Goal: Information Seeking & Learning: Learn about a topic

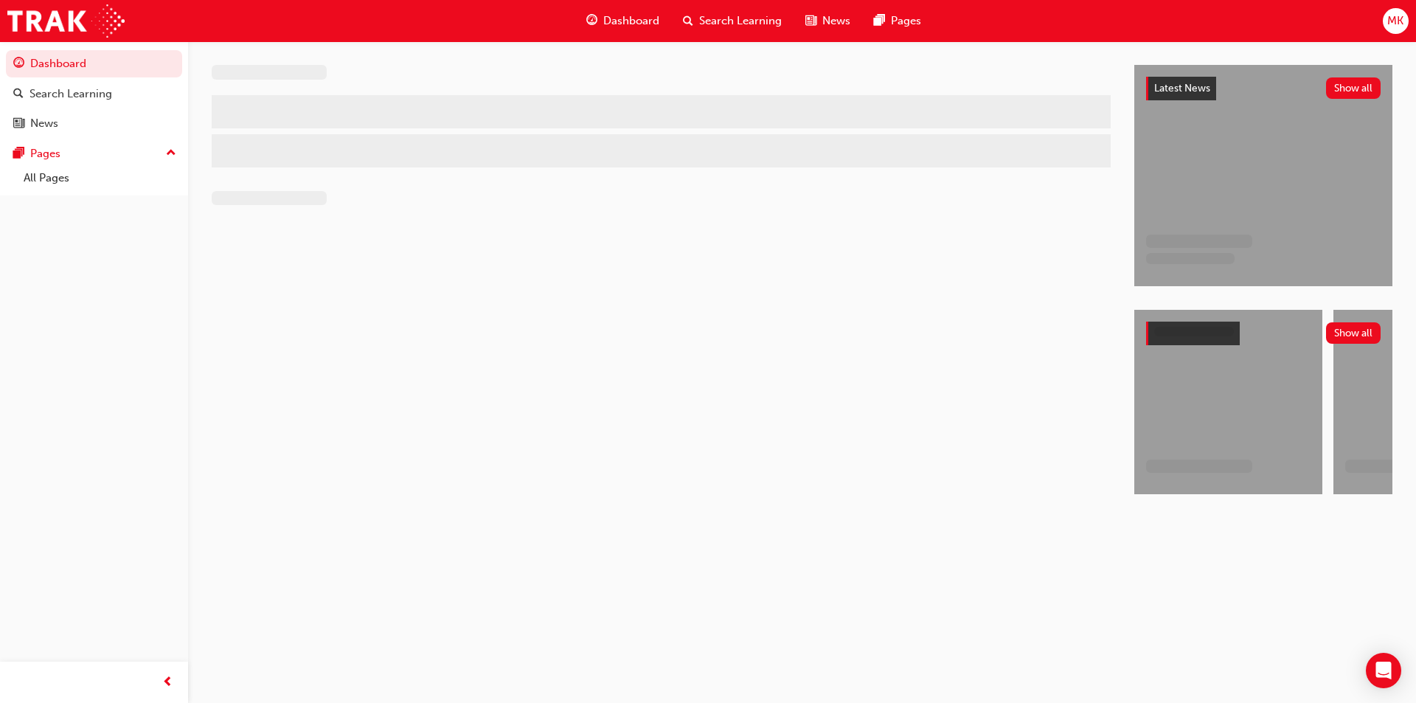
drag, startPoint x: 0, startPoint y: 0, endPoint x: 844, endPoint y: 400, distance: 934.6
click at [844, 400] on div at bounding box center [673, 293] width 923 height 456
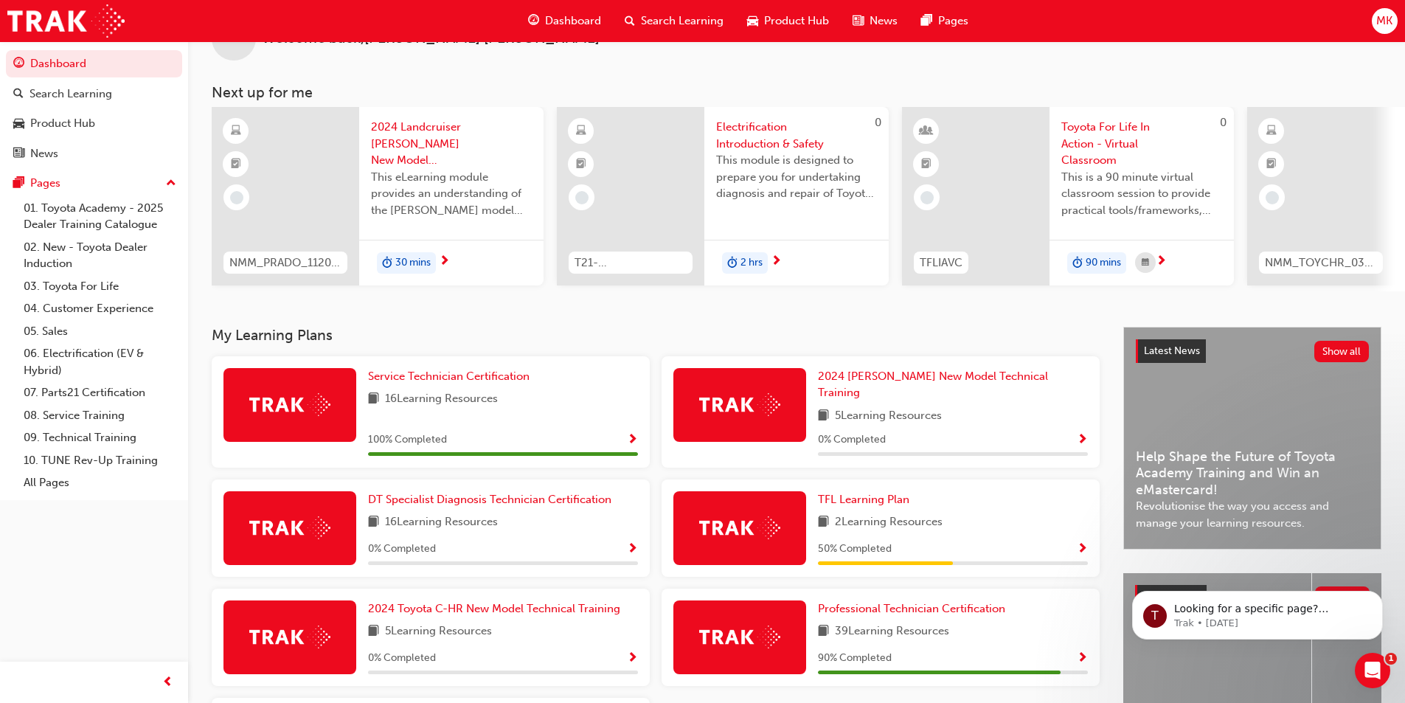
scroll to position [148, 0]
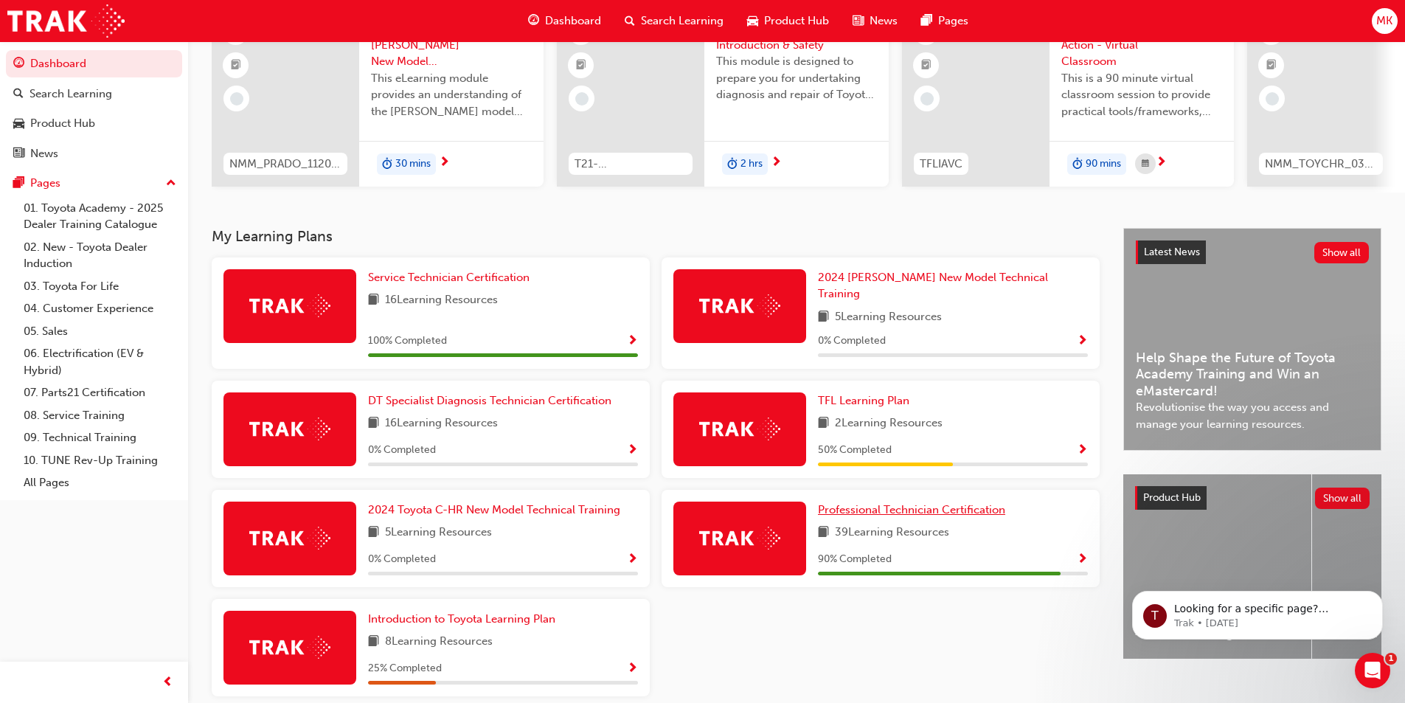
click at [938, 507] on span "Professional Technician Certification" at bounding box center [911, 509] width 187 height 13
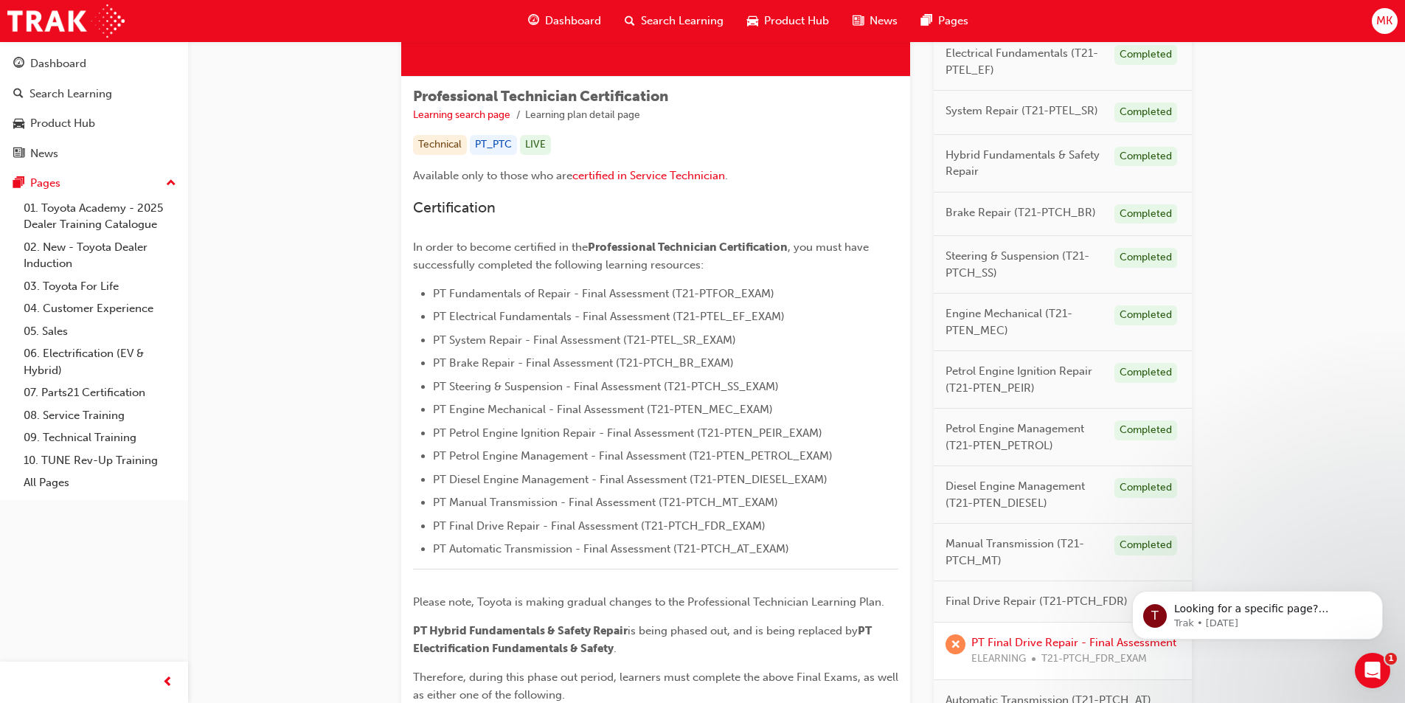
scroll to position [295, 0]
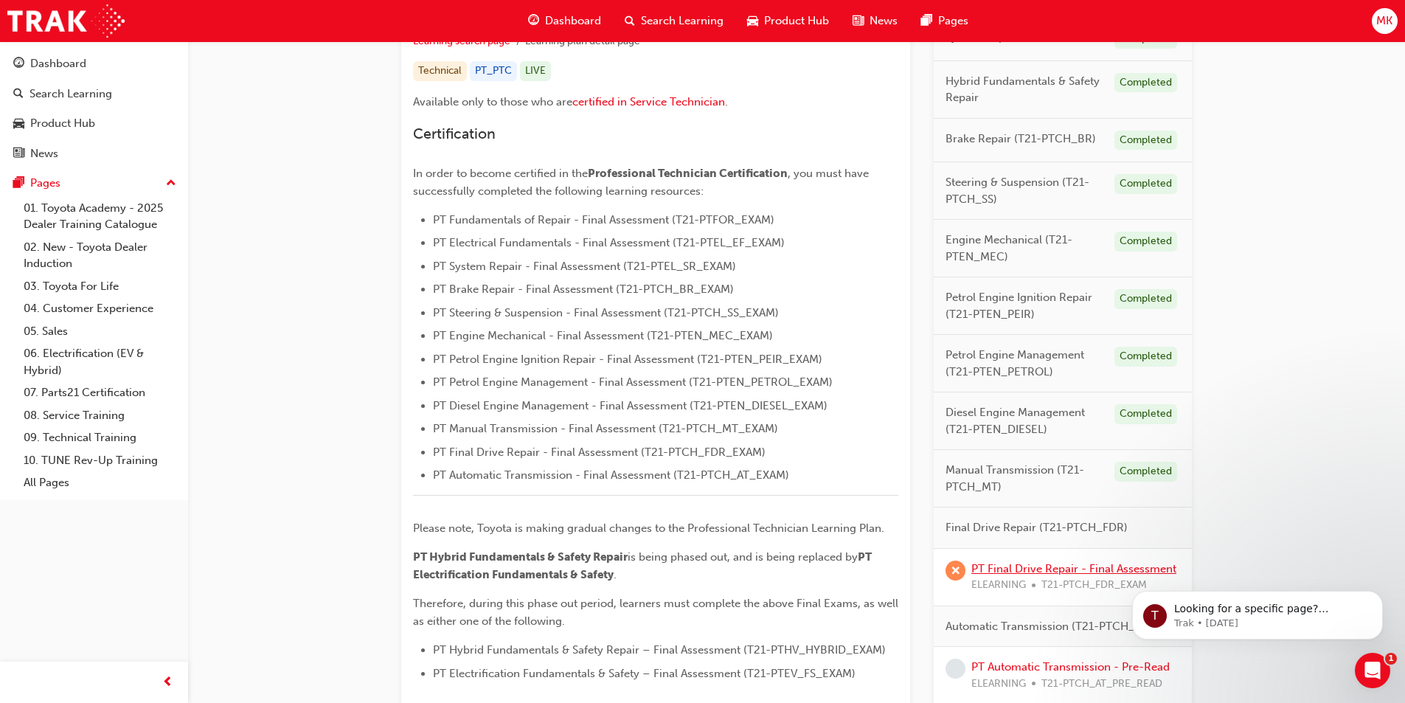
click at [1022, 566] on link "PT Final Drive Repair - Final Assessment" at bounding box center [1073, 568] width 205 height 13
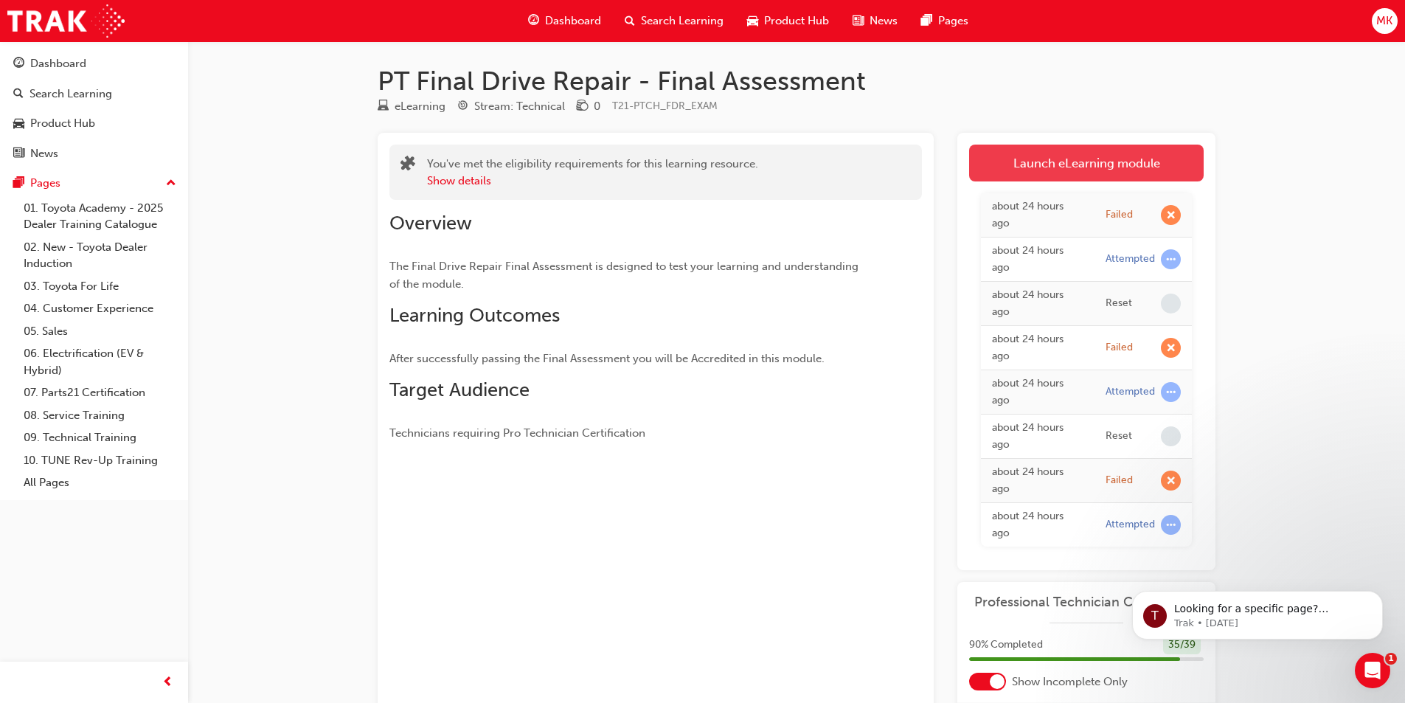
click at [1042, 158] on link "Launch eLearning module" at bounding box center [1086, 163] width 235 height 37
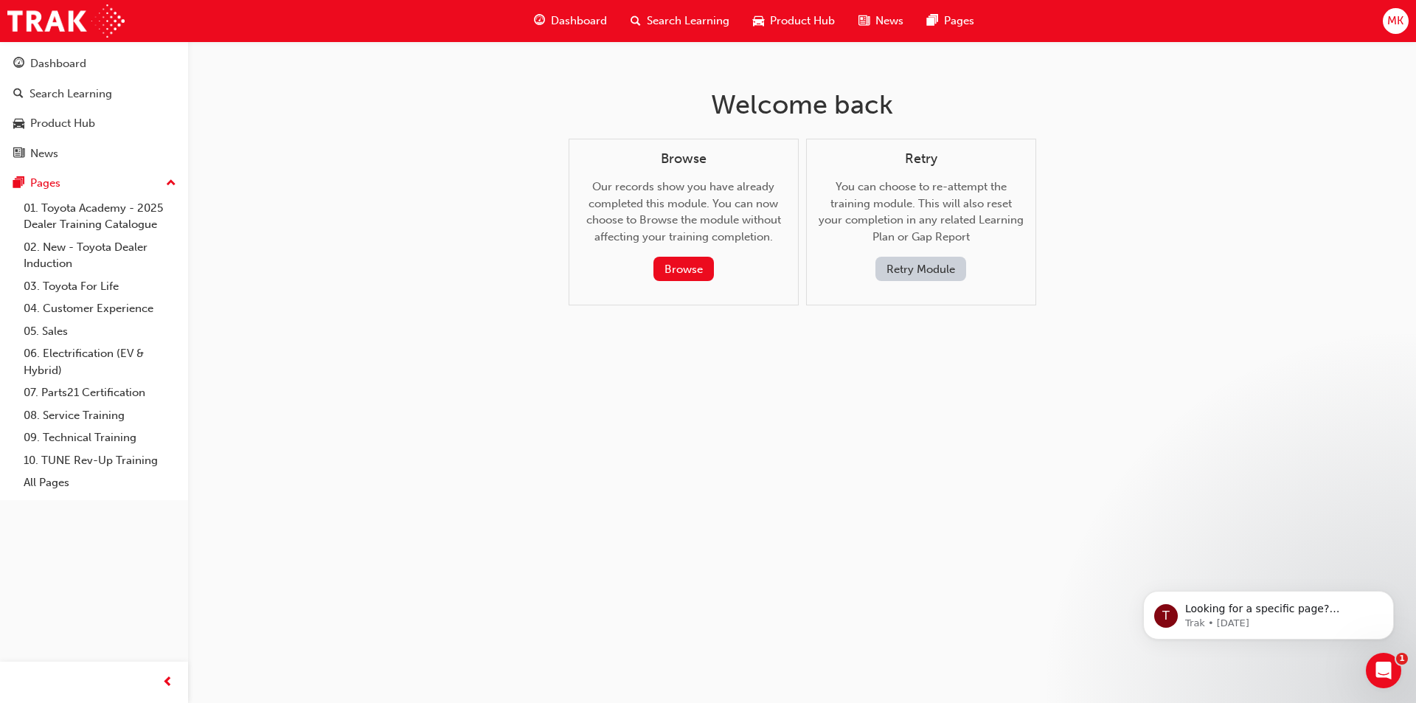
click at [932, 266] on button "Retry Module" at bounding box center [920, 269] width 91 height 24
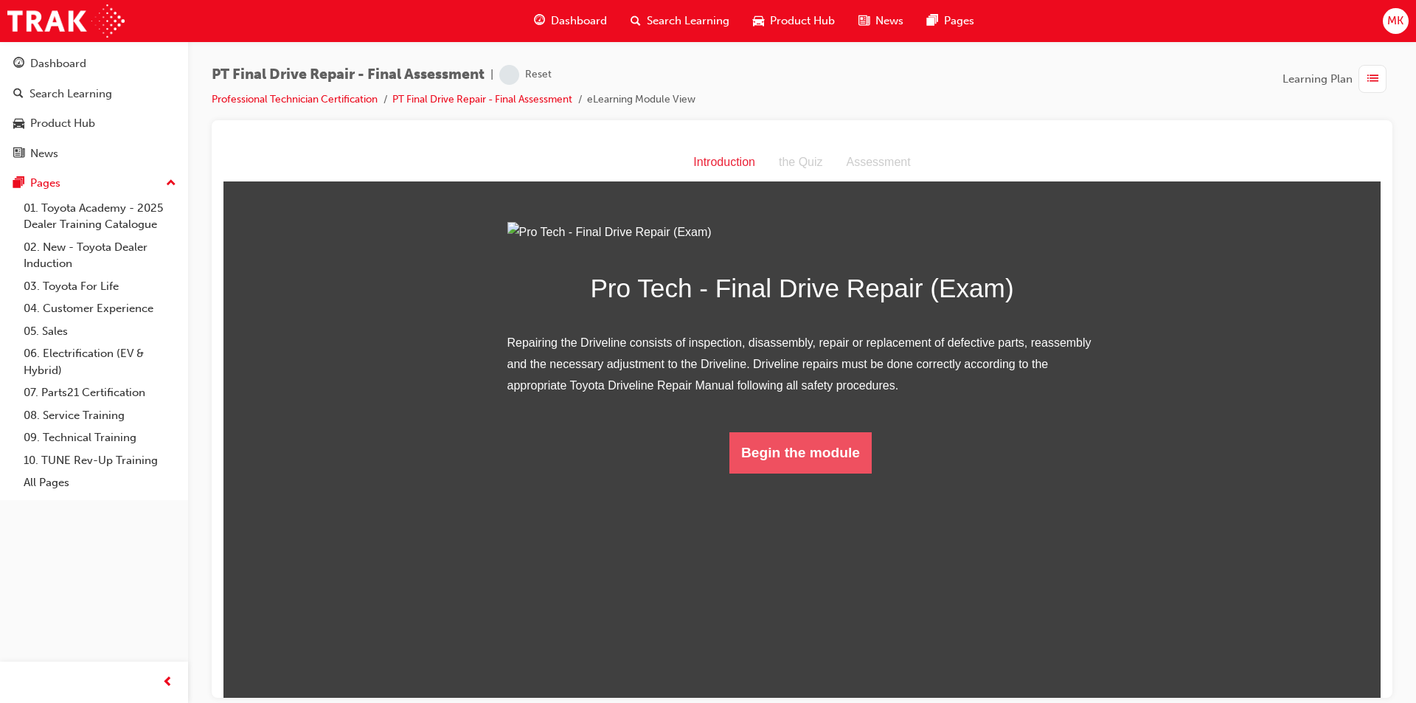
click at [798, 473] on button "Begin the module" at bounding box center [800, 451] width 142 height 41
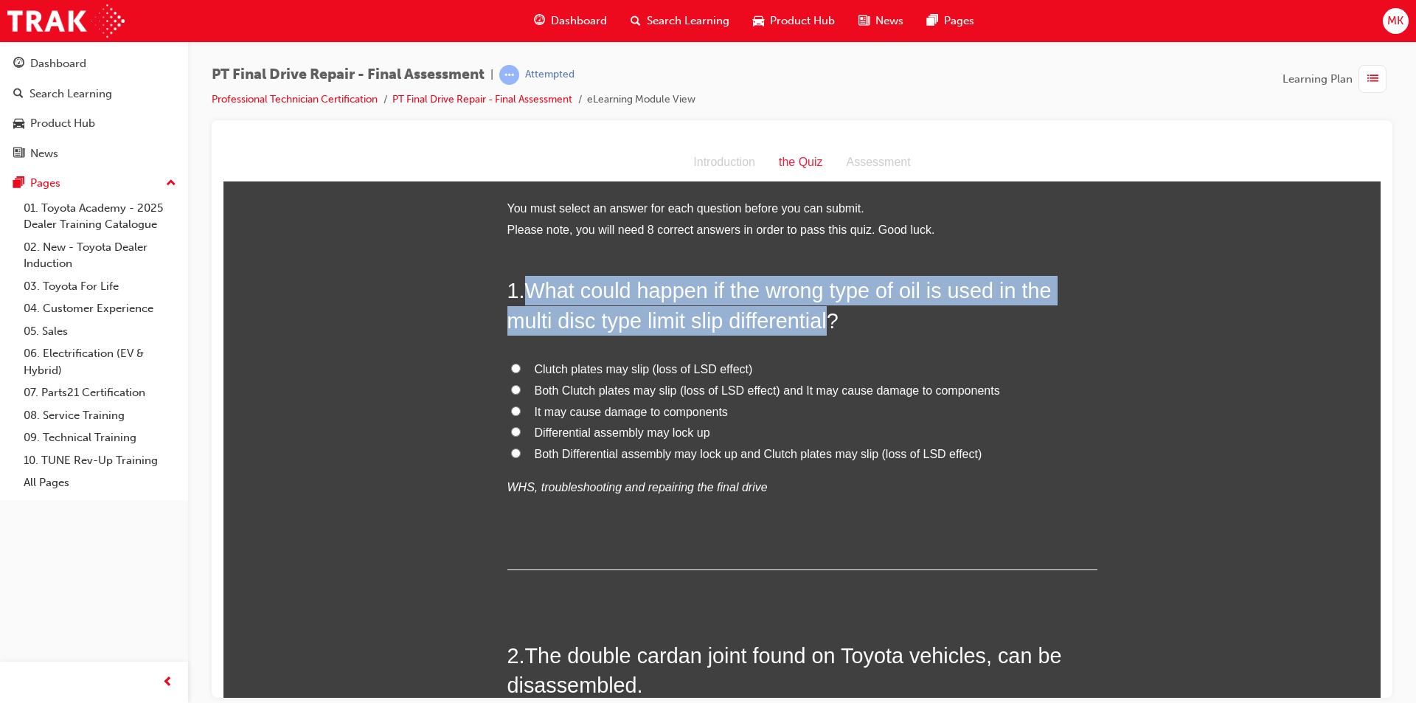
drag, startPoint x: 532, startPoint y: 294, endPoint x: 829, endPoint y: 323, distance: 297.9
click at [829, 323] on span "What could happen if the wrong type of oil is used in the multi disc type limit…" at bounding box center [779, 304] width 544 height 53
copy span "What could happen if the wrong type of oil is used in the multi disc type limit…"
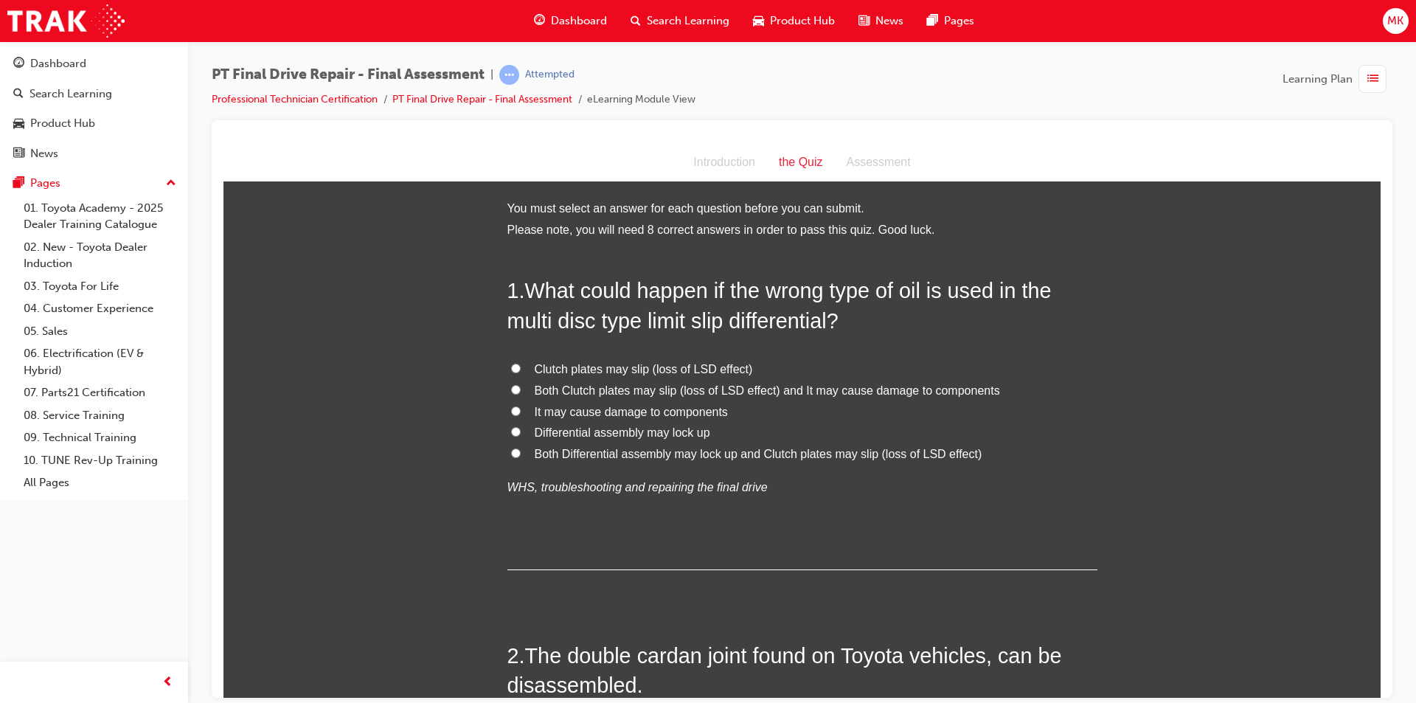
click at [614, 395] on span "Both Clutch plates may slip (loss of LSD effect) and It may cause damage to com…" at bounding box center [767, 390] width 465 height 13
click at [521, 394] on input "Both Clutch plates may slip (loss of LSD effect) and It may cause damage to com…" at bounding box center [516, 389] width 10 height 10
radio input "true"
click at [511, 412] on input "It may cause damage to components" at bounding box center [516, 411] width 10 height 10
radio input "true"
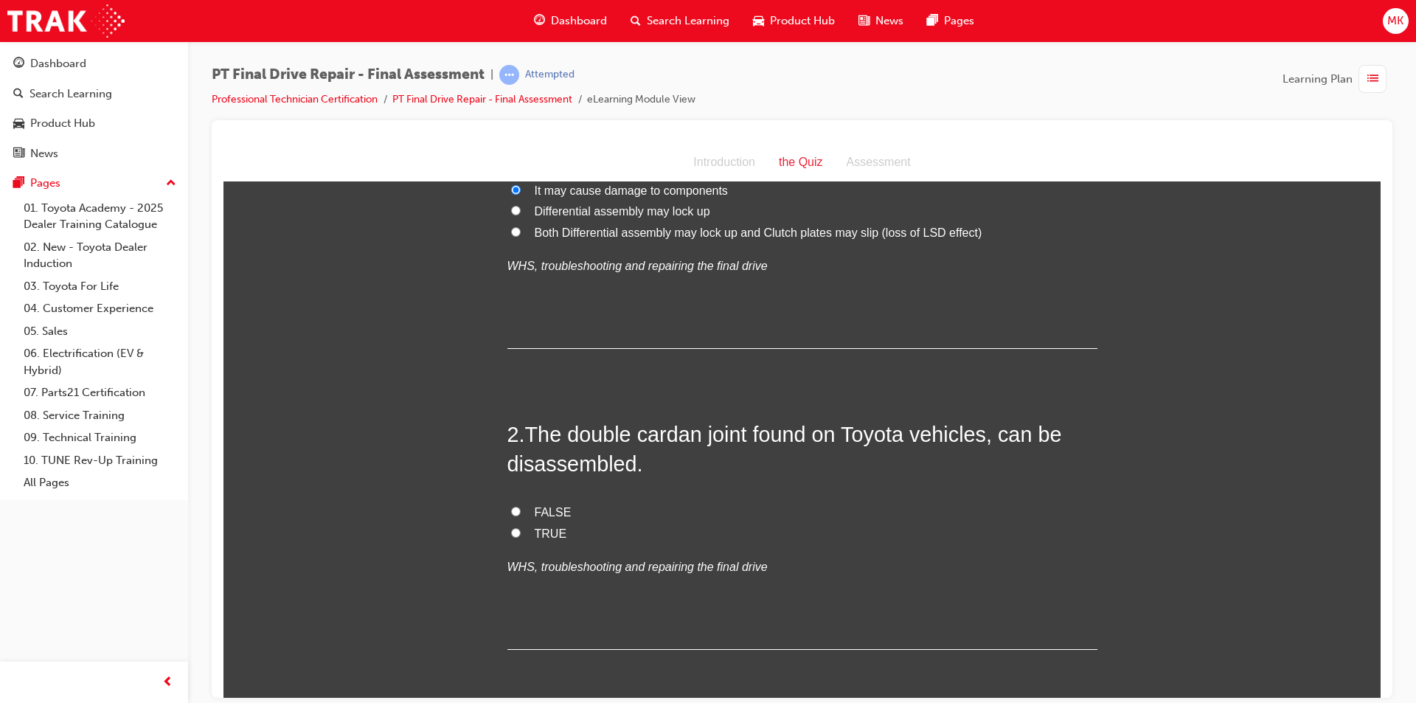
scroll to position [295, 0]
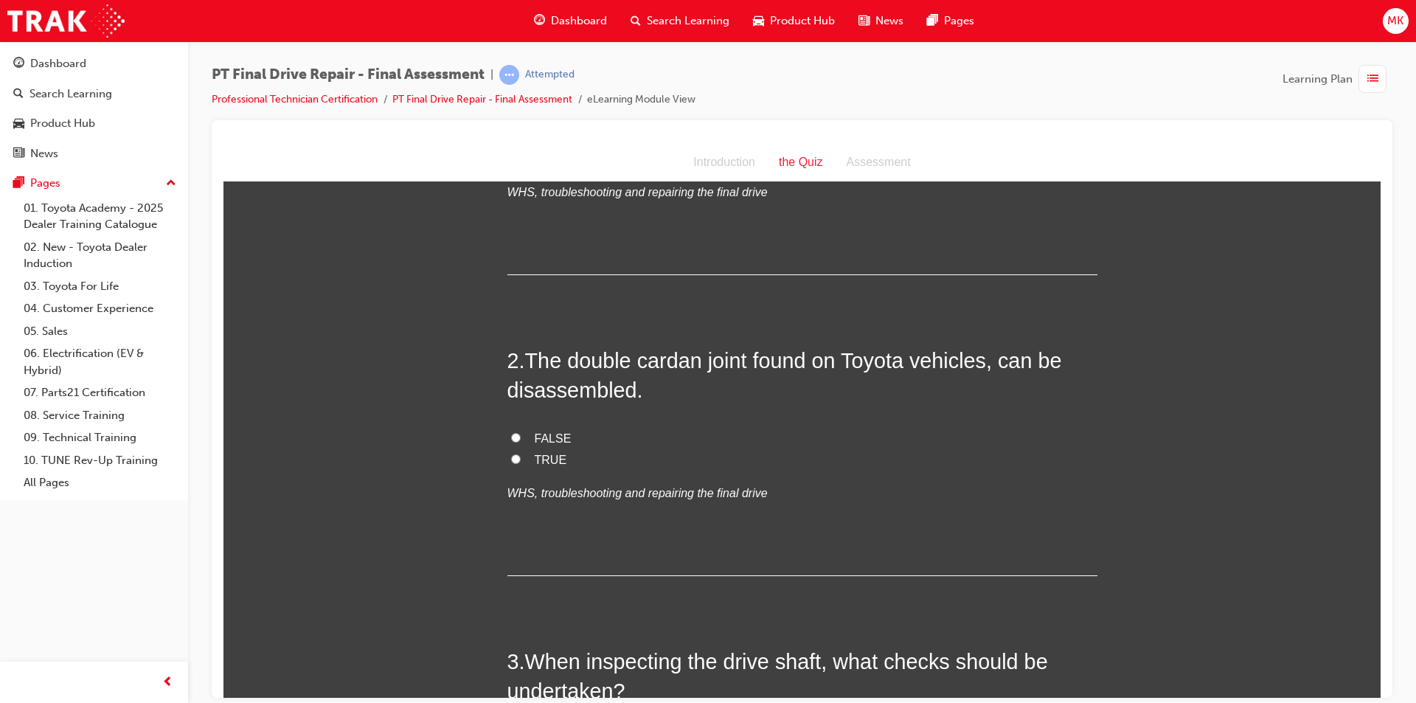
click at [511, 437] on input "FALSE" at bounding box center [516, 437] width 10 height 10
radio input "true"
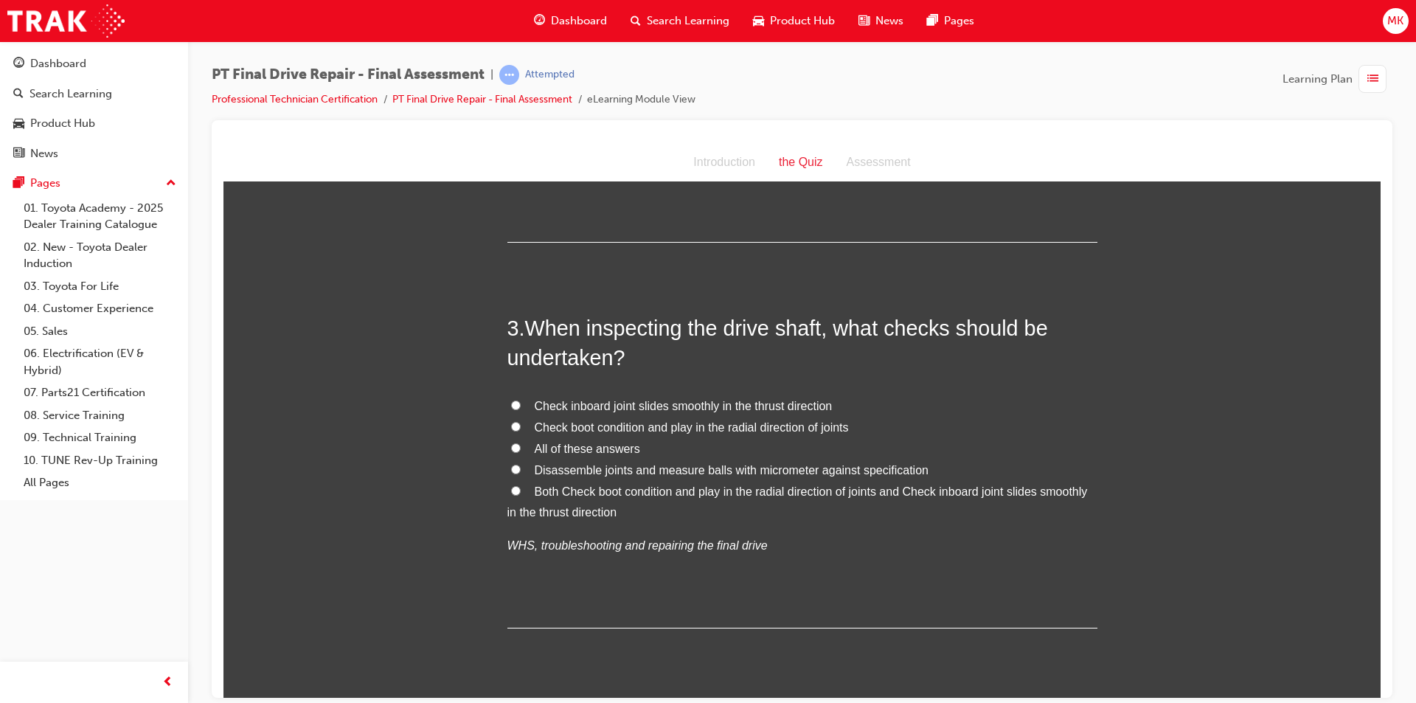
scroll to position [664, 0]
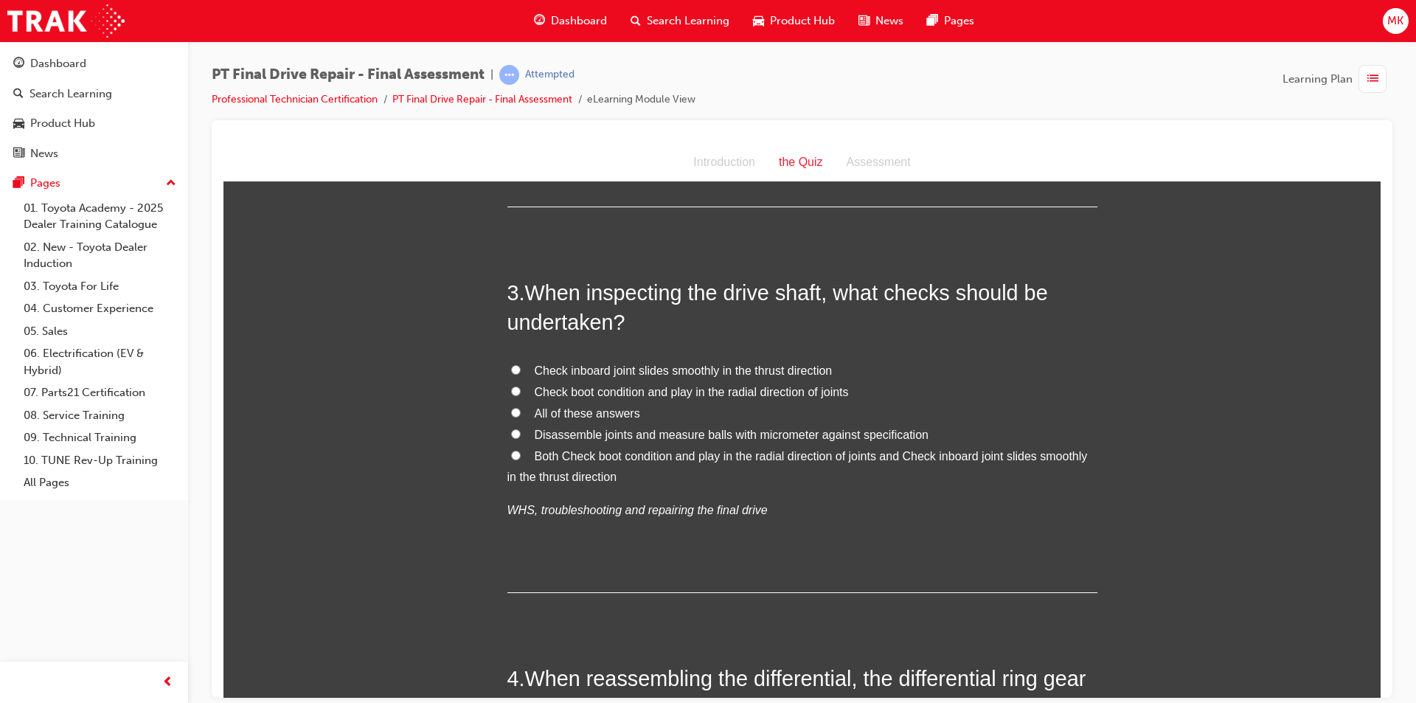
click at [511, 456] on input "Both Check boot condition and play in the radial direction of joints and Check …" at bounding box center [516, 455] width 10 height 10
radio input "true"
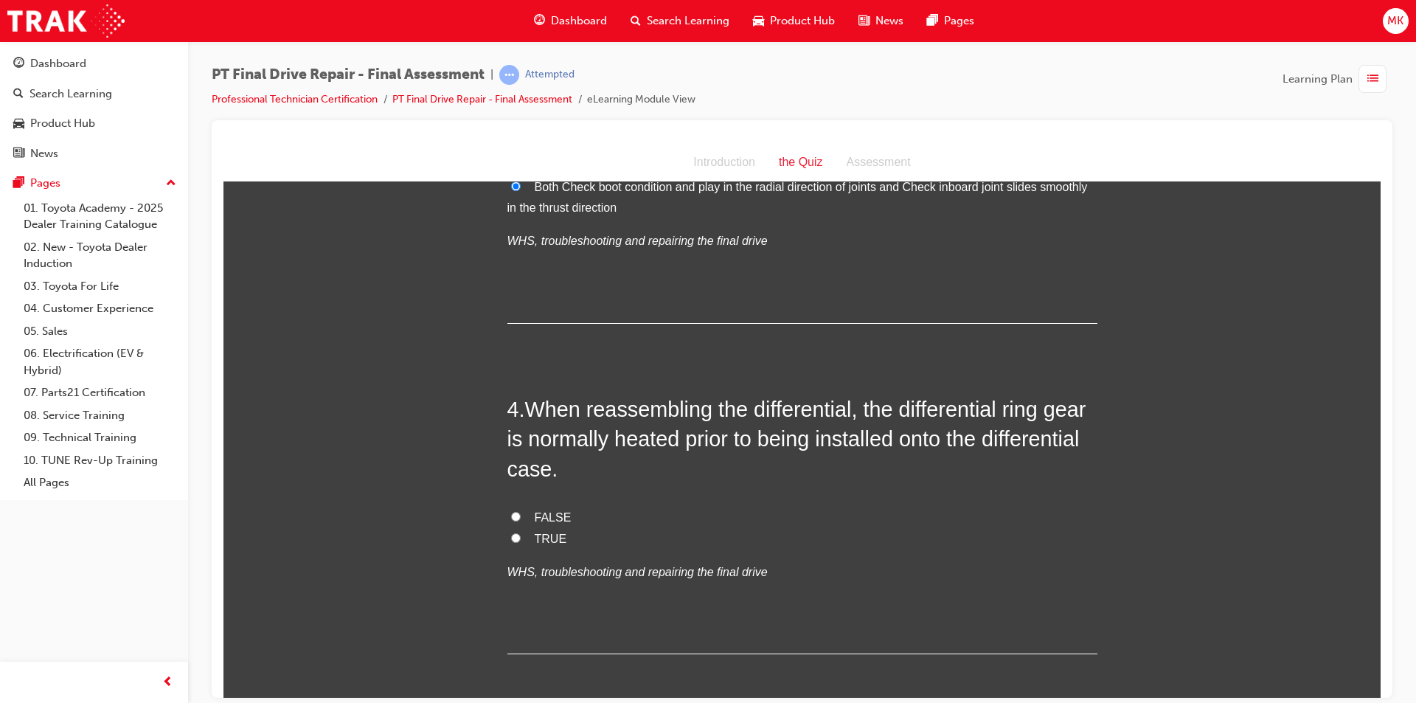
scroll to position [959, 0]
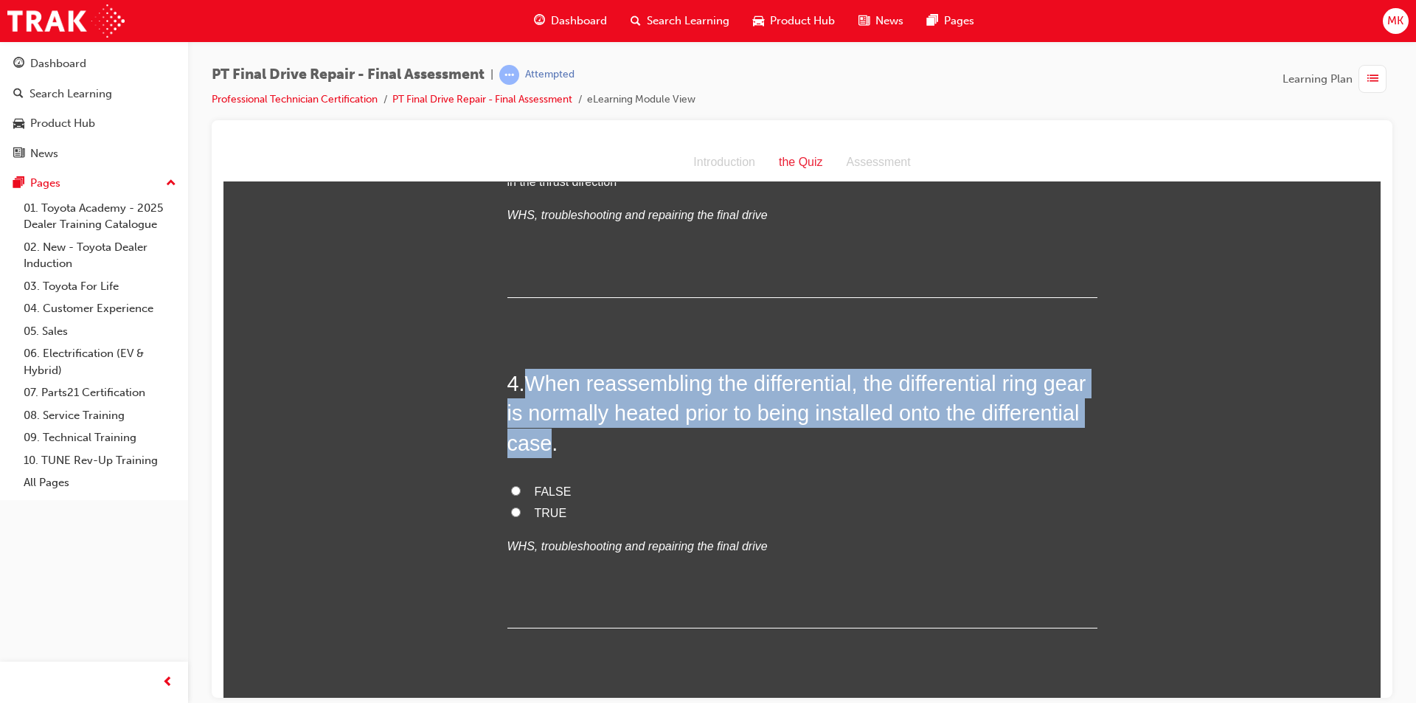
drag, startPoint x: 529, startPoint y: 384, endPoint x: 651, endPoint y: 444, distance: 136.2
click at [651, 444] on span "When reassembling the differential, the differential ring gear is normally heat…" at bounding box center [796, 412] width 579 height 83
copy span "When reassembling the differential, the differential ring gear is normally heat…"
click at [513, 510] on input "TRUE" at bounding box center [516, 512] width 10 height 10
radio input "true"
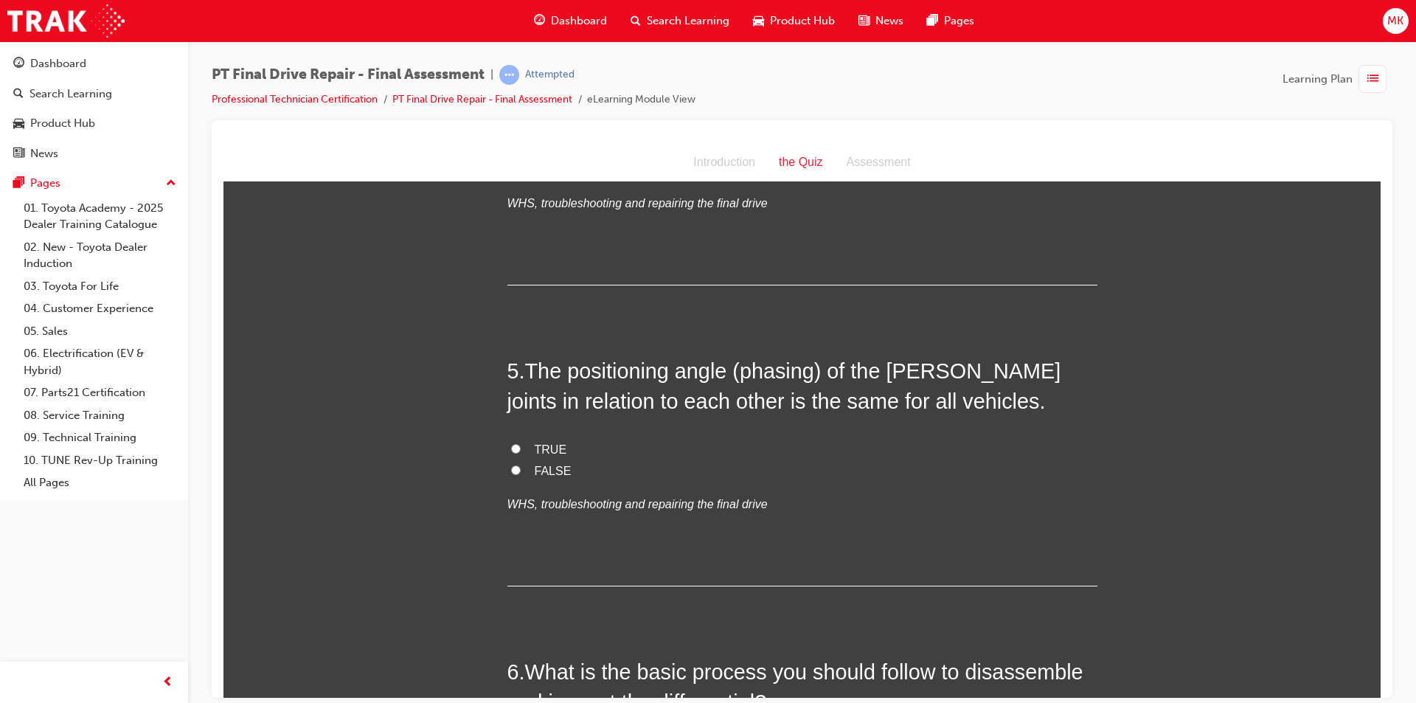
scroll to position [1328, 0]
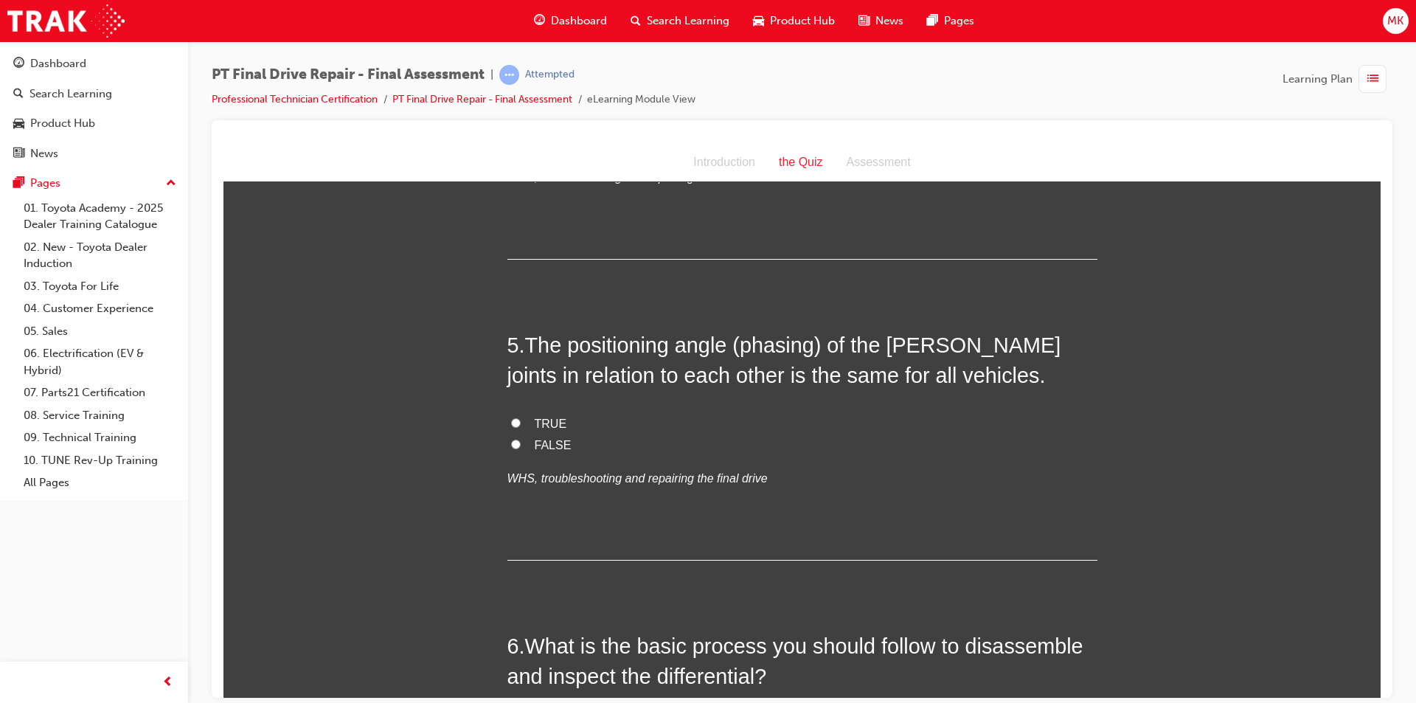
click at [515, 439] on label "FALSE" at bounding box center [802, 444] width 590 height 21
click at [515, 439] on input "FALSE" at bounding box center [516, 444] width 10 height 10
radio input "true"
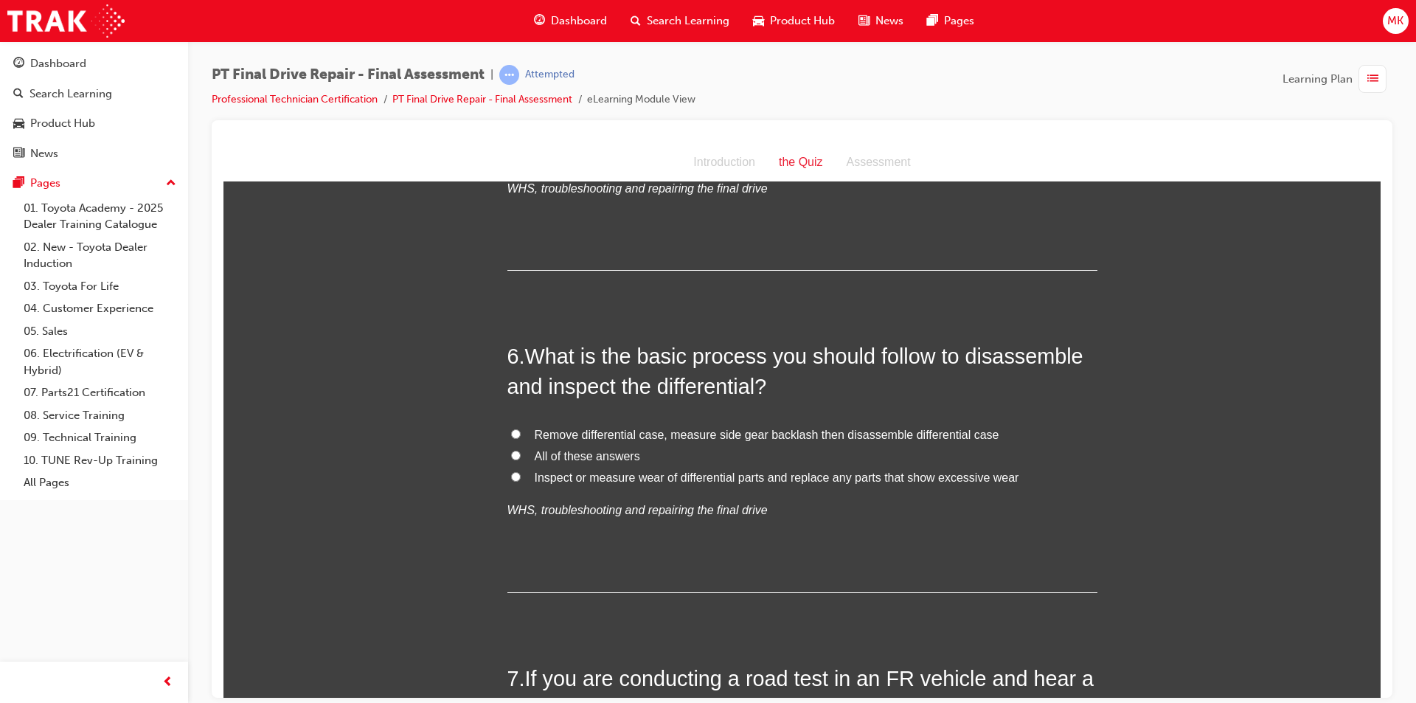
scroll to position [1623, 0]
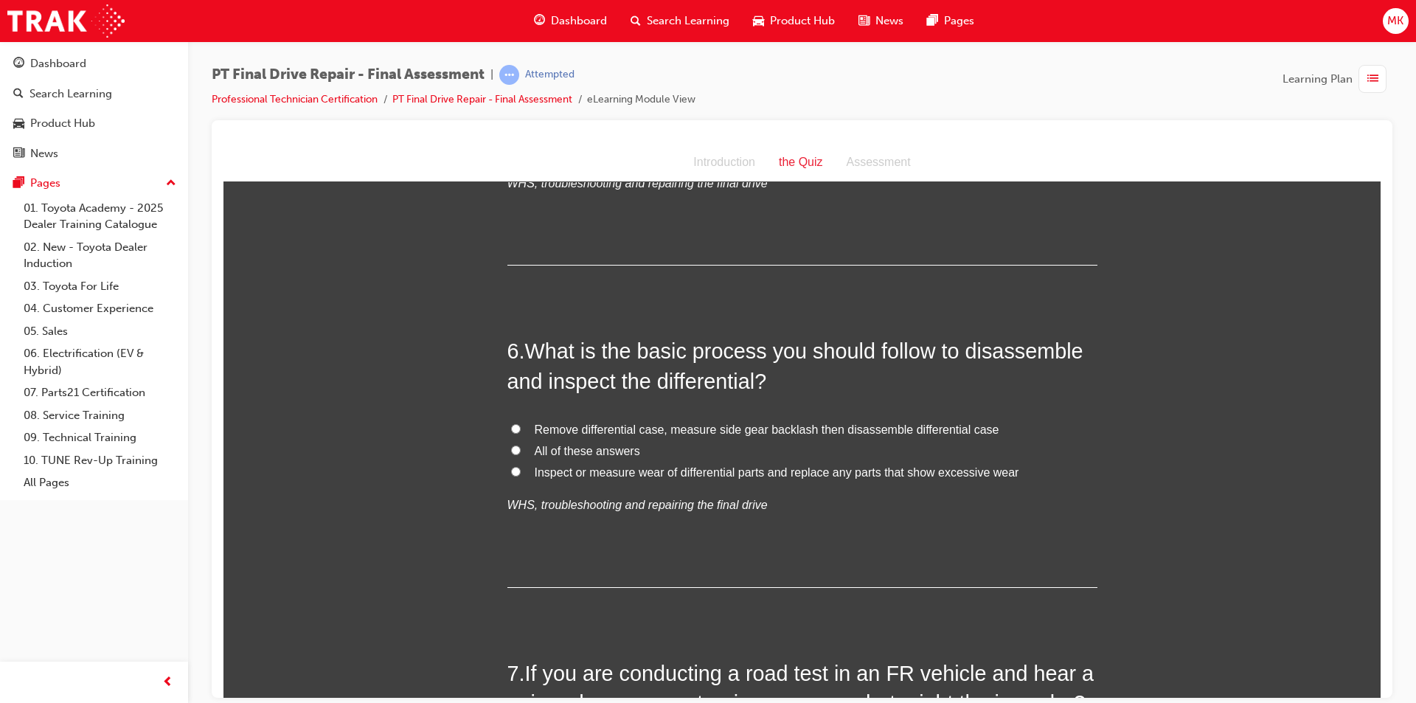
click at [511, 450] on input "All of these answers" at bounding box center [516, 450] width 10 height 10
radio input "true"
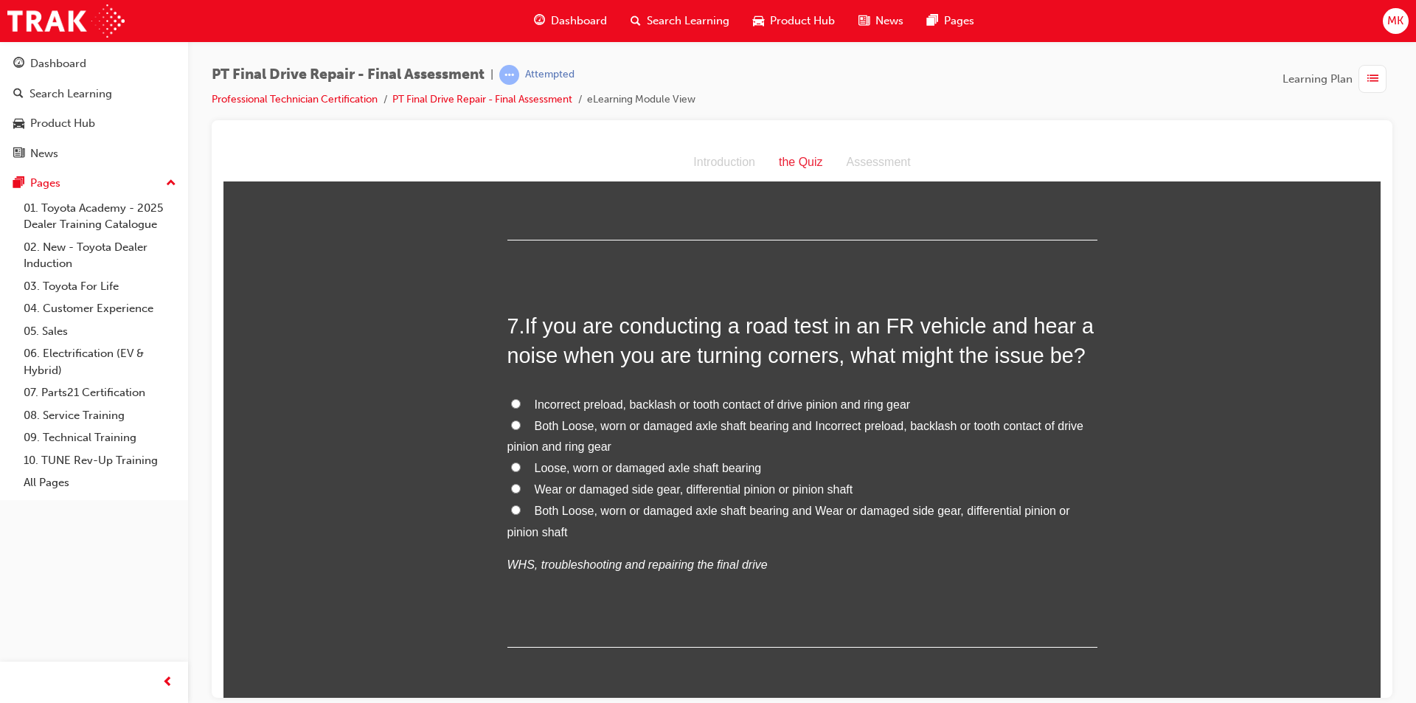
scroll to position [1991, 0]
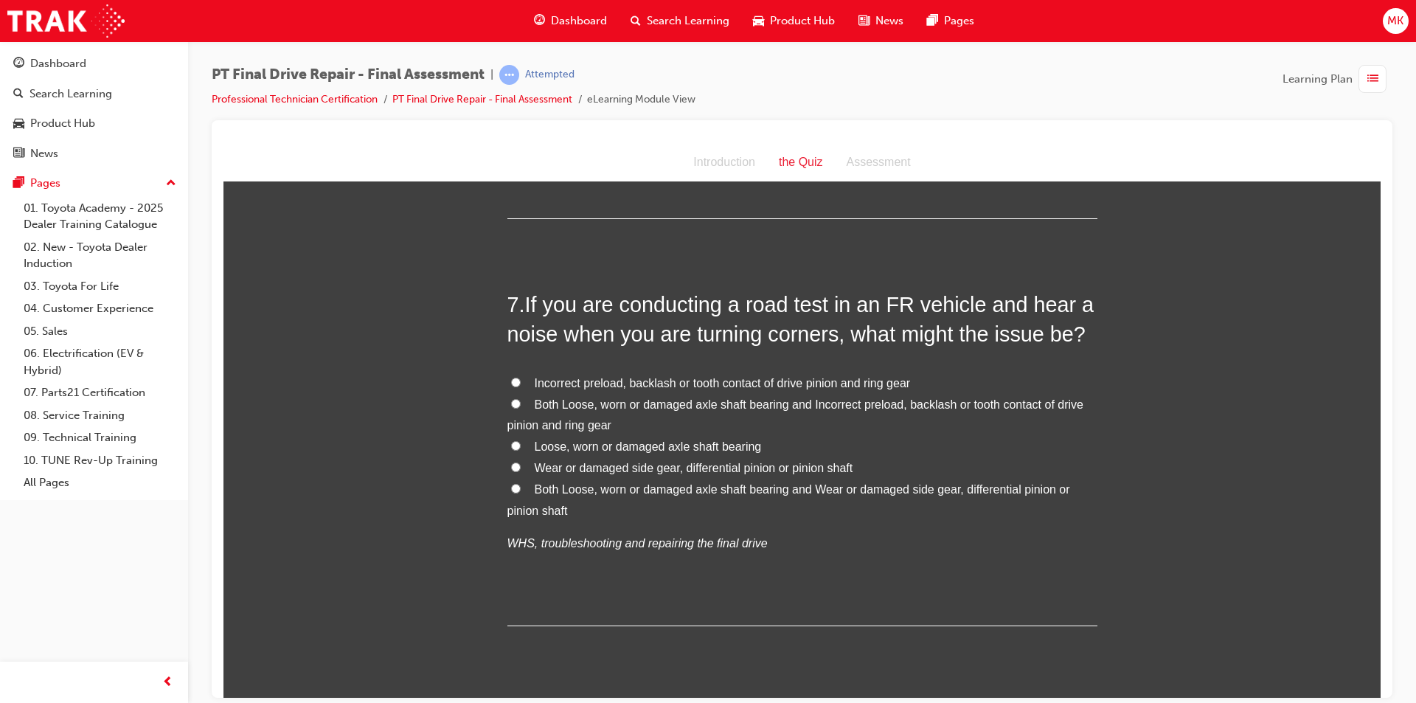
click at [511, 405] on input "Both Loose, worn or damaged axle shaft bearing and Incorrect preload, backlash …" at bounding box center [516, 403] width 10 height 10
radio input "true"
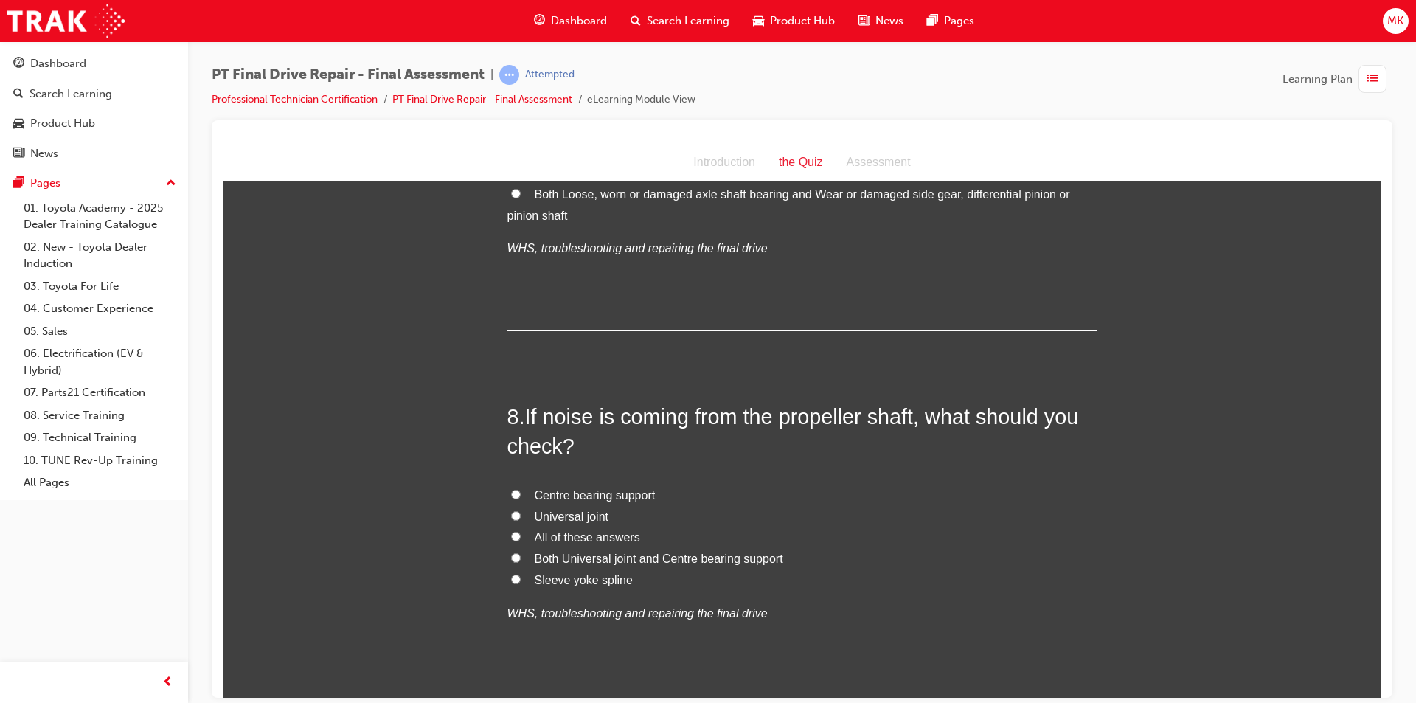
scroll to position [2360, 0]
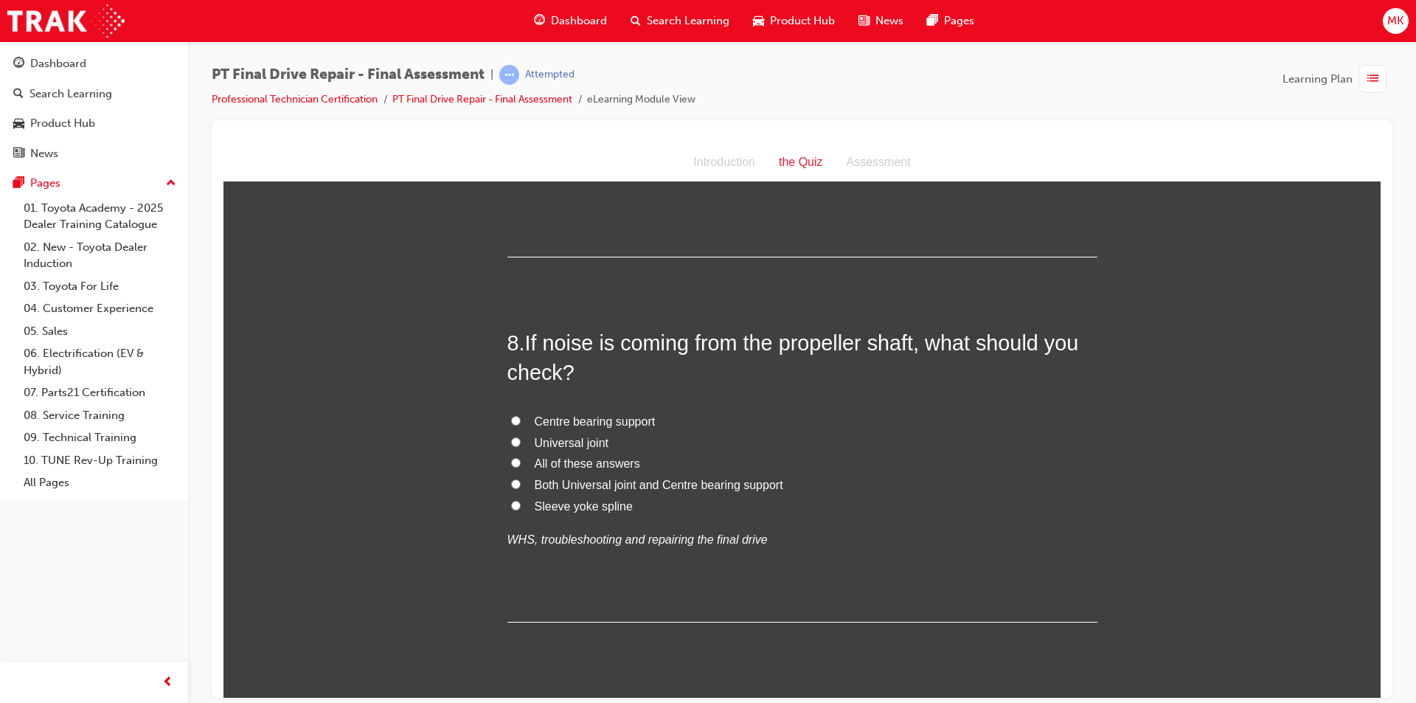
click at [511, 481] on input "Both Universal joint and Centre bearing support" at bounding box center [516, 484] width 10 height 10
radio input "true"
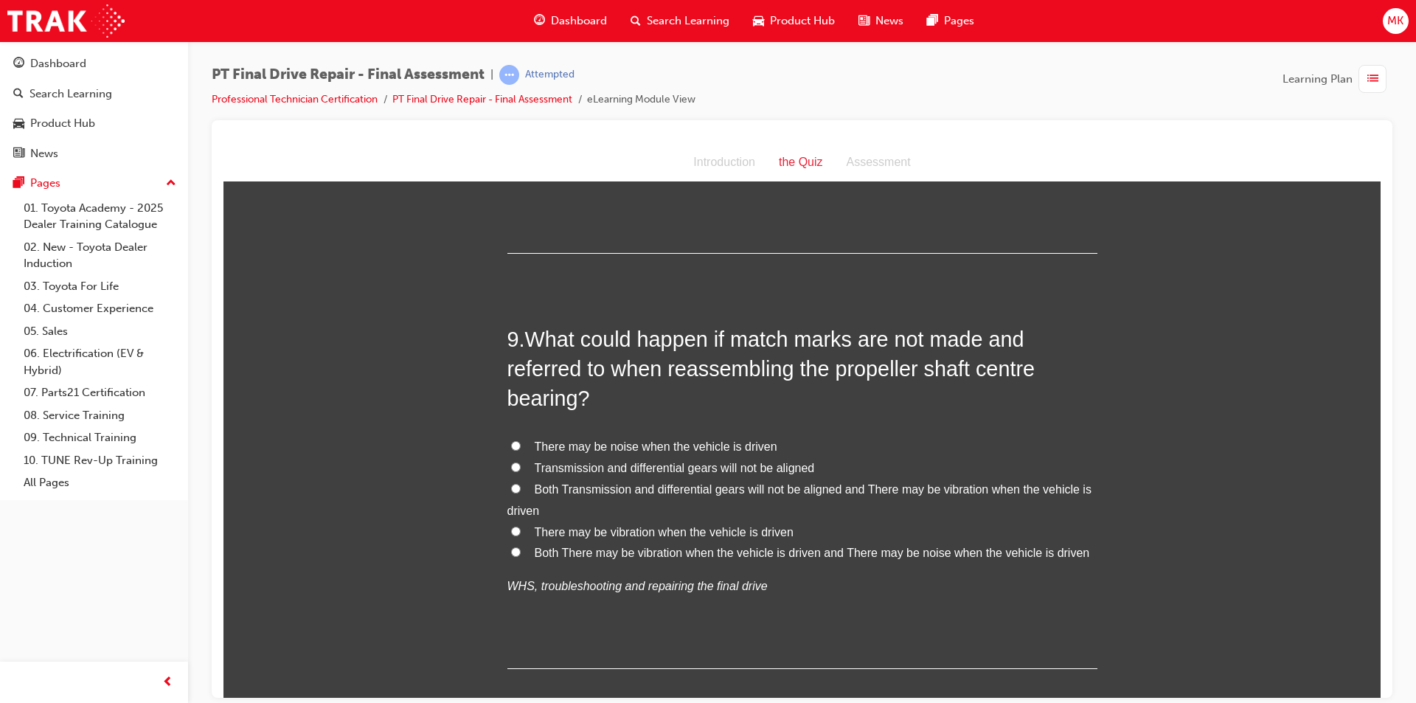
scroll to position [2803, 0]
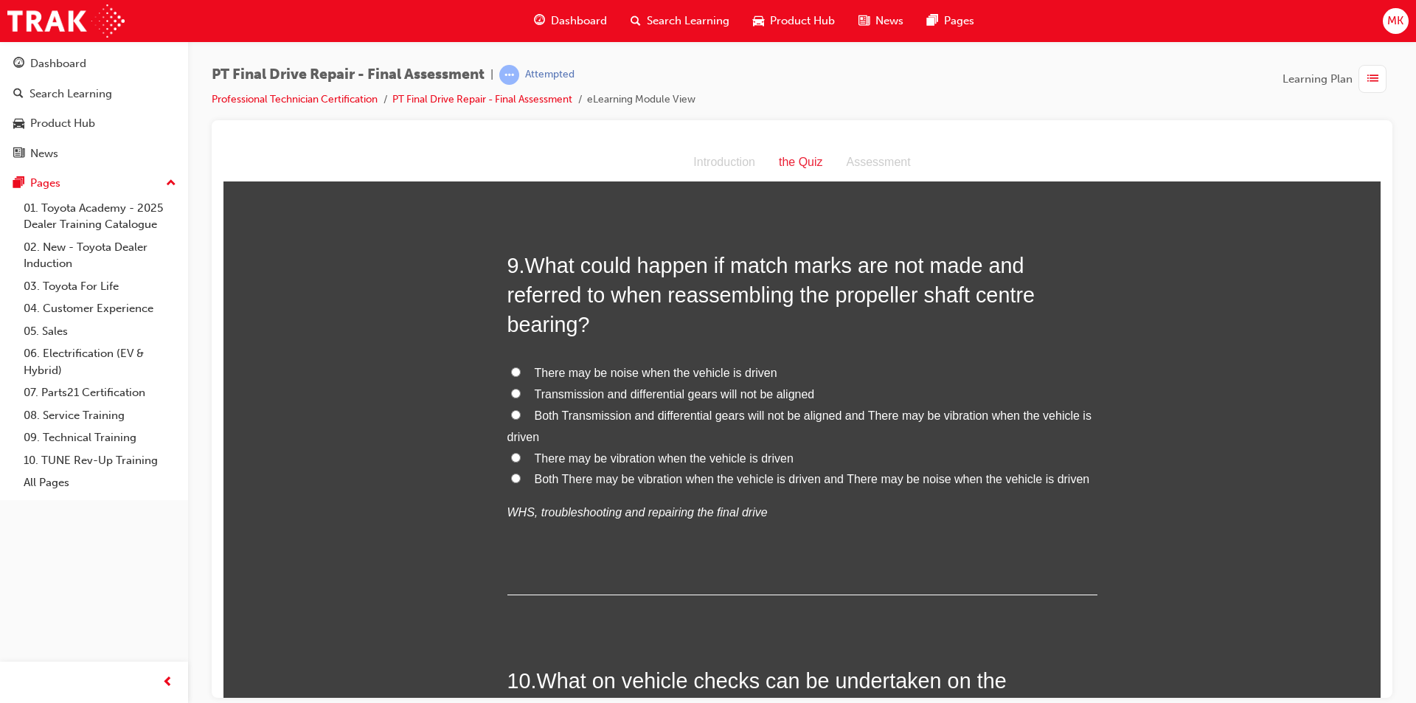
click at [511, 477] on input "Both There may be vibration when the vehicle is driven and There may be noise w…" at bounding box center [516, 478] width 10 height 10
radio input "true"
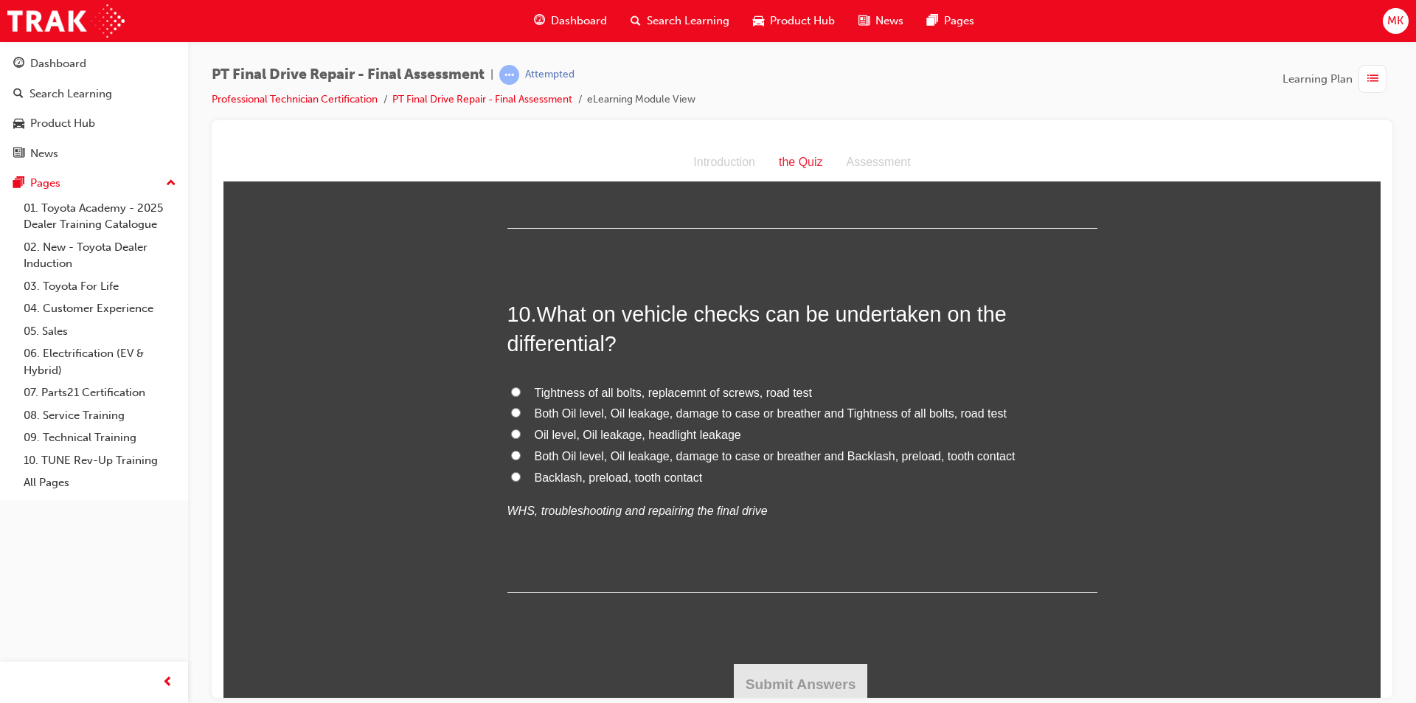
scroll to position [3171, 0]
click at [511, 454] on input "Both Oil level, Oil leakage, damage to case or breather and Backlash, preload, …" at bounding box center [516, 453] width 10 height 10
radio input "true"
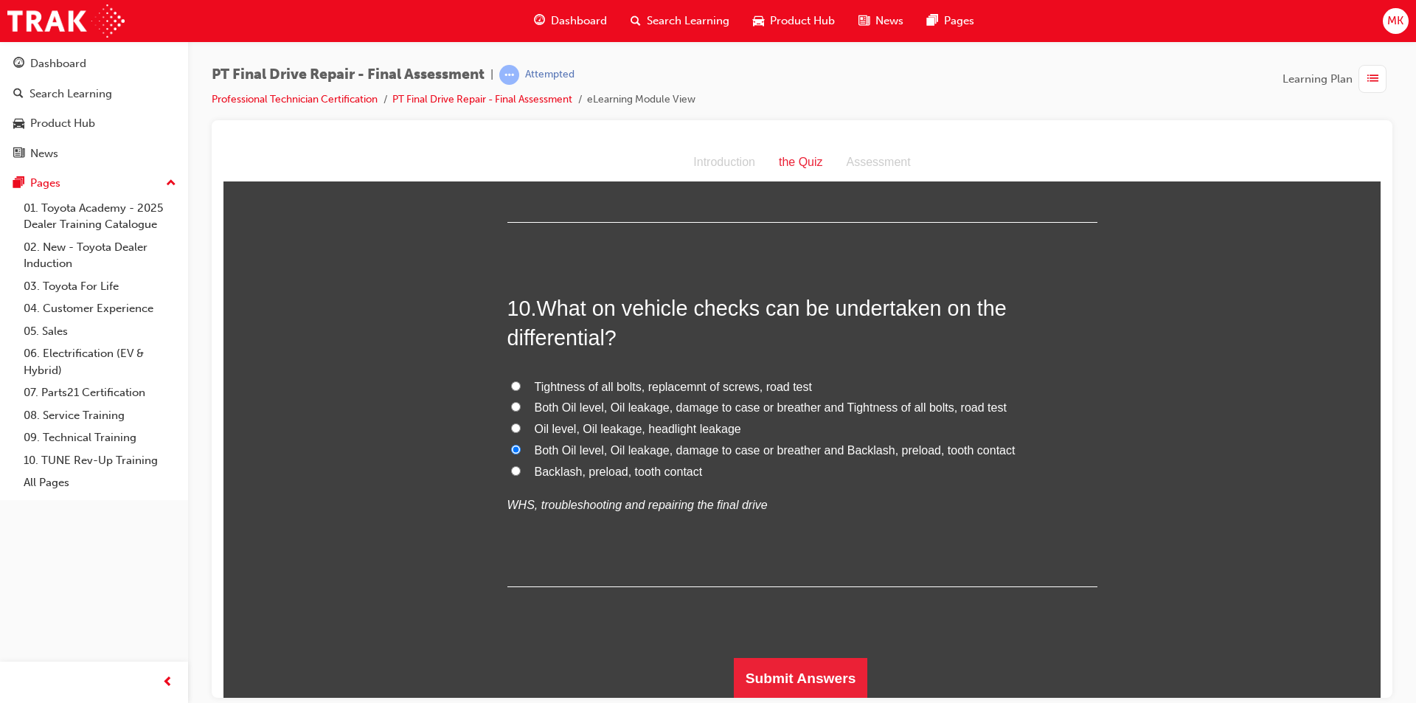
scroll to position [3176, 0]
click at [778, 673] on button "Submit Answers" at bounding box center [801, 676] width 134 height 41
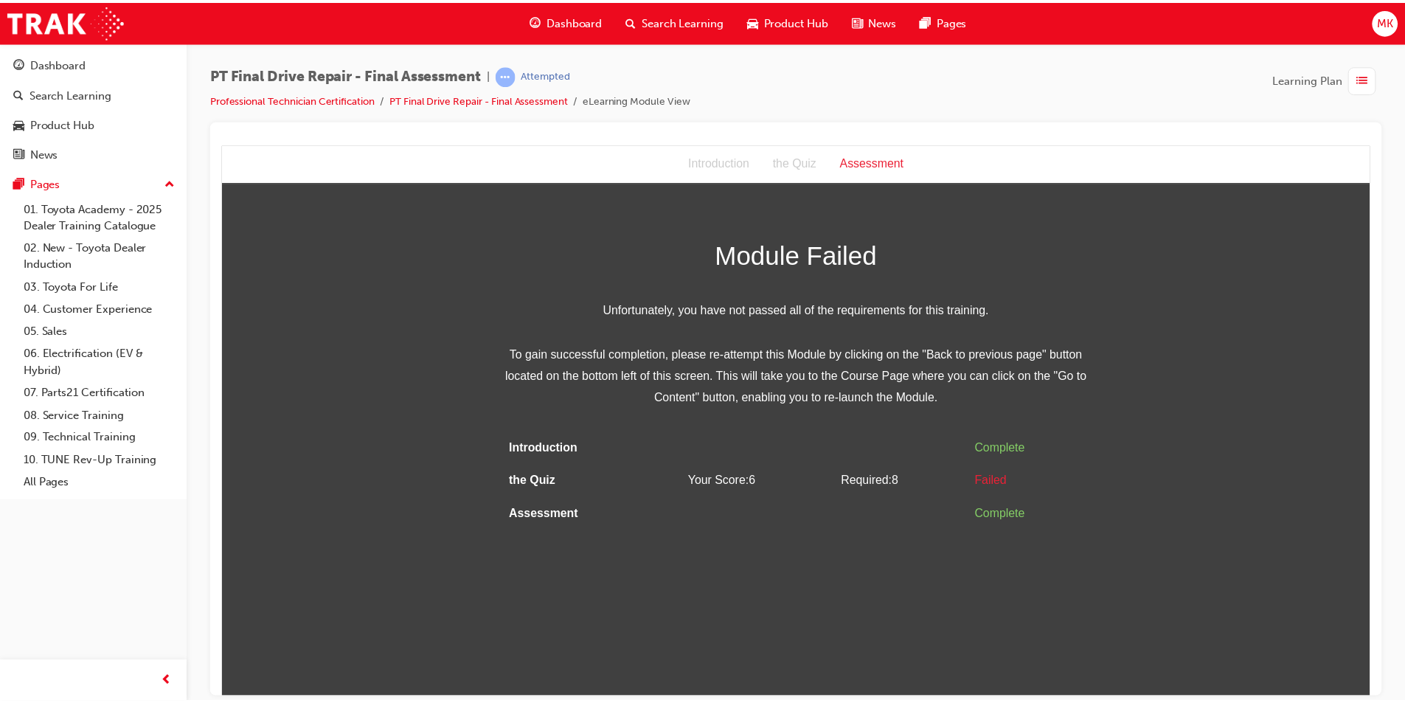
scroll to position [0, 0]
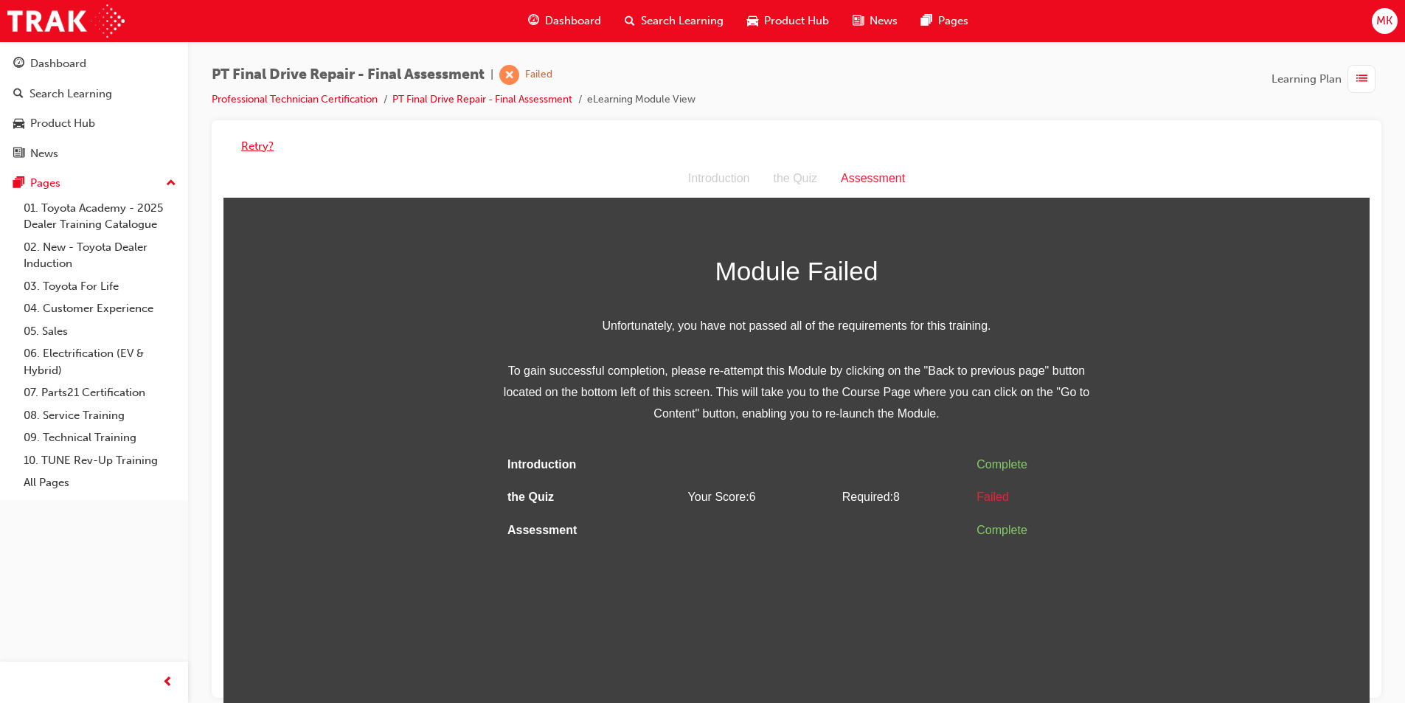
click at [263, 148] on button "Retry?" at bounding box center [257, 146] width 32 height 17
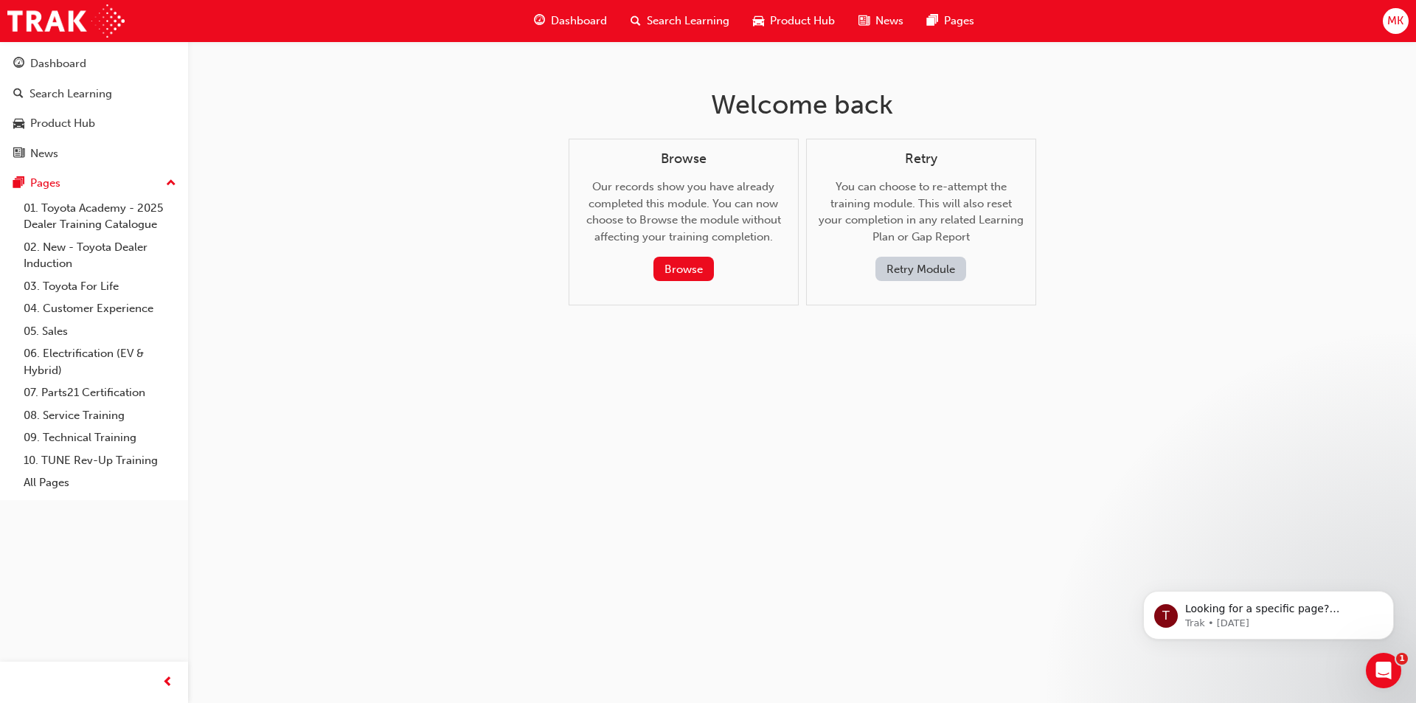
click at [898, 269] on button "Retry Module" at bounding box center [920, 269] width 91 height 24
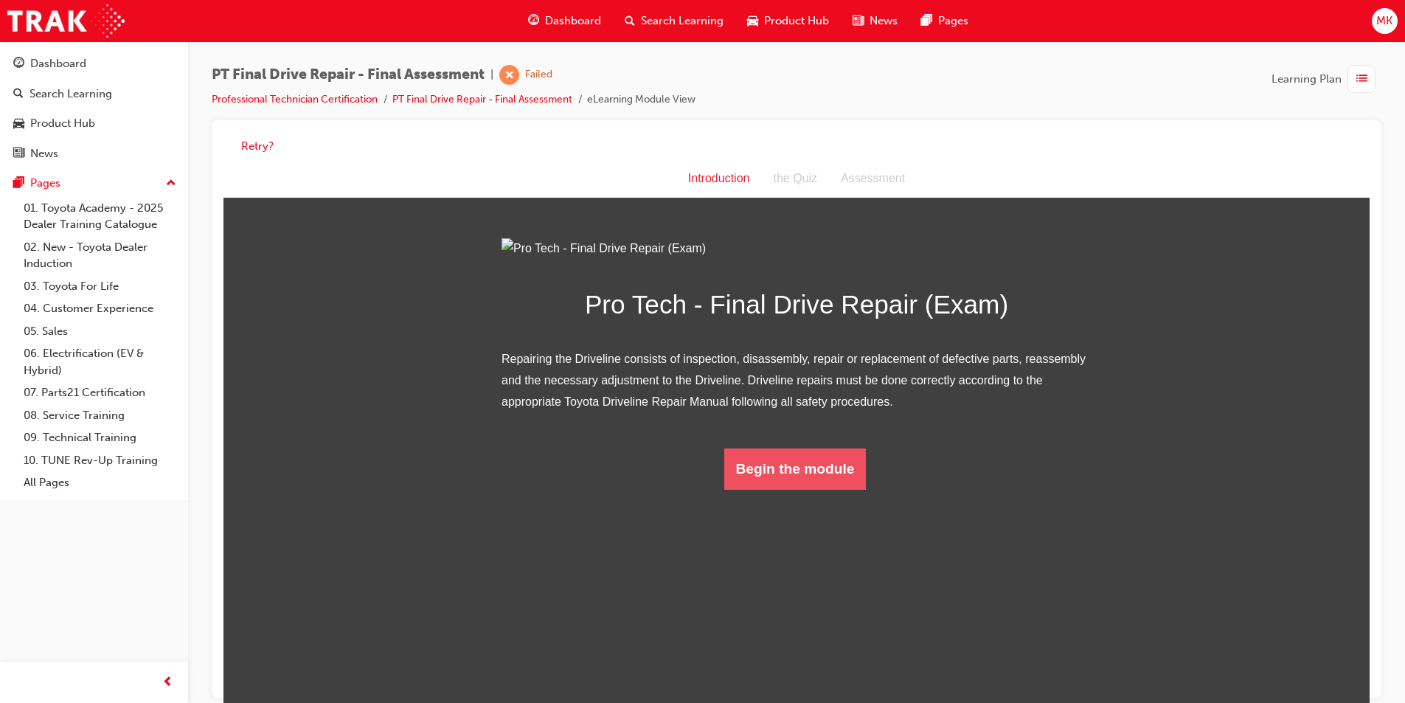
click at [837, 490] on button "Begin the module" at bounding box center [795, 468] width 142 height 41
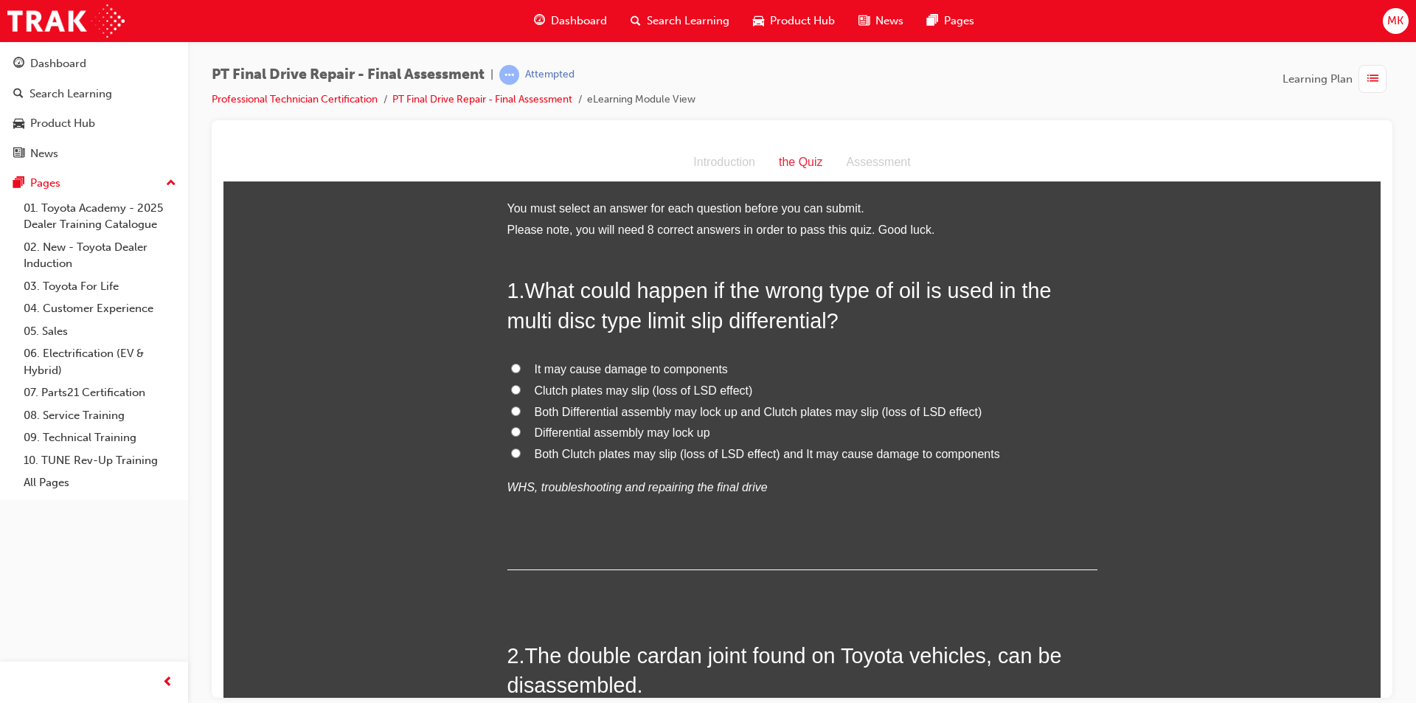
click at [513, 452] on input "Both Clutch plates may slip (loss of LSD effect) and It may cause damage to com…" at bounding box center [516, 453] width 10 height 10
radio input "true"
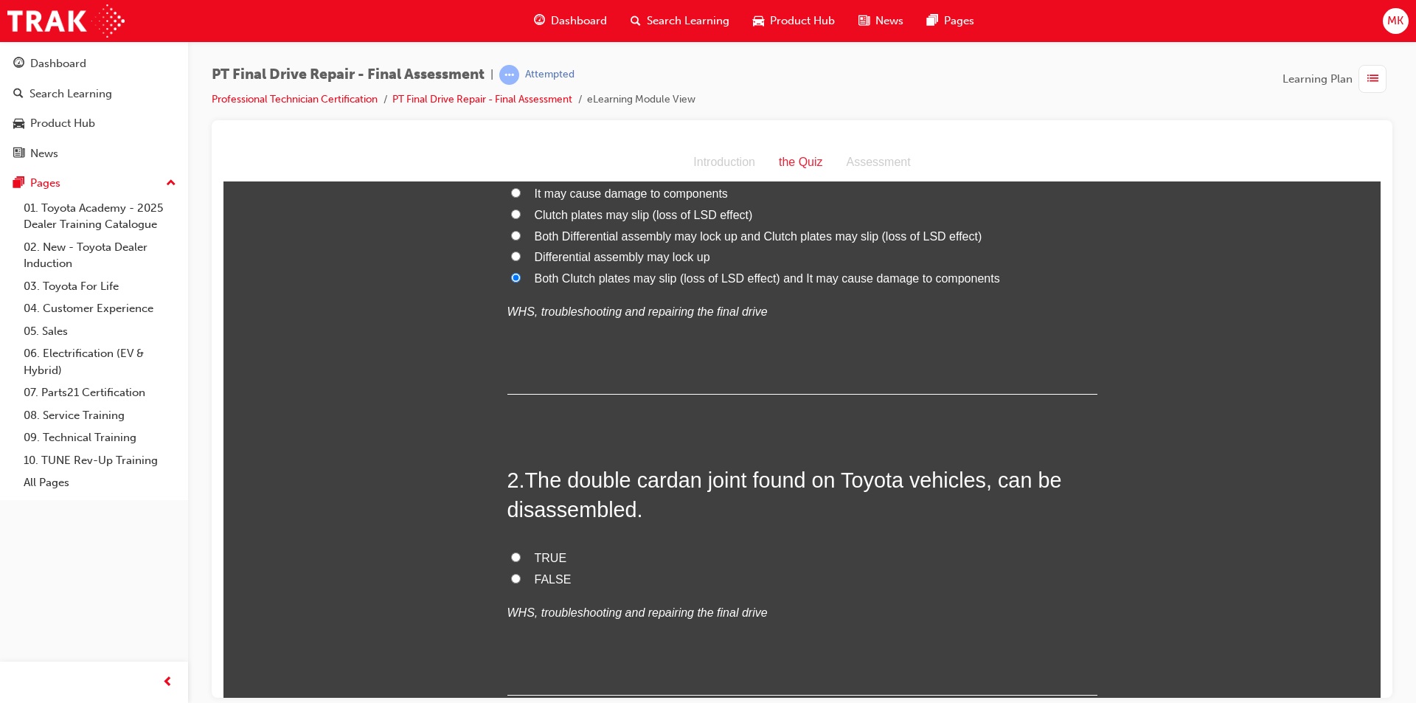
scroll to position [221, 0]
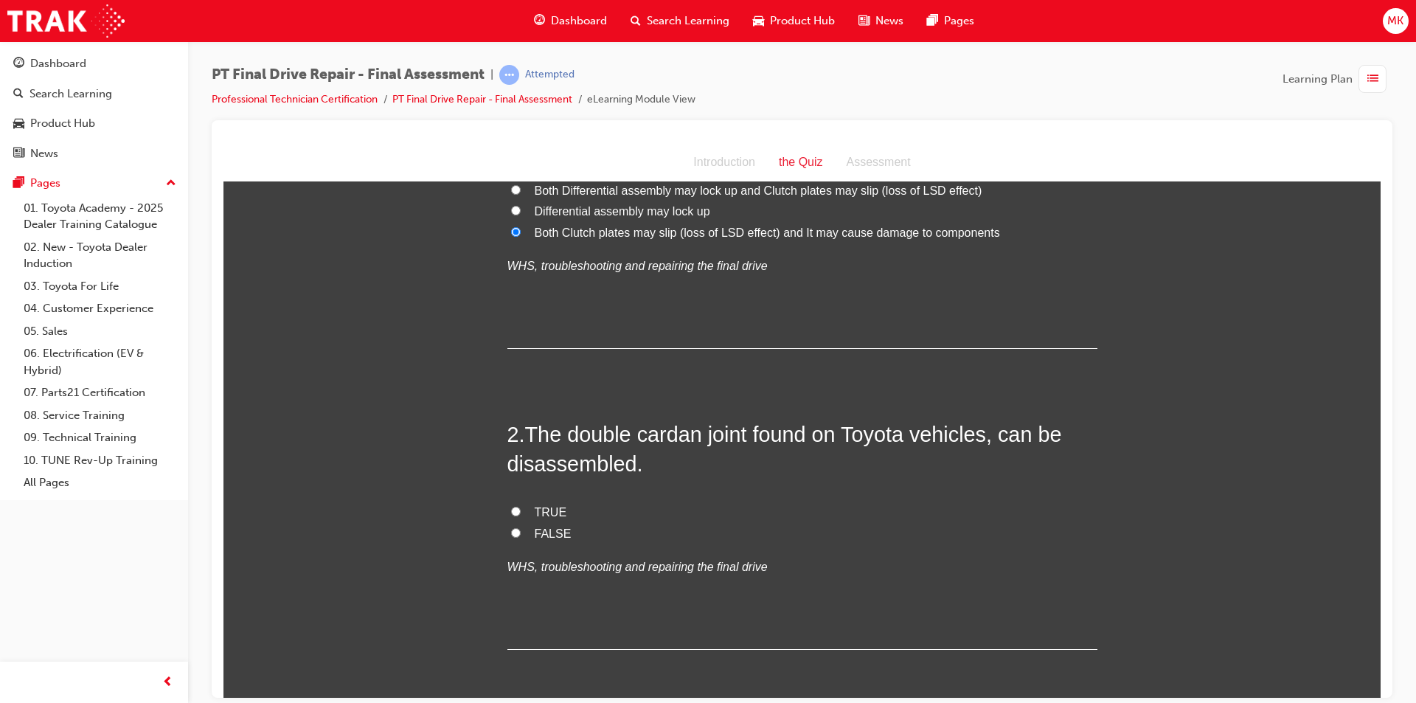
click at [515, 531] on label "FALSE" at bounding box center [802, 533] width 590 height 21
click at [515, 531] on input "FALSE" at bounding box center [516, 532] width 10 height 10
radio input "true"
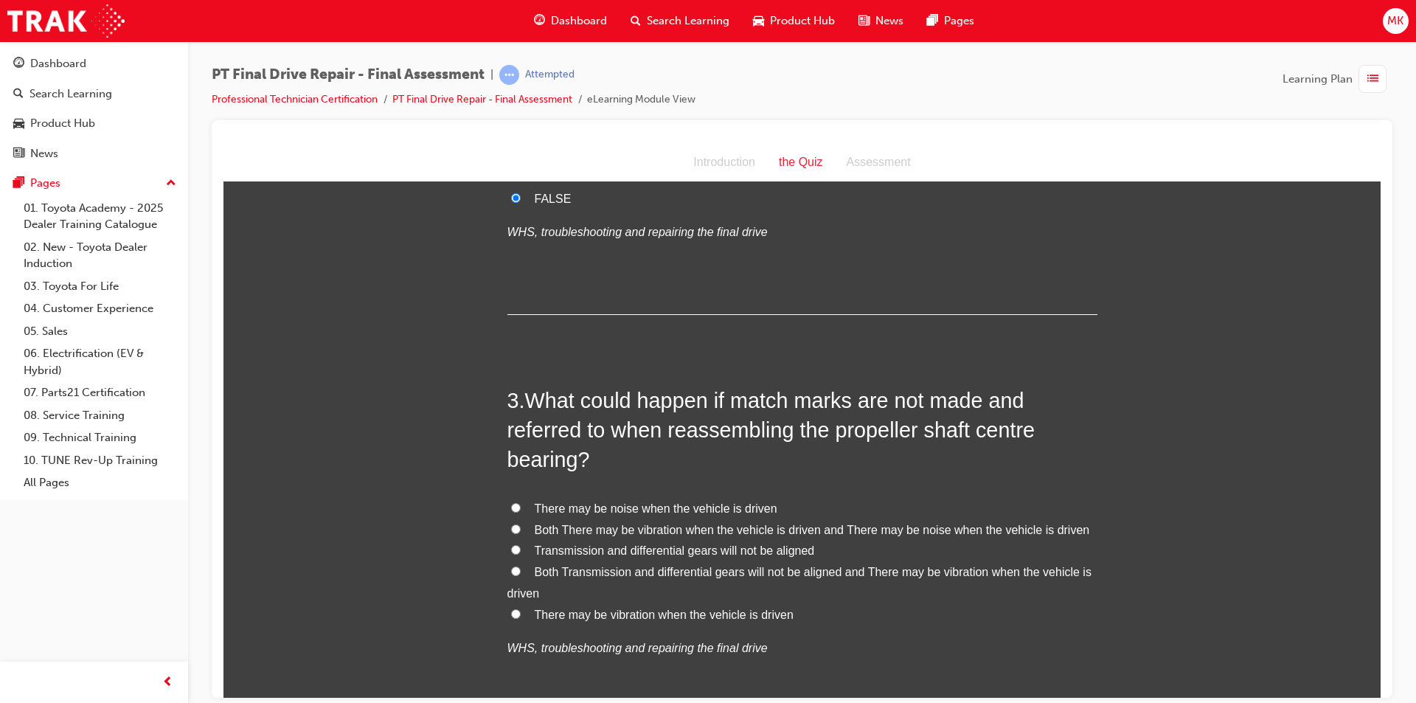
scroll to position [590, 0]
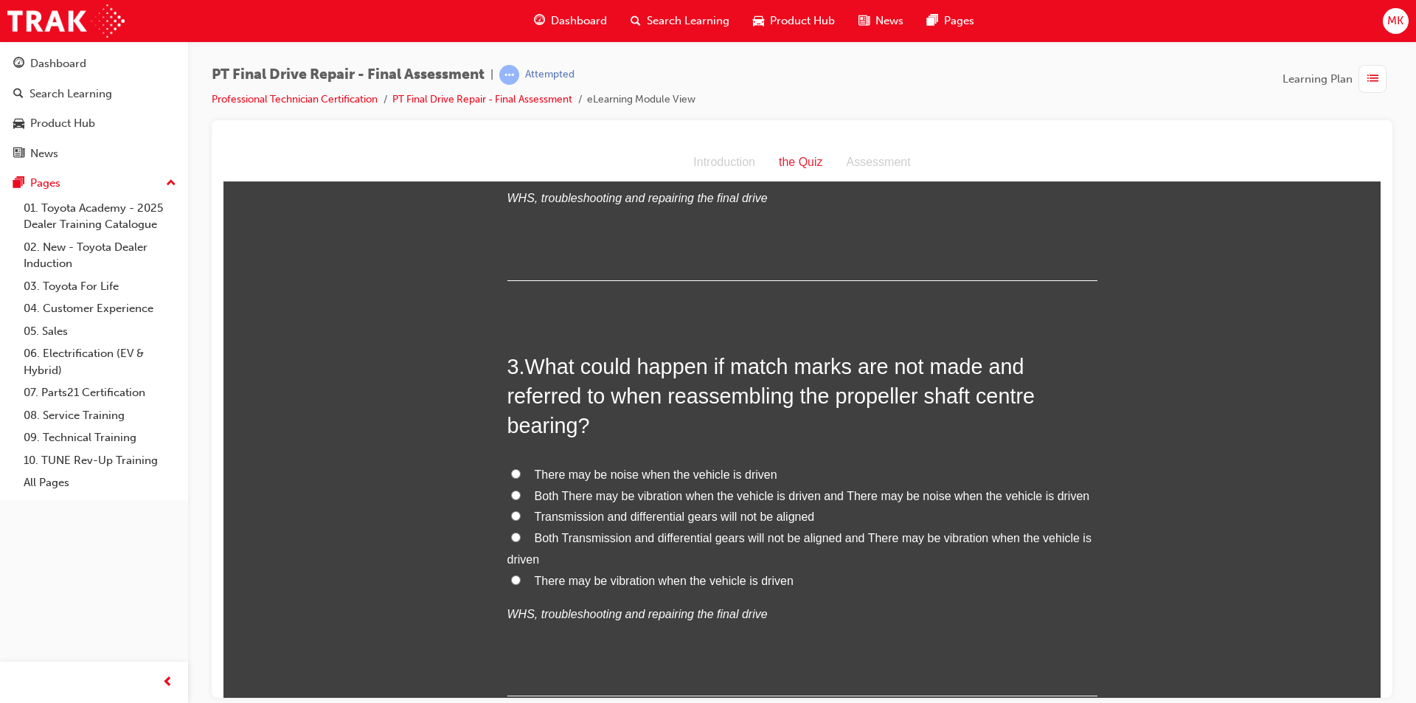
click at [511, 496] on input "Both There may be vibration when the vehicle is driven and There may be noise w…" at bounding box center [516, 495] width 10 height 10
radio input "true"
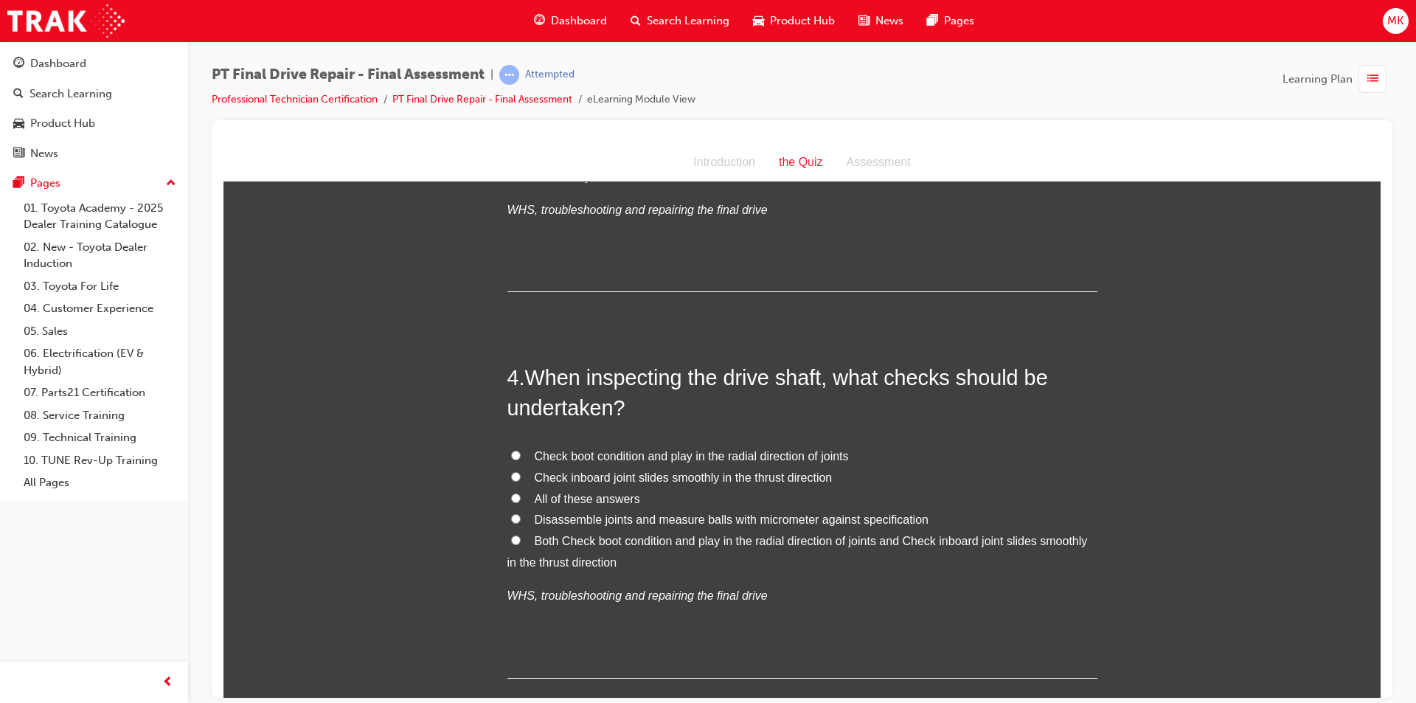
scroll to position [1033, 0]
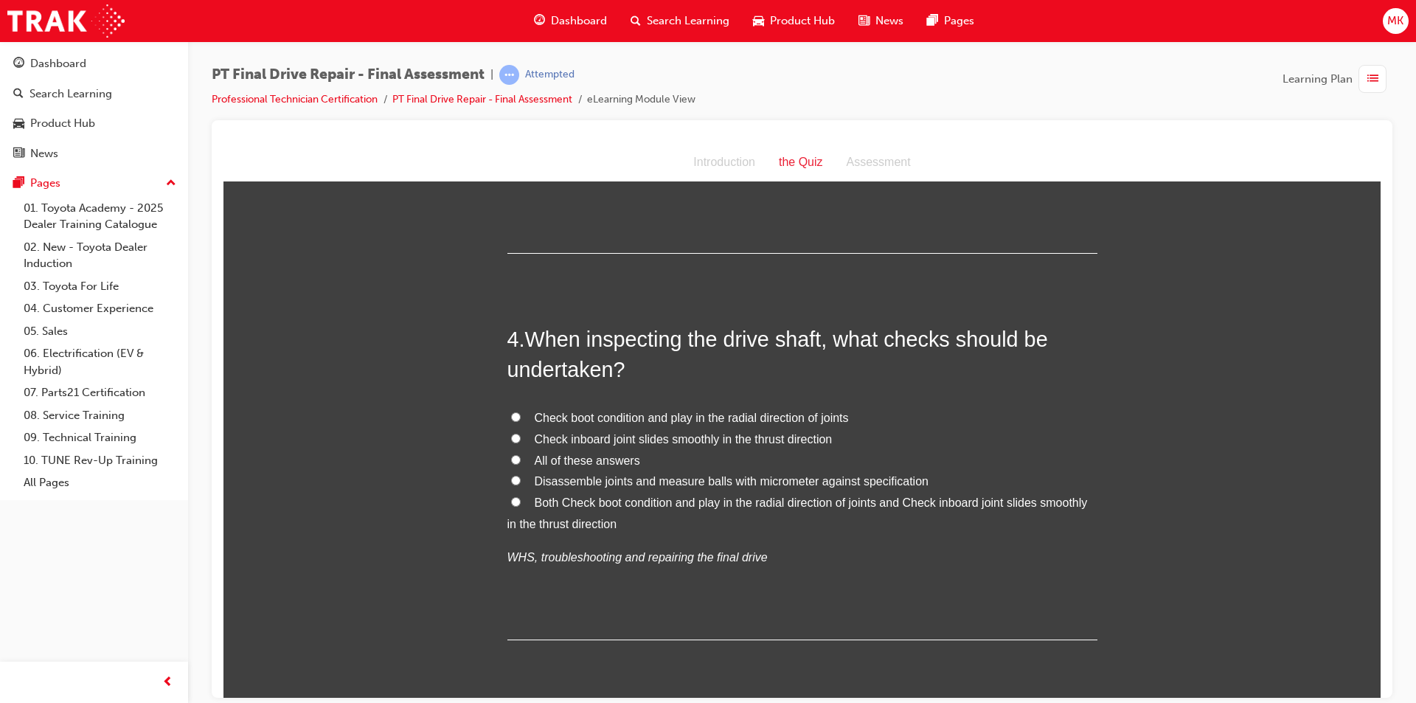
click at [511, 459] on input "All of these answers" at bounding box center [516, 459] width 10 height 10
radio input "true"
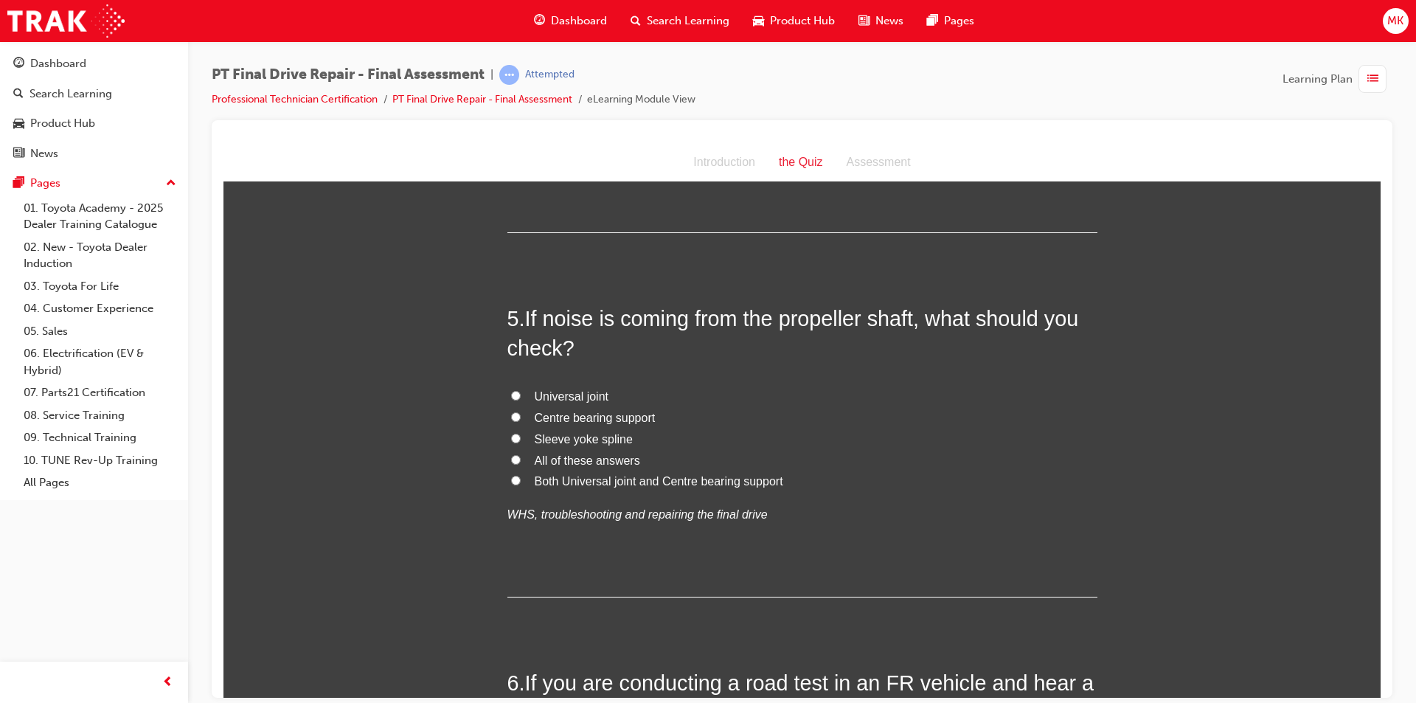
scroll to position [1475, 0]
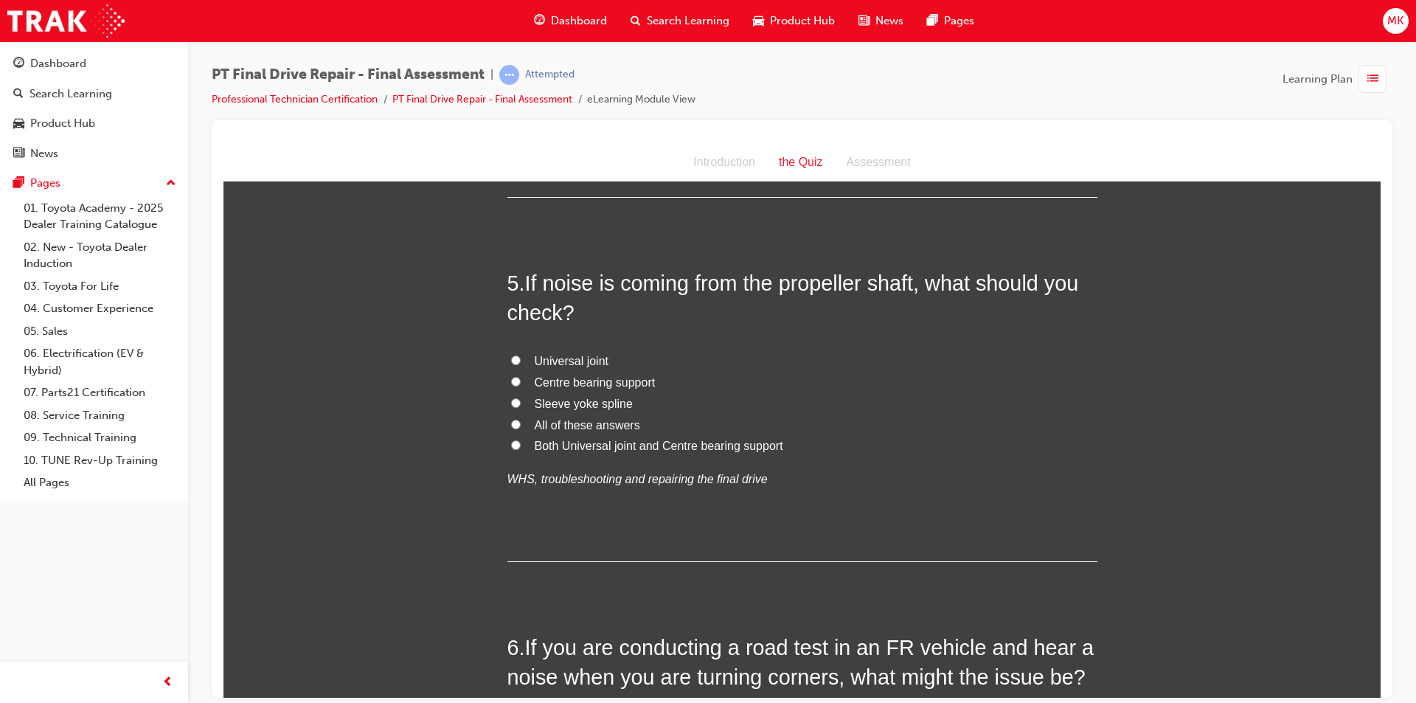
click at [511, 423] on input "All of these answers" at bounding box center [516, 424] width 10 height 10
radio input "true"
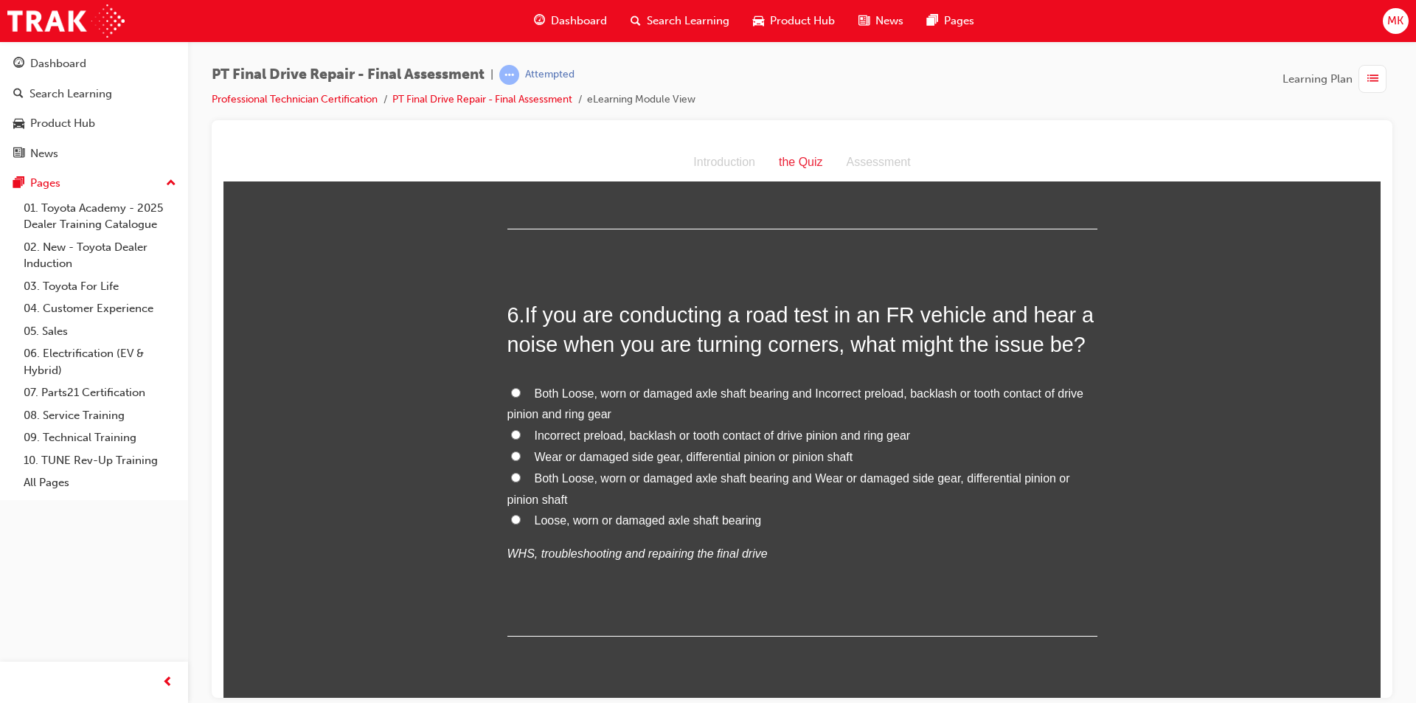
scroll to position [1844, 0]
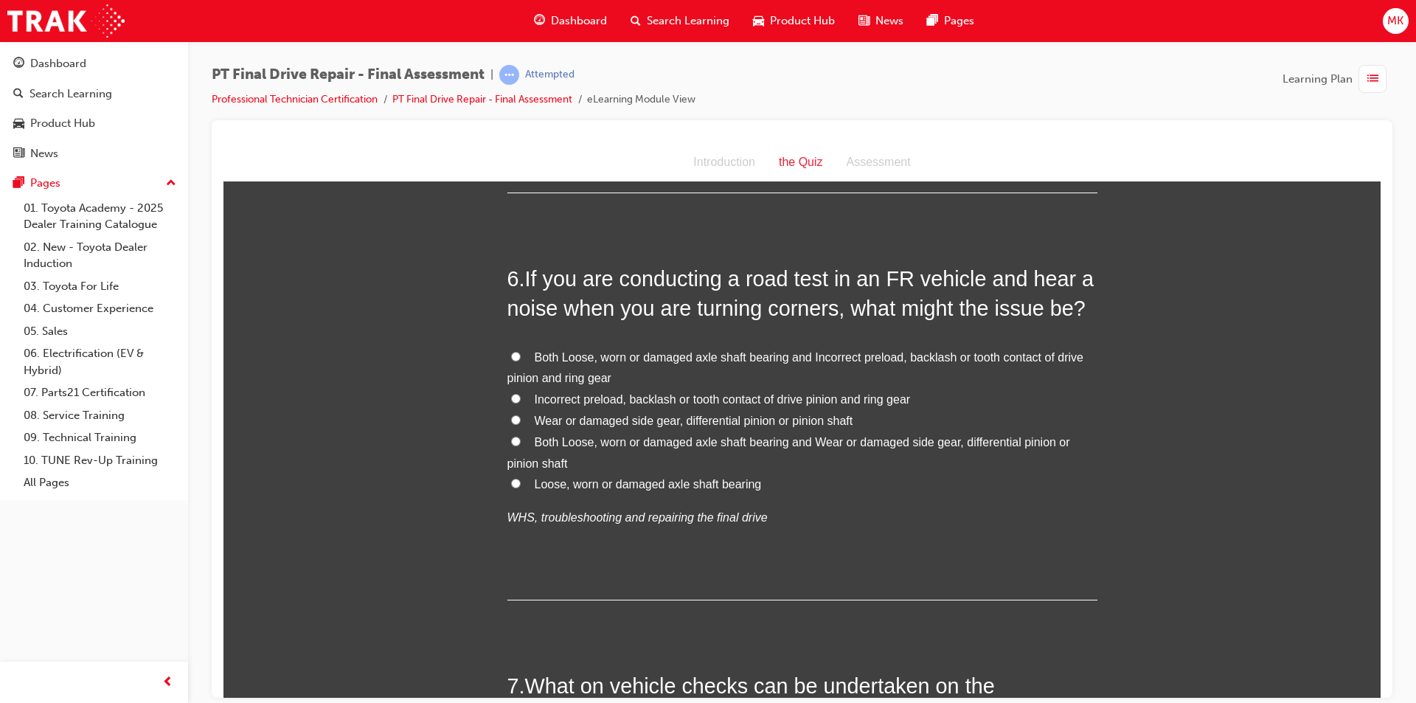
click at [511, 355] on input "Both Loose, worn or damaged axle shaft bearing and Incorrect preload, backlash …" at bounding box center [516, 356] width 10 height 10
radio input "true"
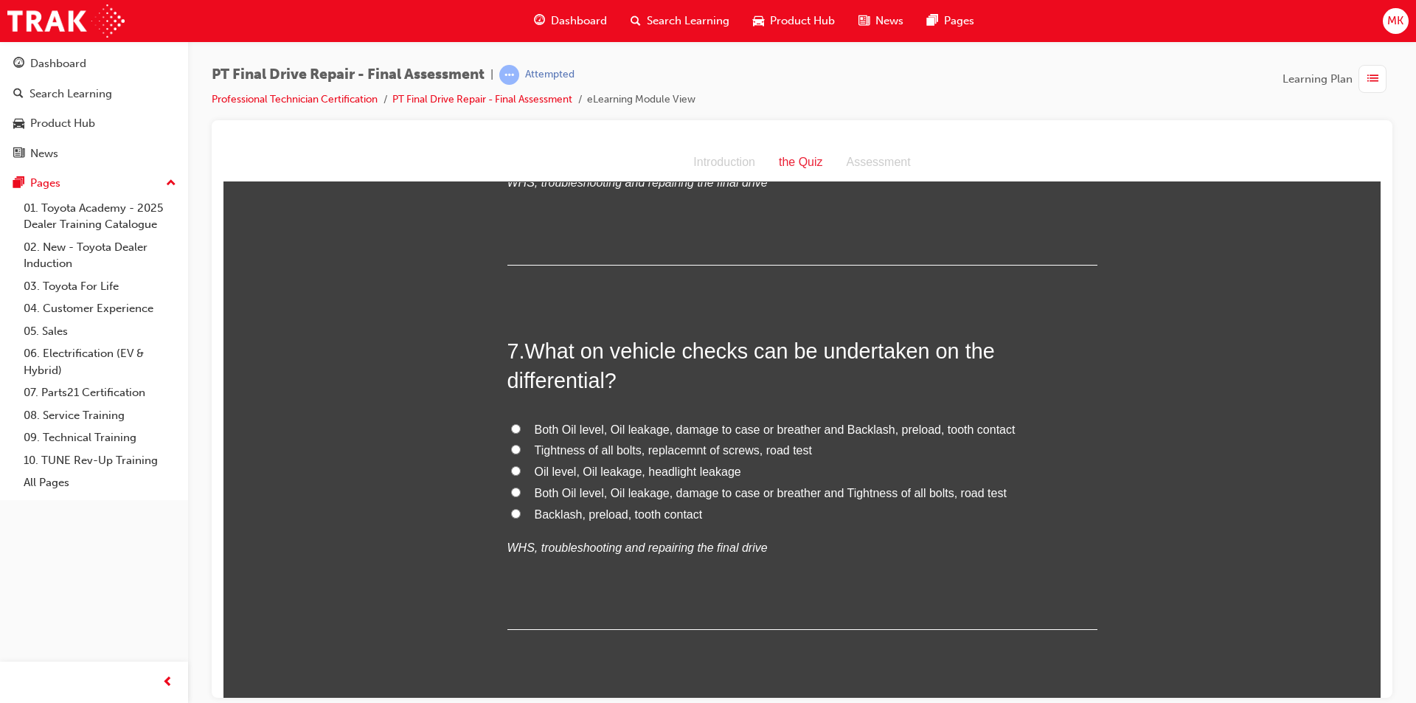
scroll to position [2213, 0]
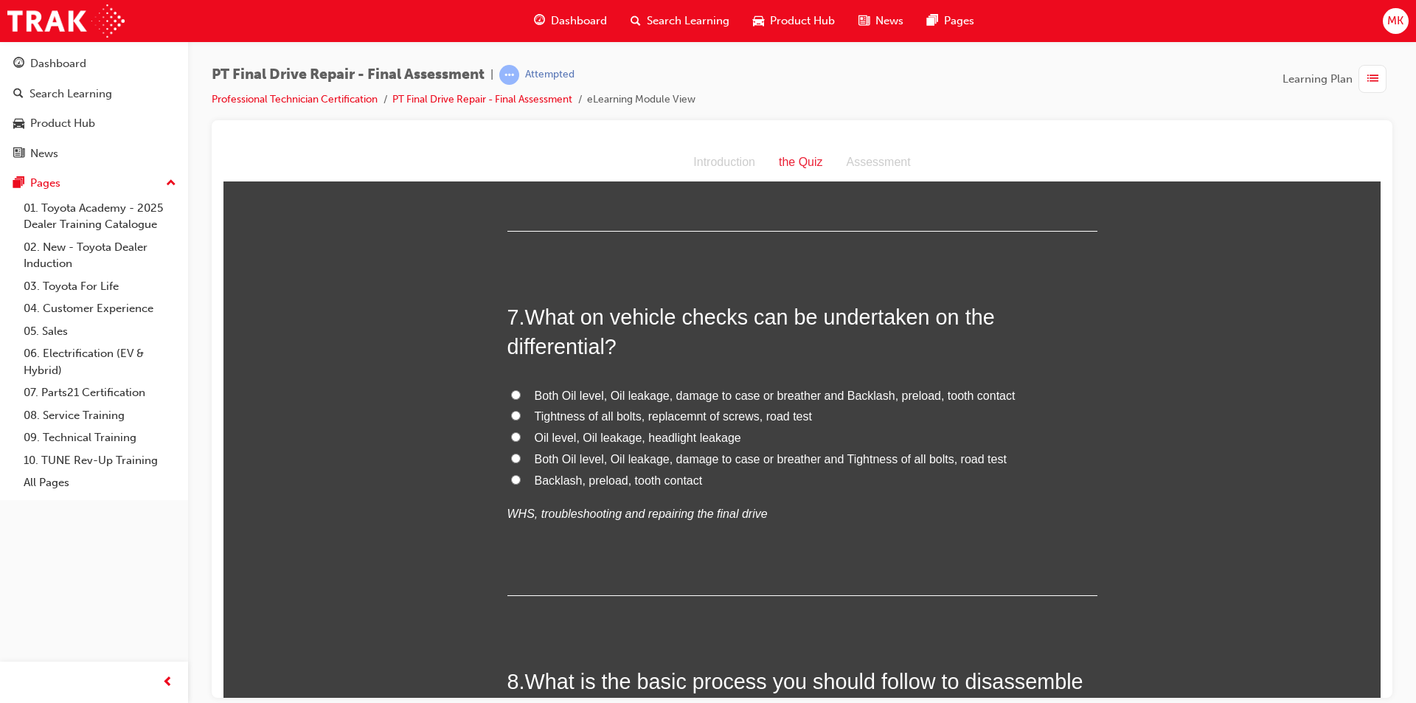
click at [511, 397] on input "Both Oil level, Oil leakage, damage to case or breather and Backlash, preload, …" at bounding box center [516, 394] width 10 height 10
radio input "true"
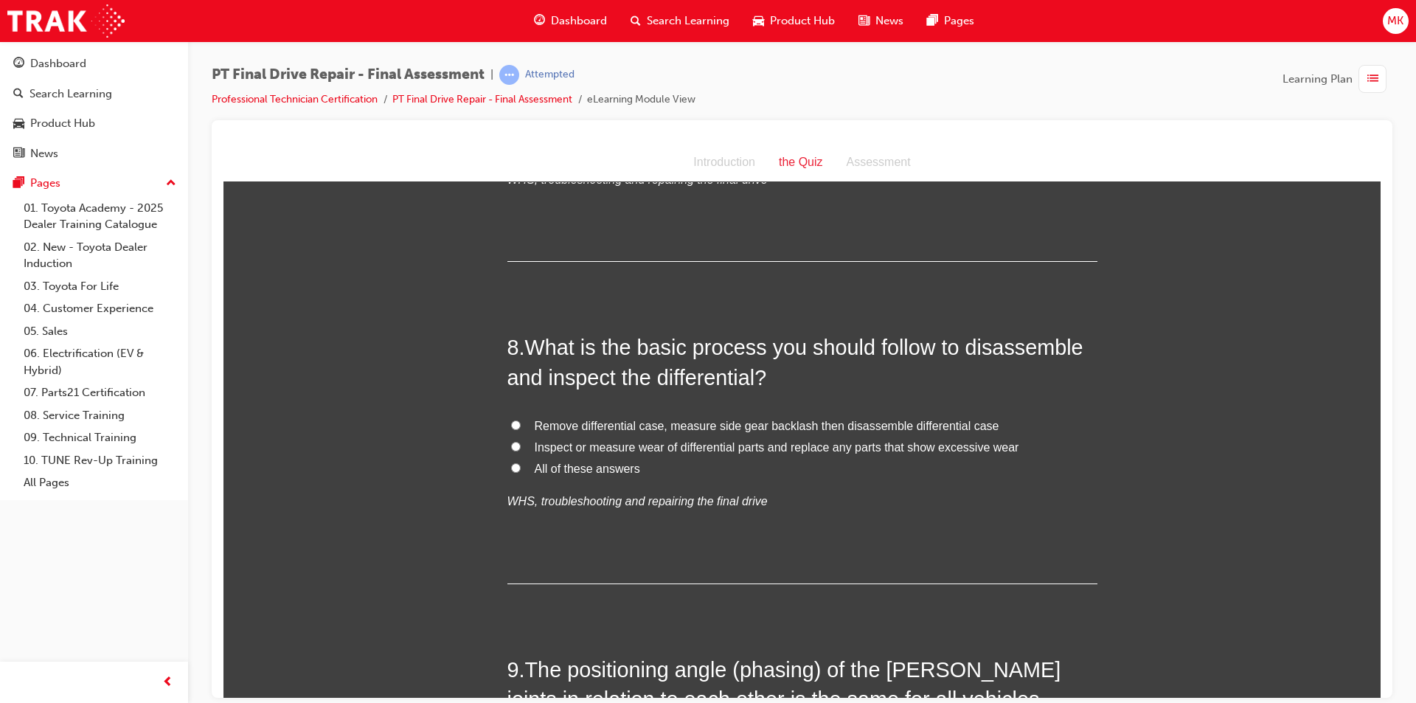
scroll to position [2581, 0]
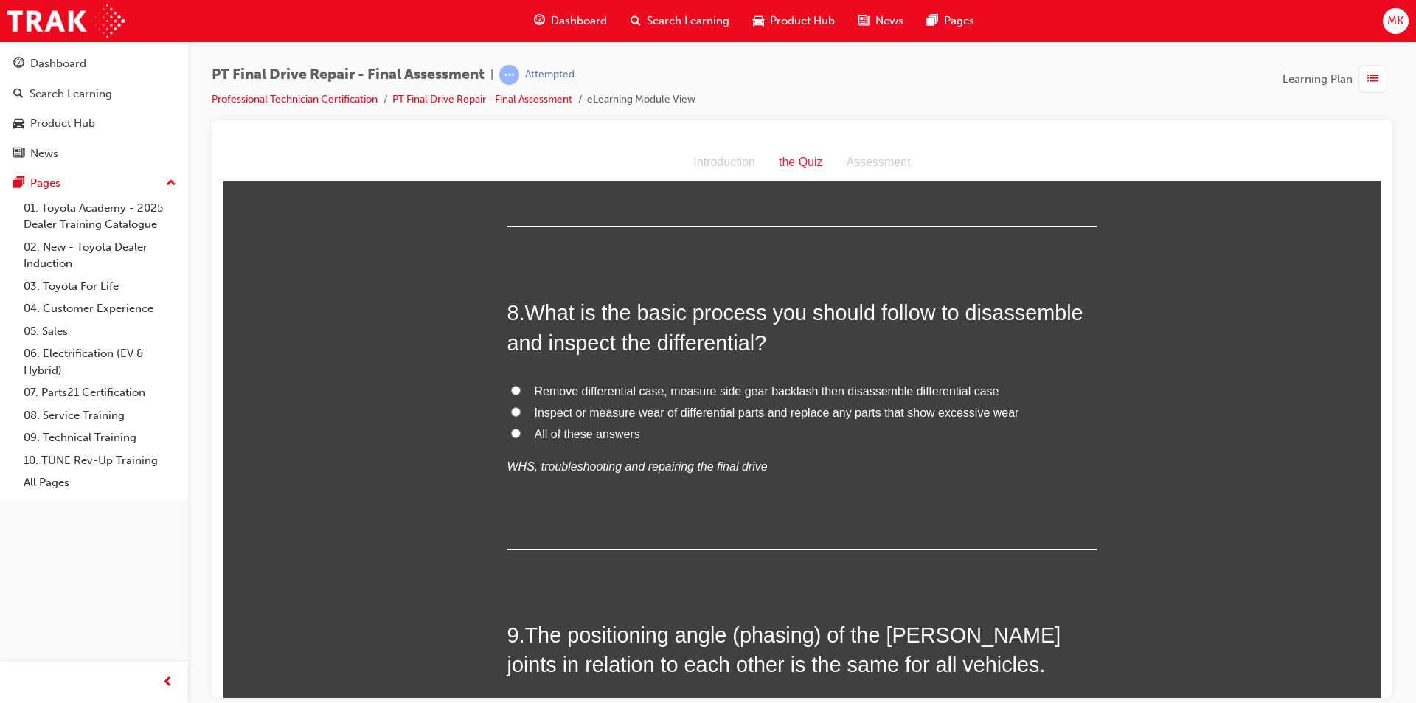
click at [555, 430] on span "All of these answers" at bounding box center [587, 433] width 105 height 13
click at [521, 430] on input "All of these answers" at bounding box center [516, 433] width 10 height 10
radio input "true"
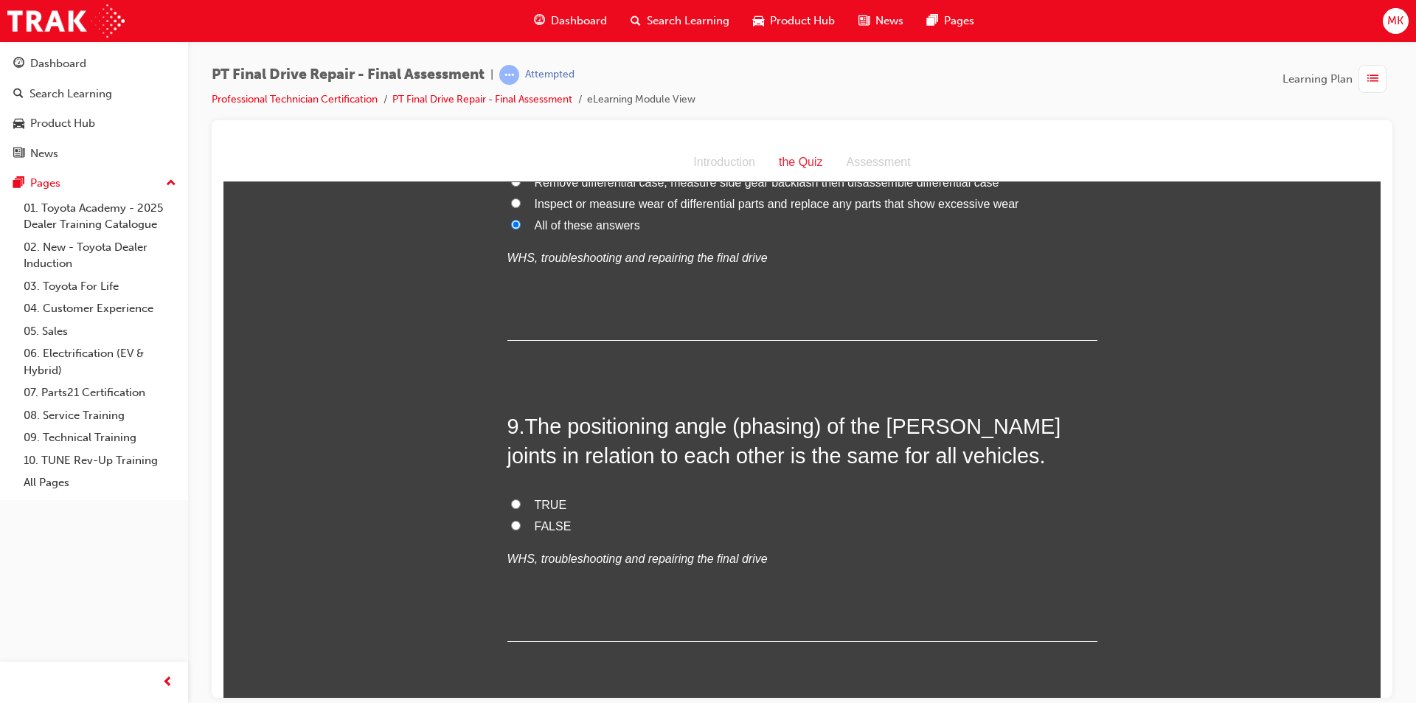
scroll to position [2803, 0]
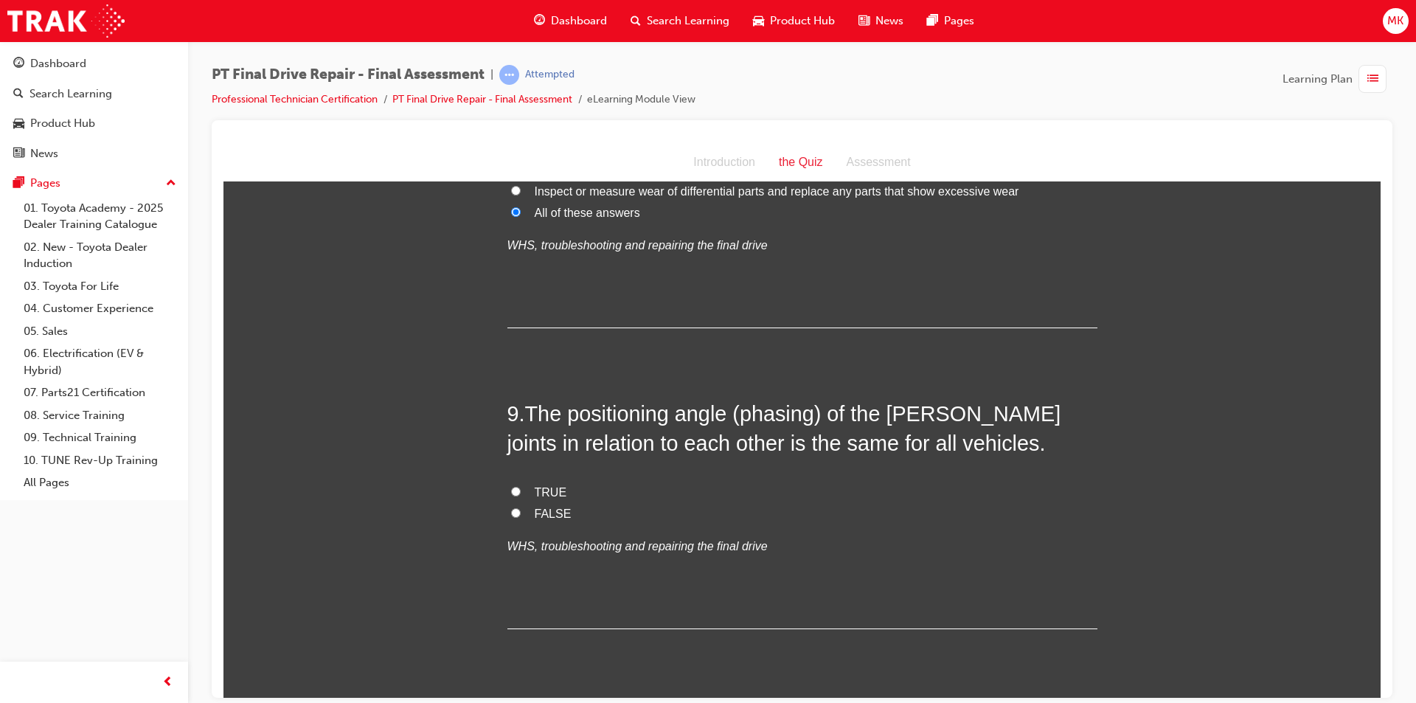
click at [535, 509] on span "FALSE" at bounding box center [553, 513] width 37 height 13
click at [521, 509] on input "FALSE" at bounding box center [516, 512] width 10 height 10
radio input "true"
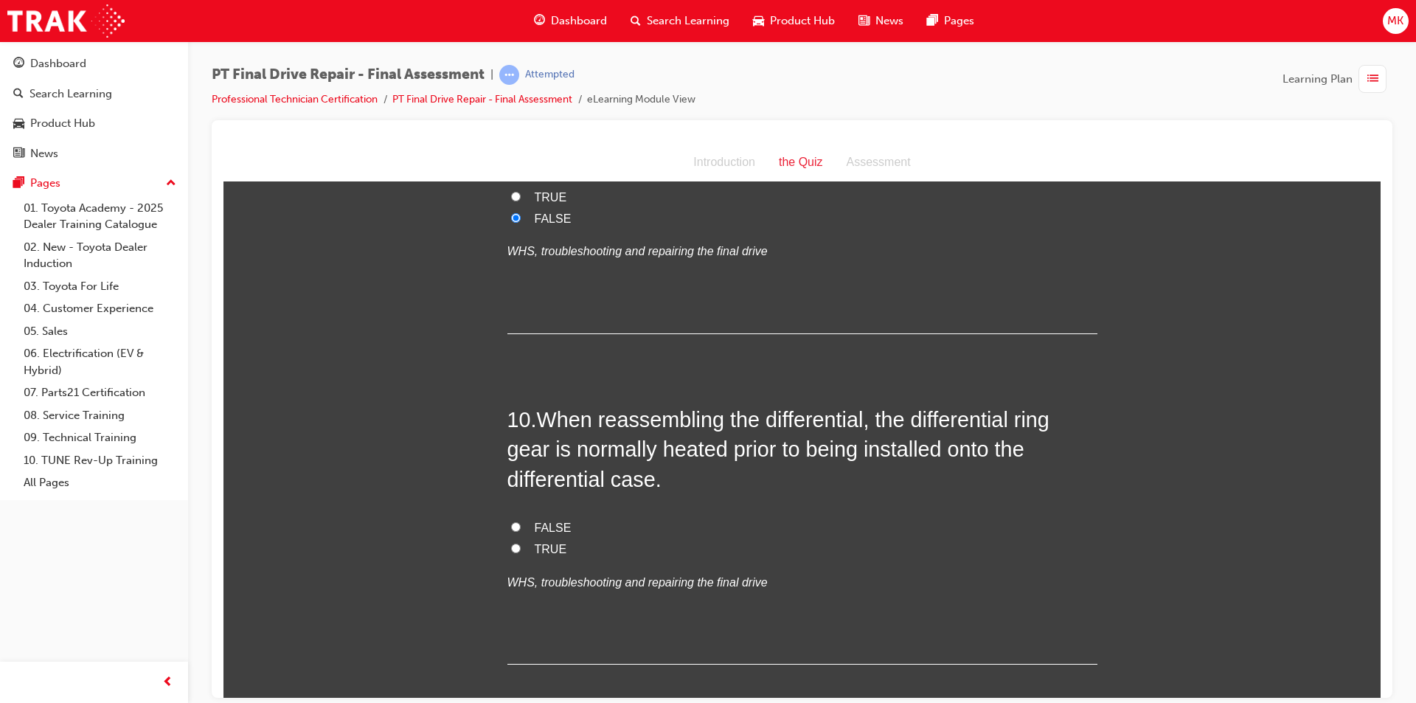
scroll to position [3171, 0]
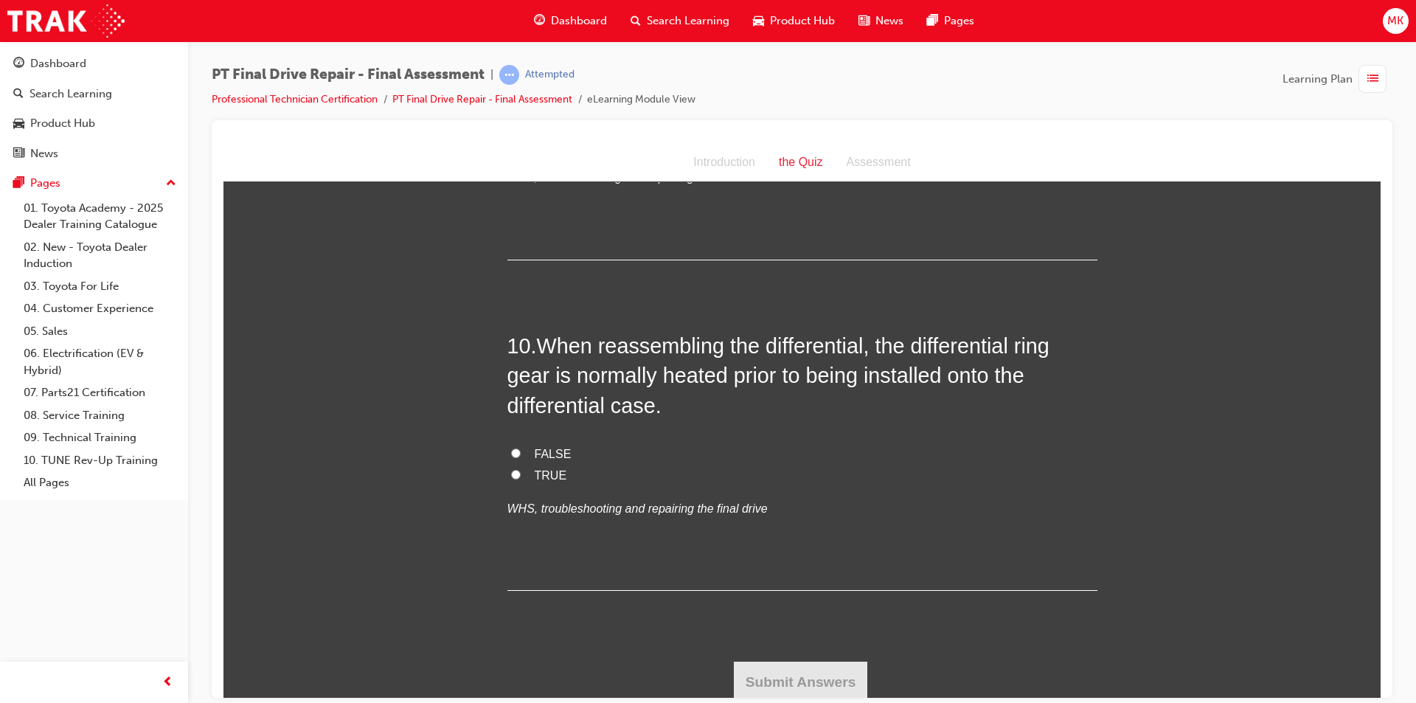
click at [535, 470] on span "TRUE" at bounding box center [551, 474] width 32 height 13
click at [521, 470] on input "TRUE" at bounding box center [516, 474] width 10 height 10
radio input "true"
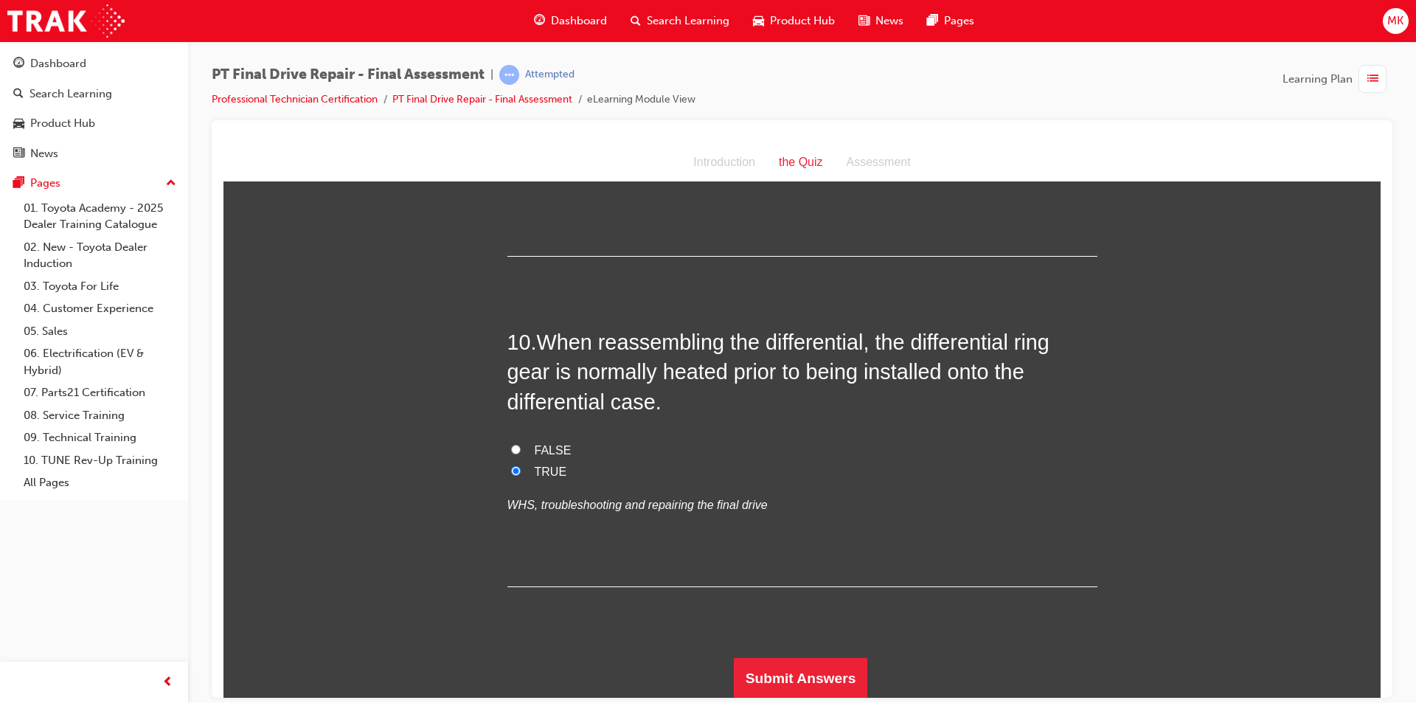
scroll to position [3176, 0]
click at [766, 667] on button "Submit Answers" at bounding box center [801, 676] width 134 height 41
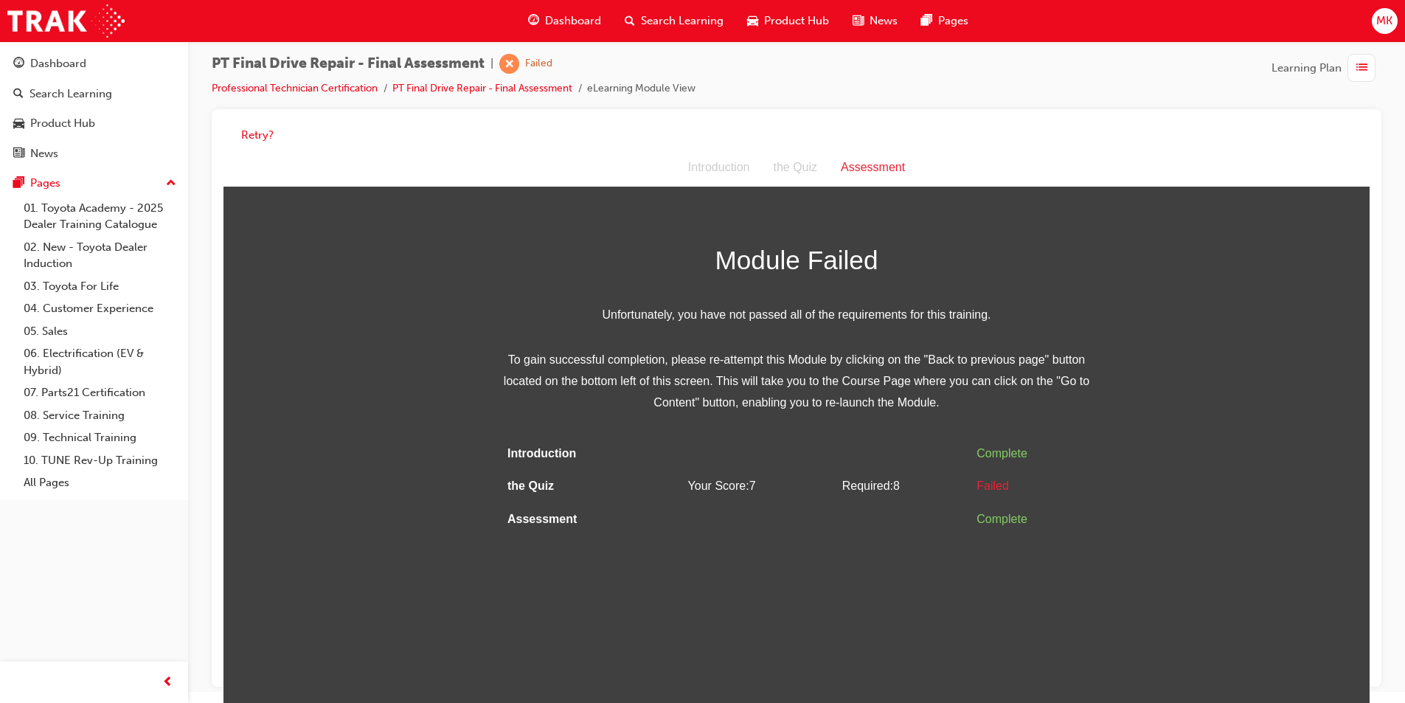
scroll to position [0, 0]
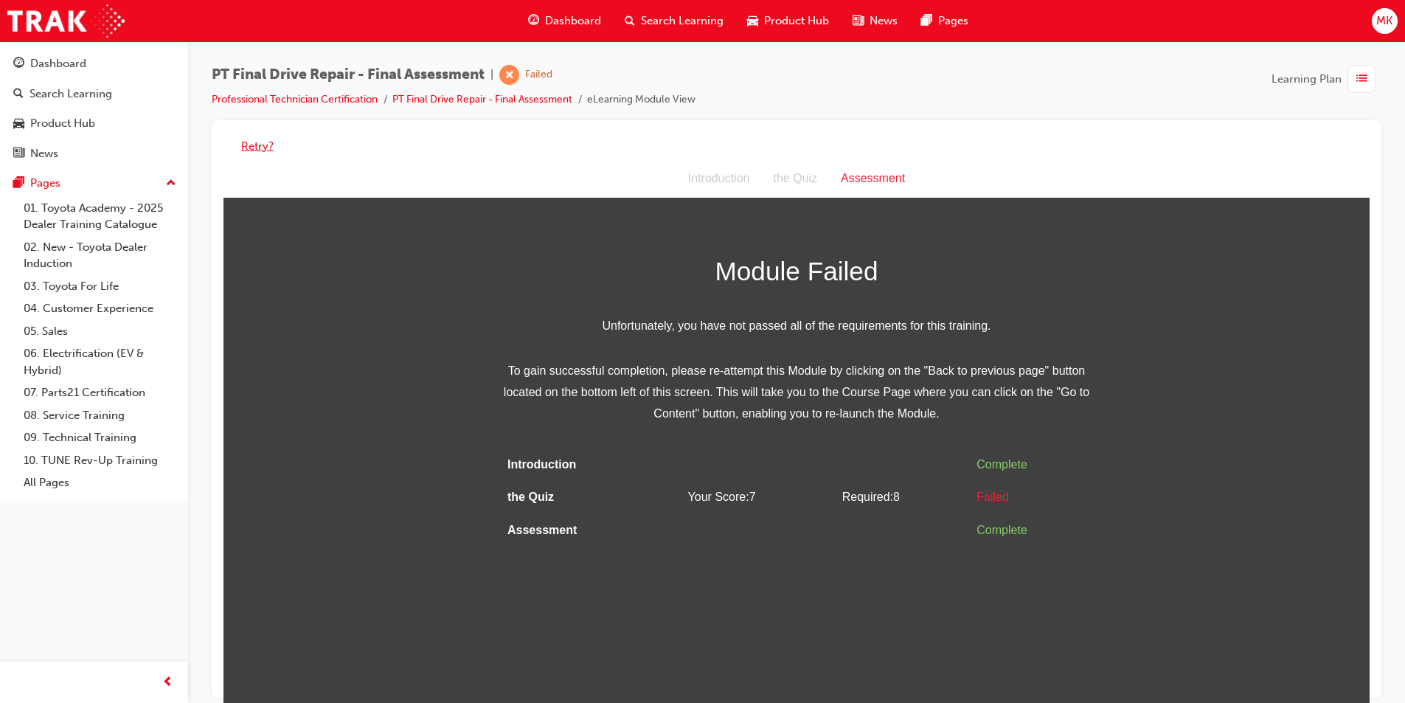
click at [268, 142] on button "Retry?" at bounding box center [257, 146] width 32 height 17
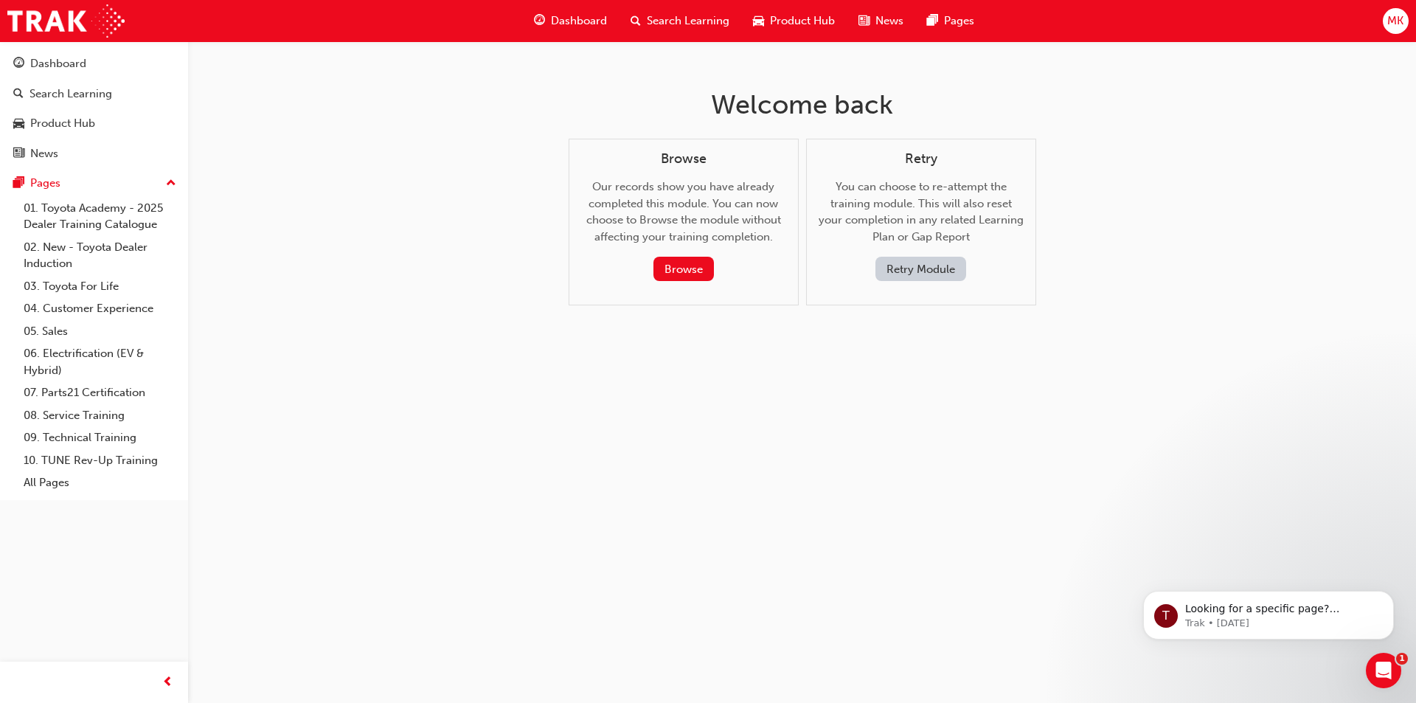
click at [886, 271] on button "Retry Module" at bounding box center [920, 269] width 91 height 24
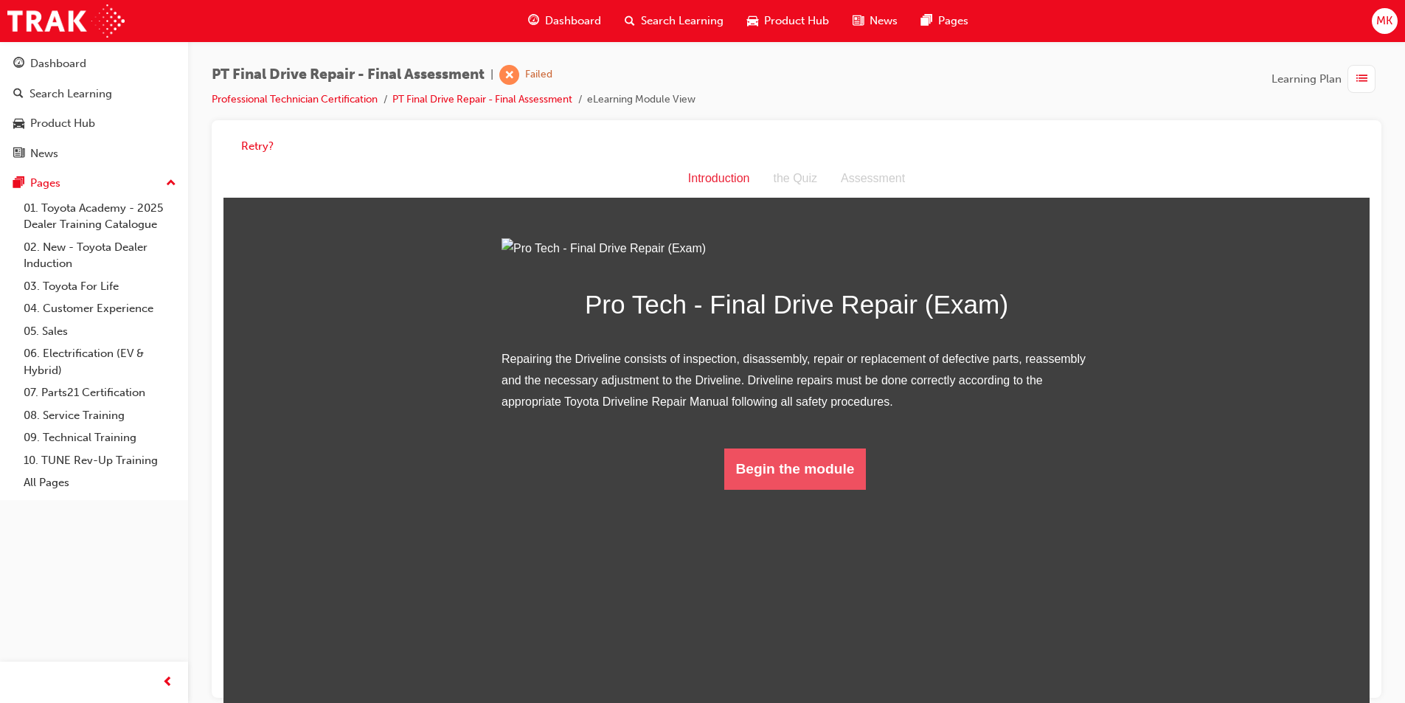
click at [806, 490] on button "Begin the module" at bounding box center [795, 468] width 142 height 41
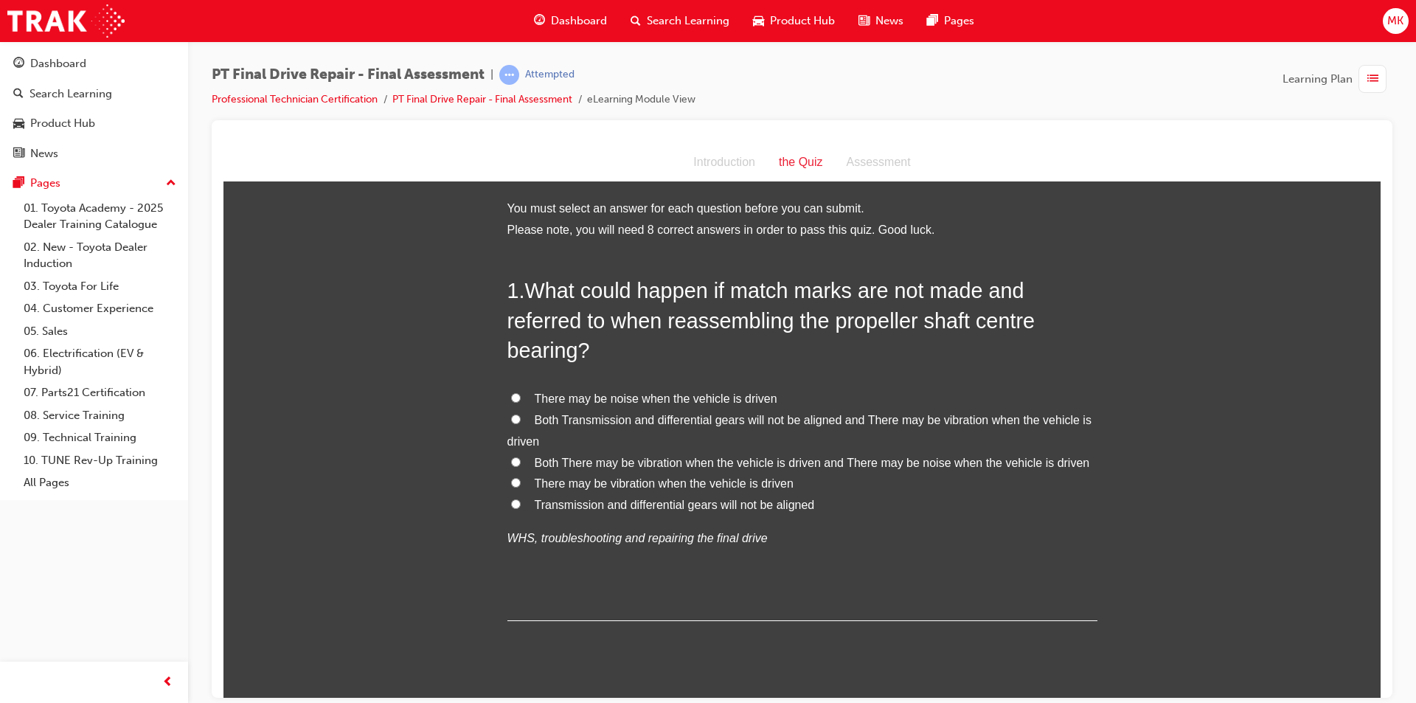
click at [511, 457] on input "Both There may be vibration when the vehicle is driven and There may be noise w…" at bounding box center [516, 462] width 10 height 10
radio input "true"
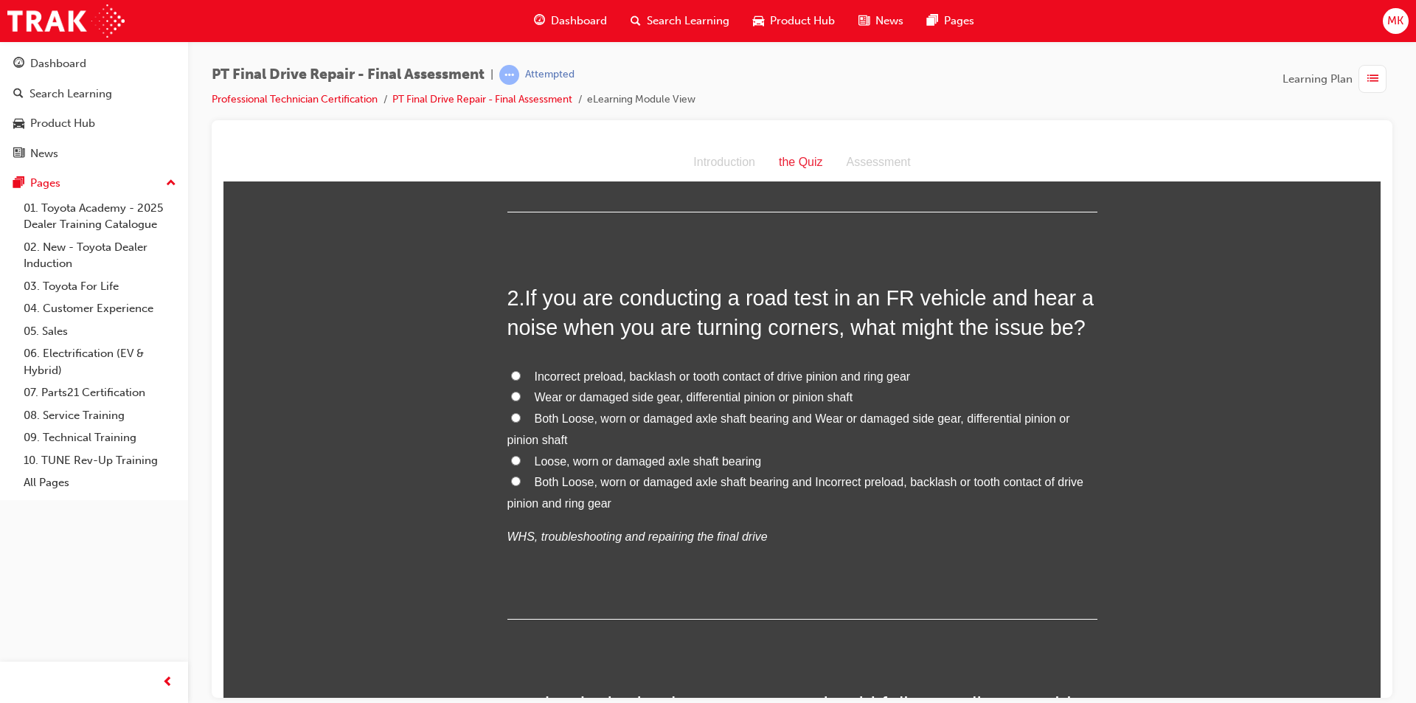
scroll to position [443, 0]
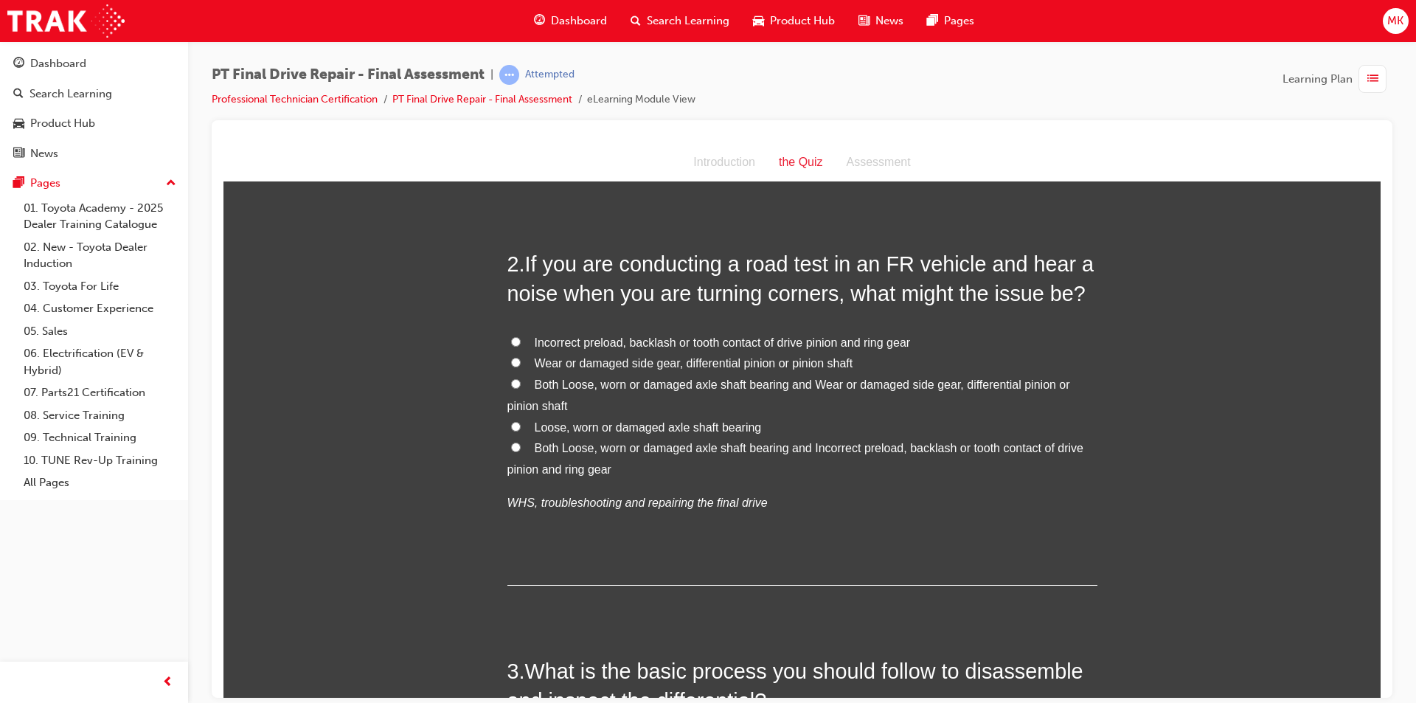
click at [511, 448] on input "Both Loose, worn or damaged axle shaft bearing and Incorrect preload, backlash …" at bounding box center [516, 447] width 10 height 10
radio input "true"
click at [511, 386] on input "Both Loose, worn or damaged axle shaft bearing and Wear or damaged side gear, d…" at bounding box center [516, 383] width 10 height 10
radio input "true"
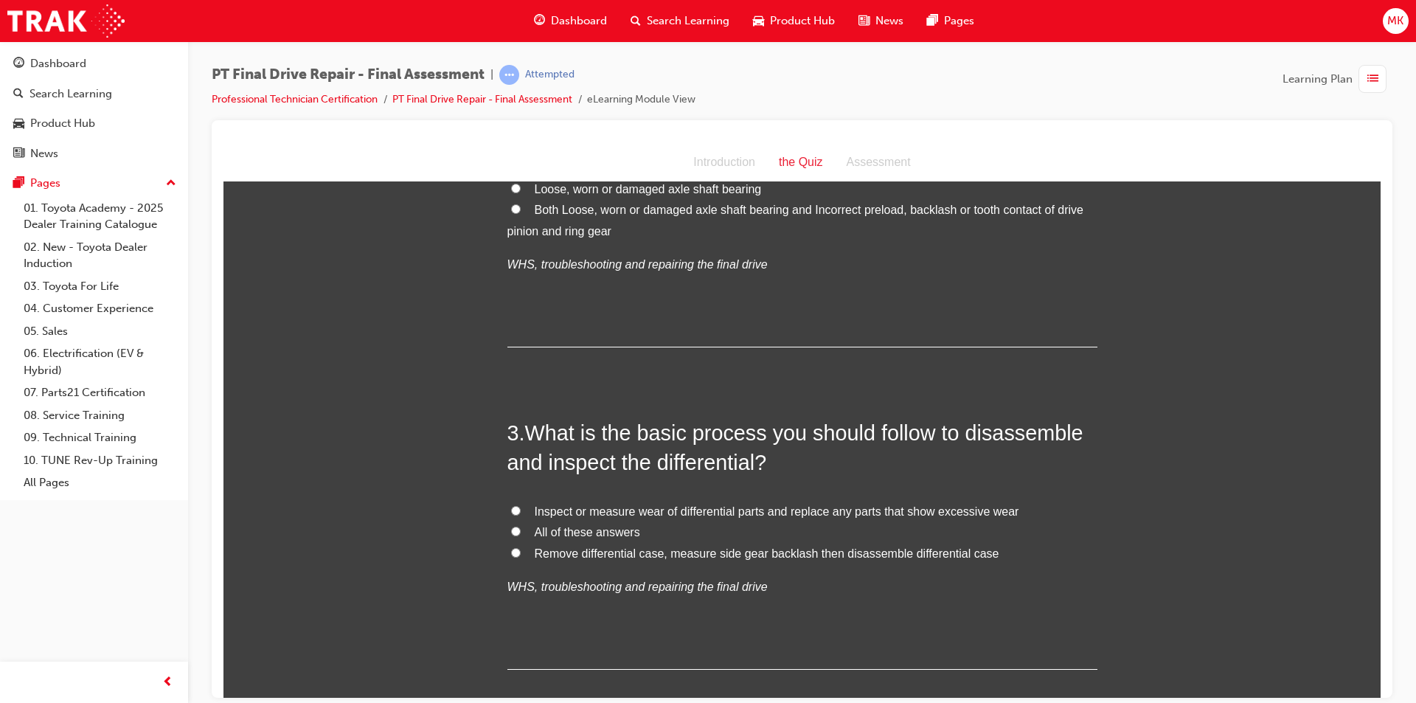
scroll to position [738, 0]
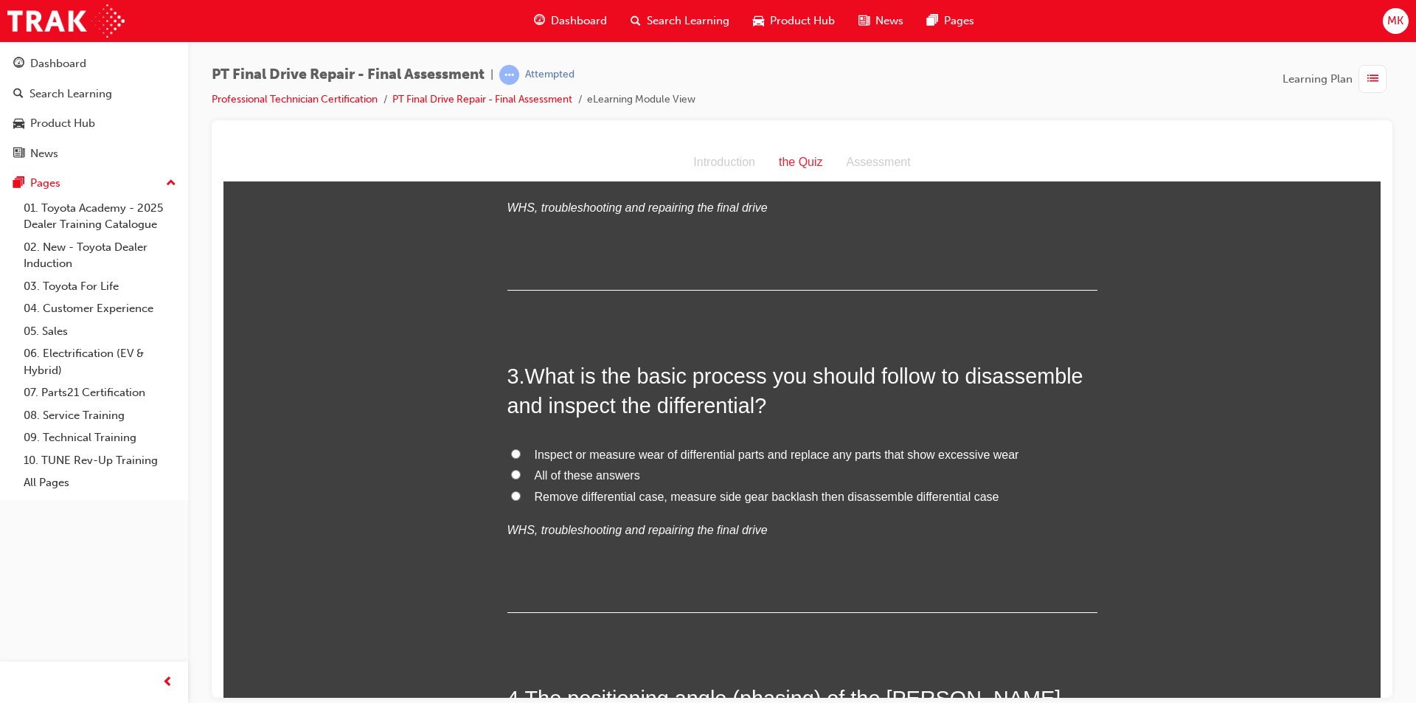
click at [511, 475] on input "All of these answers" at bounding box center [516, 474] width 10 height 10
radio input "true"
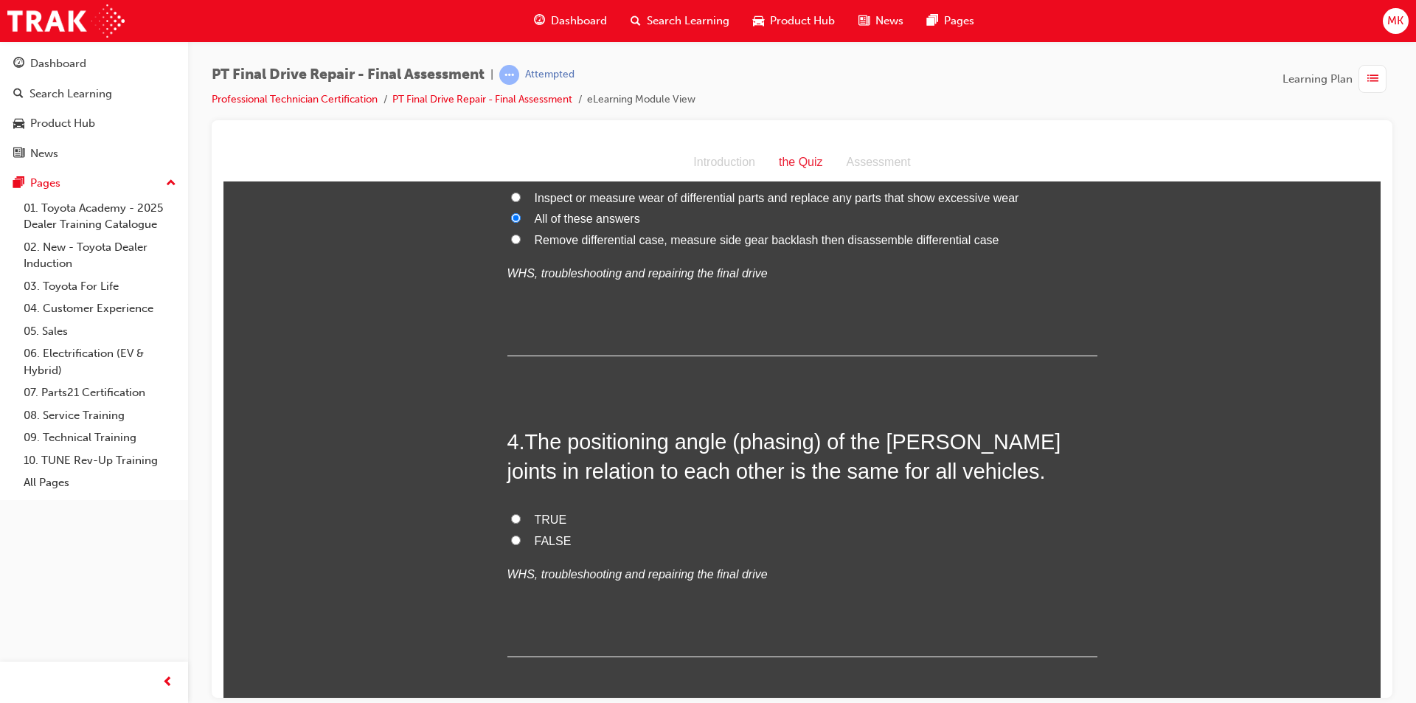
scroll to position [1033, 0]
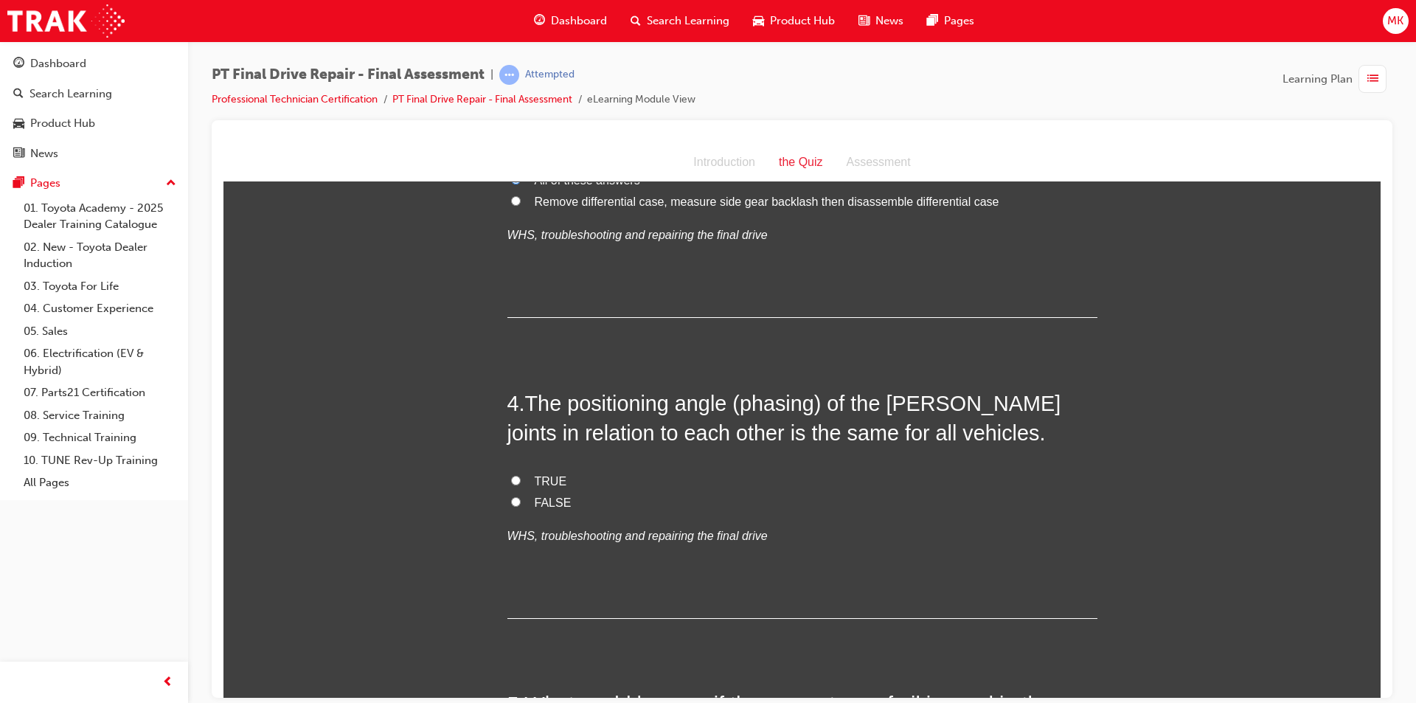
click at [511, 501] on input "FALSE" at bounding box center [516, 501] width 10 height 10
radio input "true"
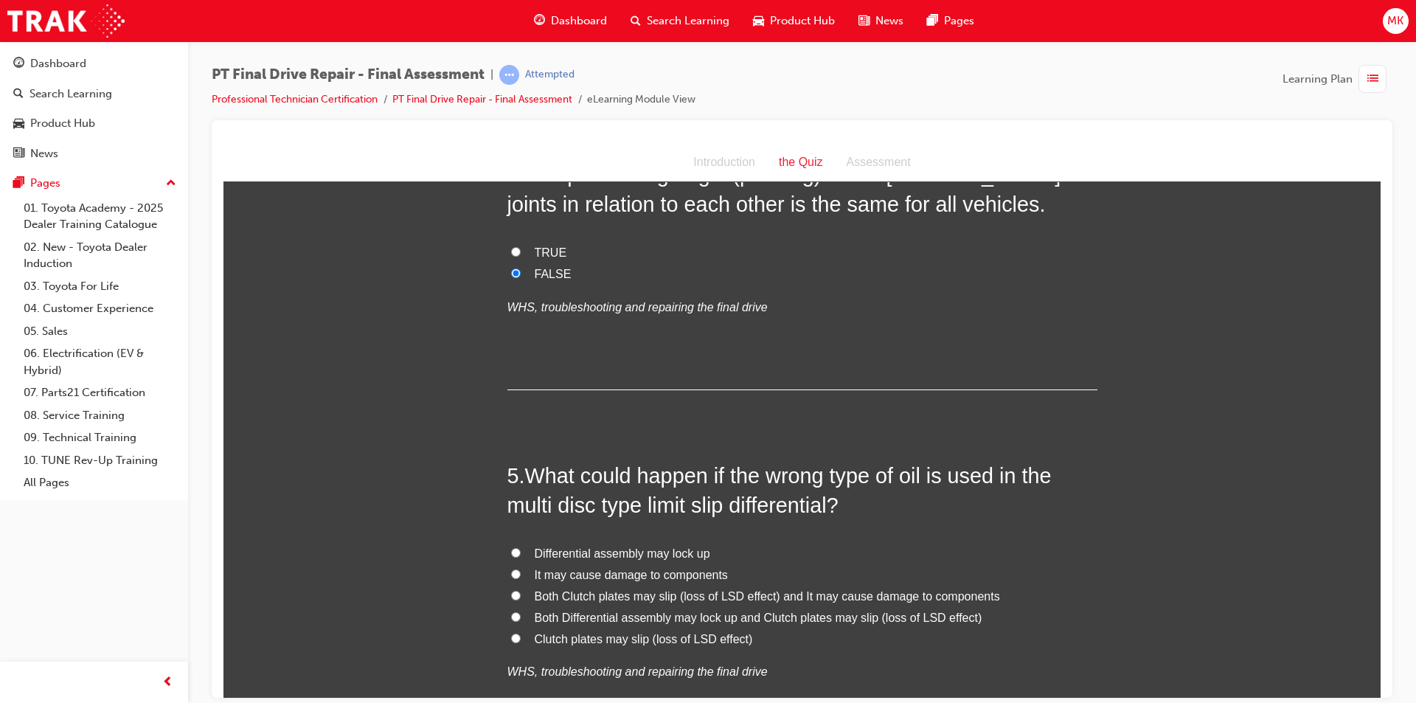
scroll to position [1328, 0]
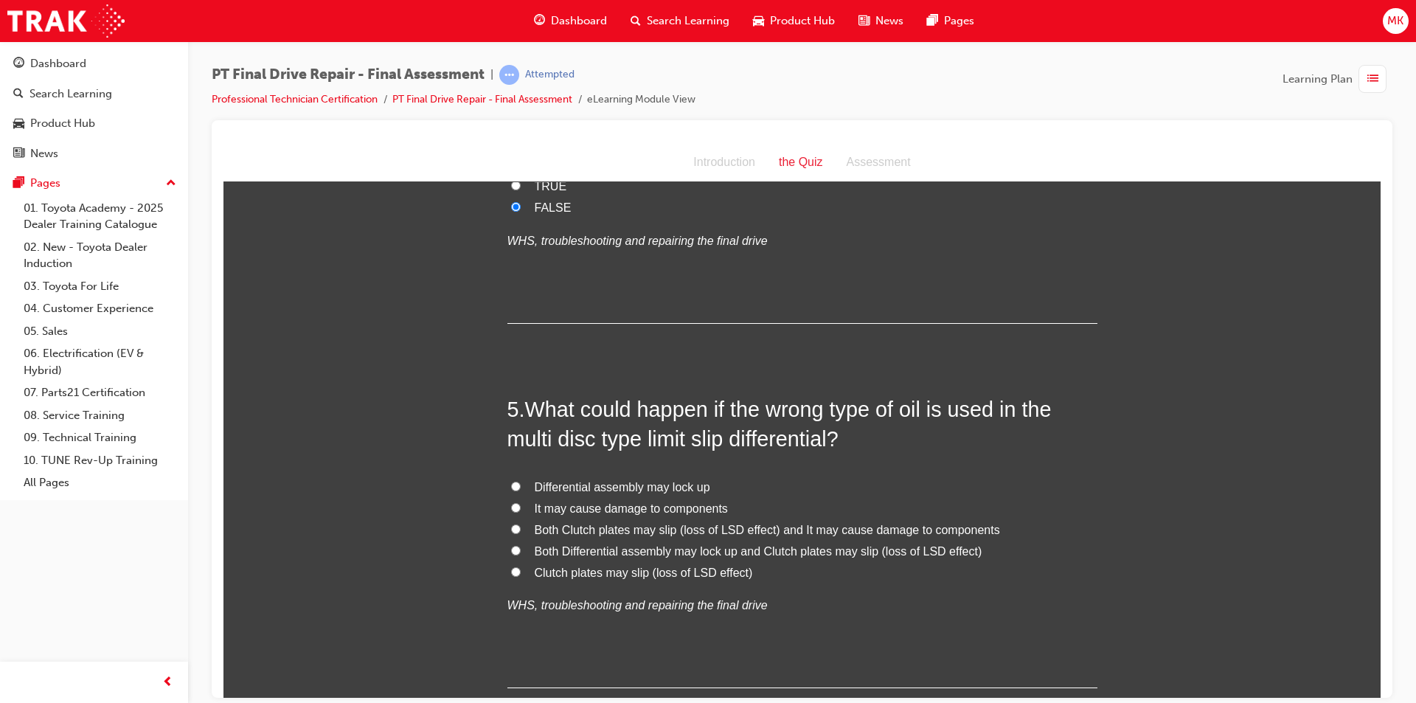
click at [507, 549] on label "Both Differential assembly may lock up and Clutch plates may slip (loss of LSD …" at bounding box center [802, 551] width 590 height 21
click at [511, 549] on input "Both Differential assembly may lock up and Clutch plates may slip (loss of LSD …" at bounding box center [516, 550] width 10 height 10
radio input "true"
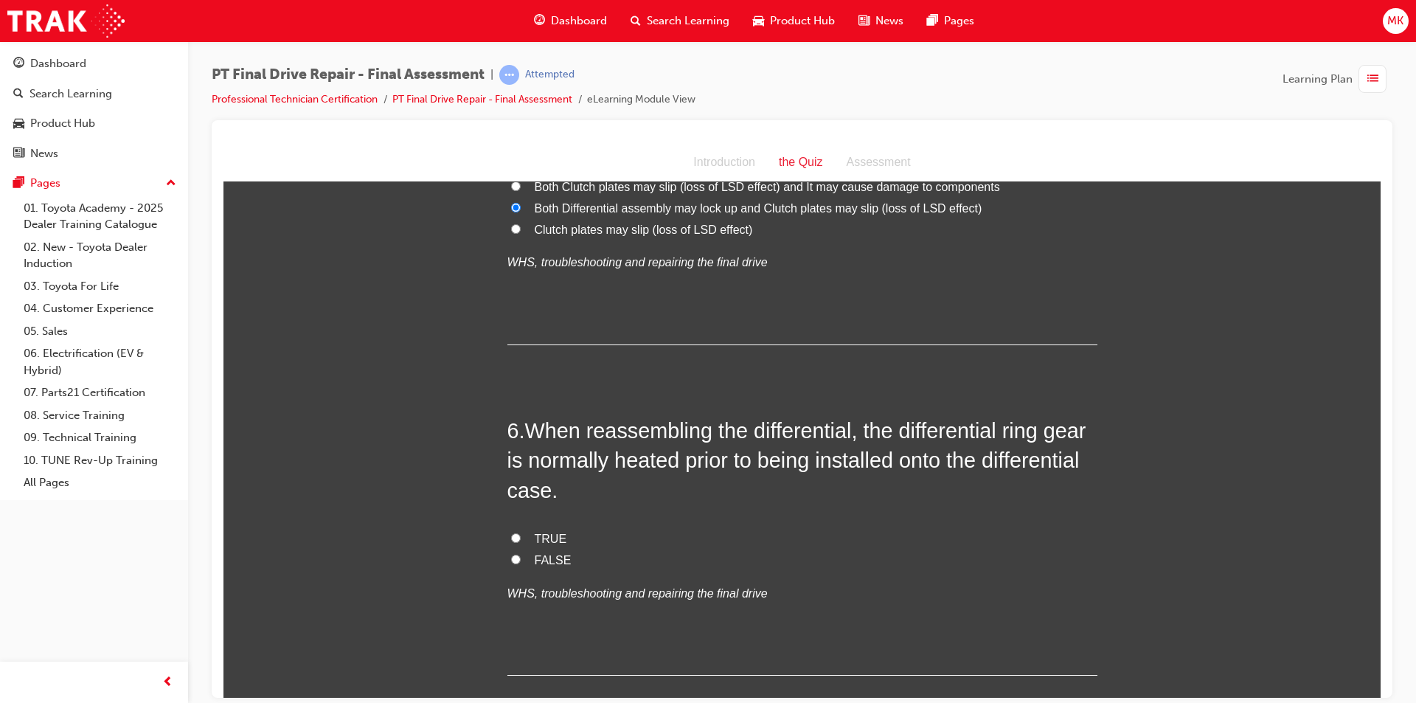
scroll to position [1696, 0]
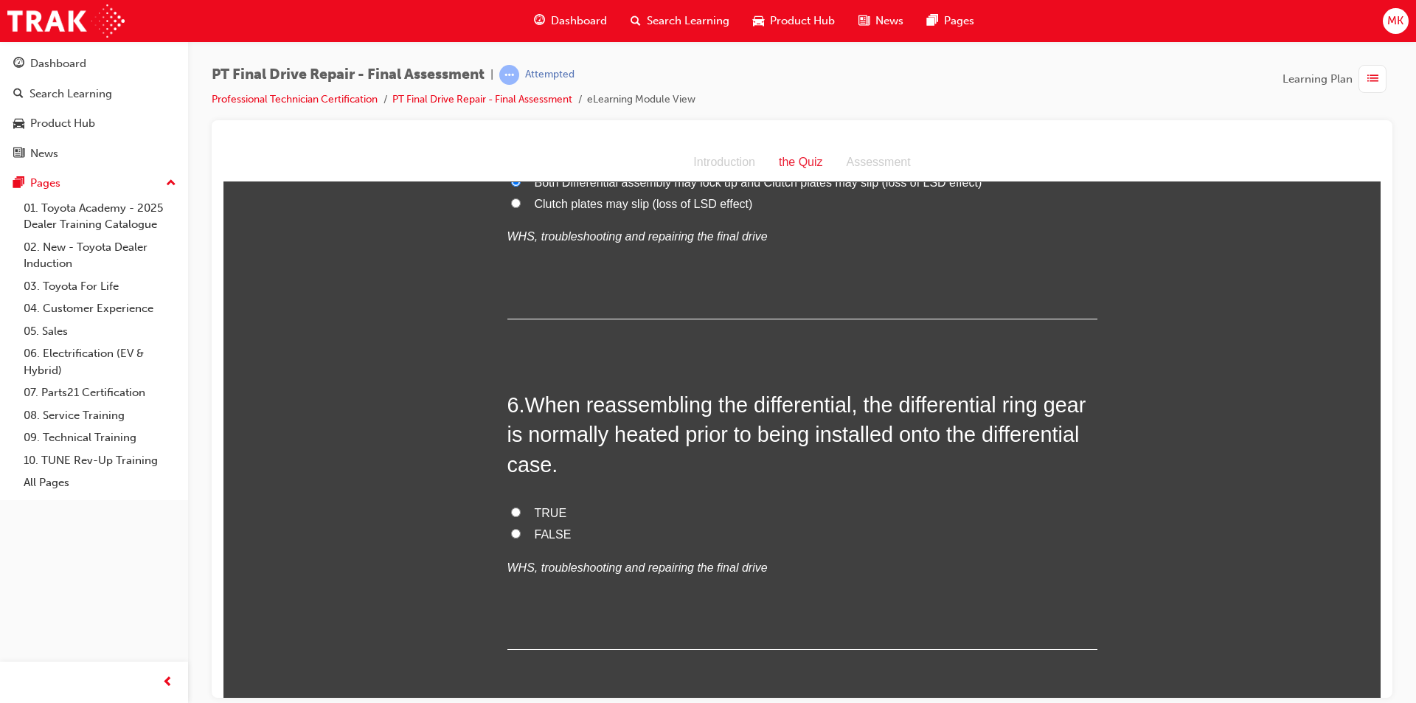
click at [514, 513] on input "TRUE" at bounding box center [516, 512] width 10 height 10
radio input "true"
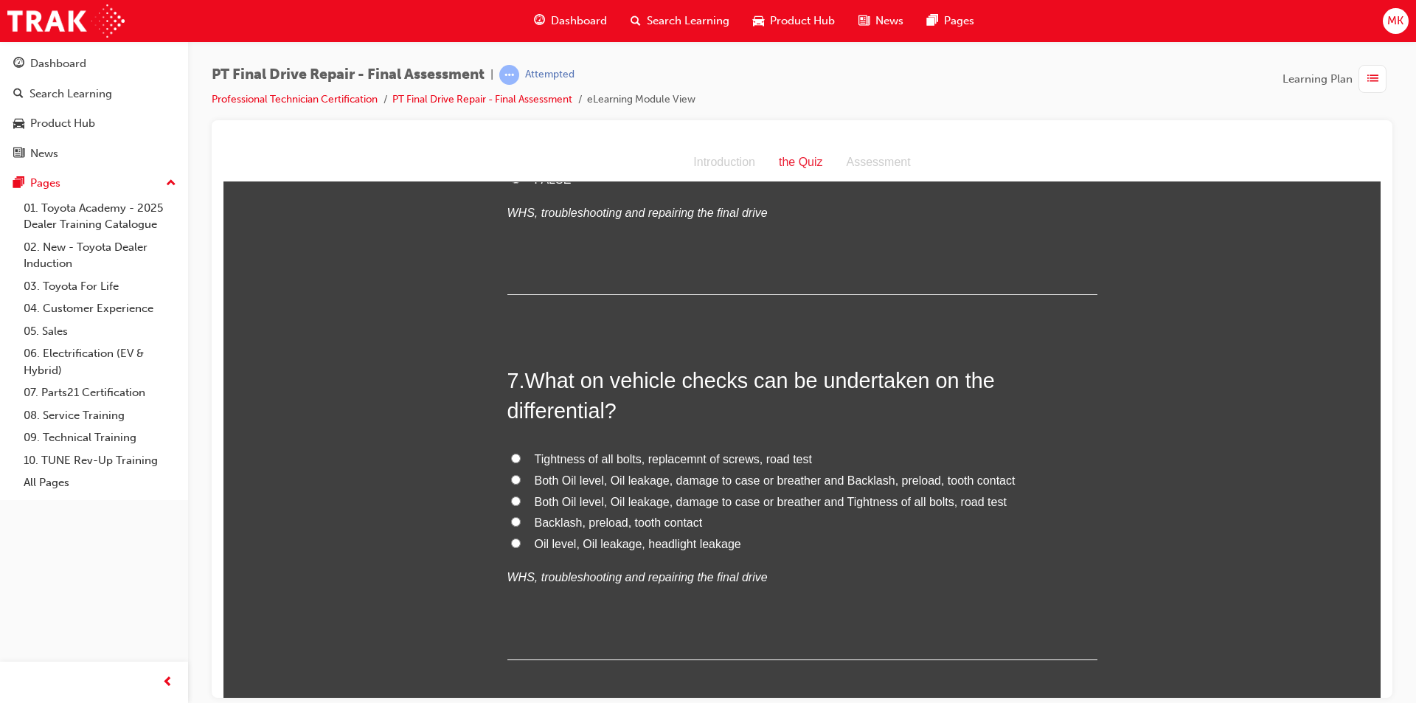
scroll to position [2065, 0]
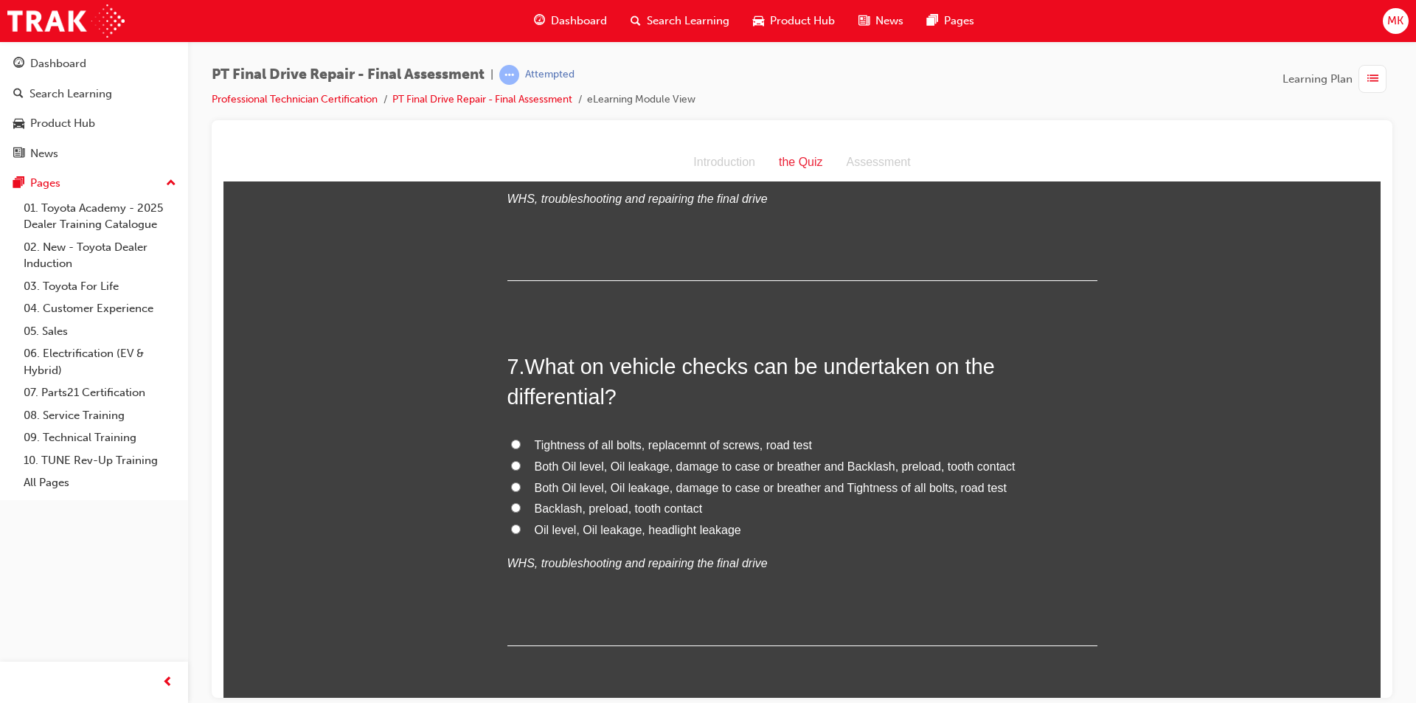
click at [514, 463] on input "Both Oil level, Oil leakage, damage to case or breather and Backlash, preload, …" at bounding box center [516, 465] width 10 height 10
radio input "true"
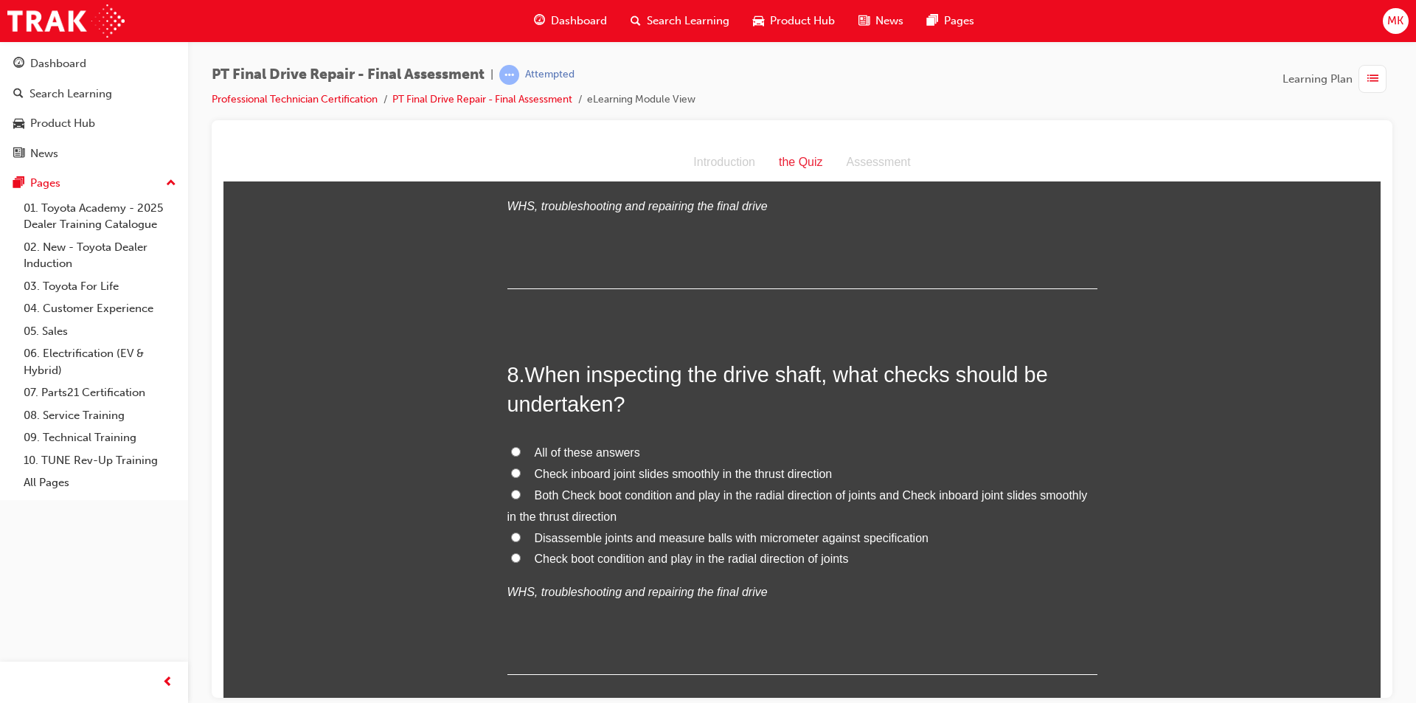
scroll to position [2434, 0]
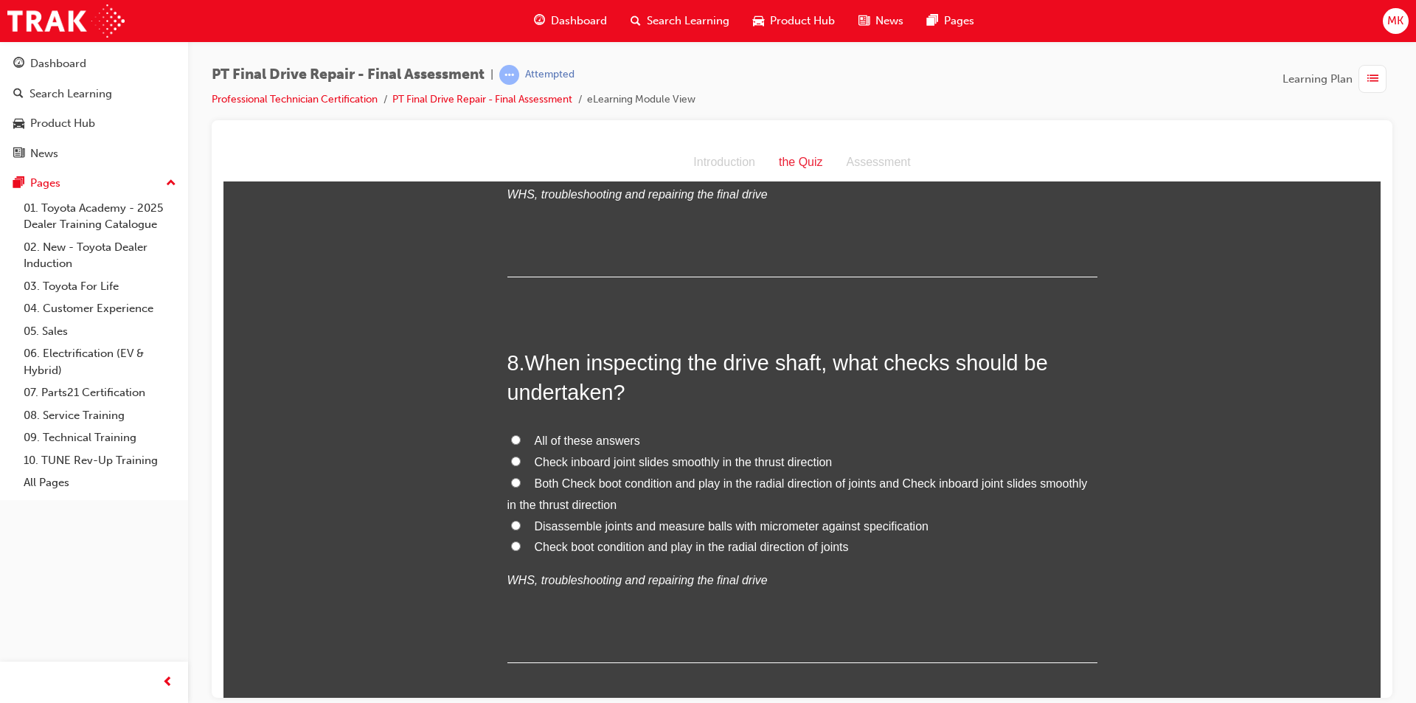
click at [511, 442] on input "All of these answers" at bounding box center [516, 439] width 10 height 10
radio input "true"
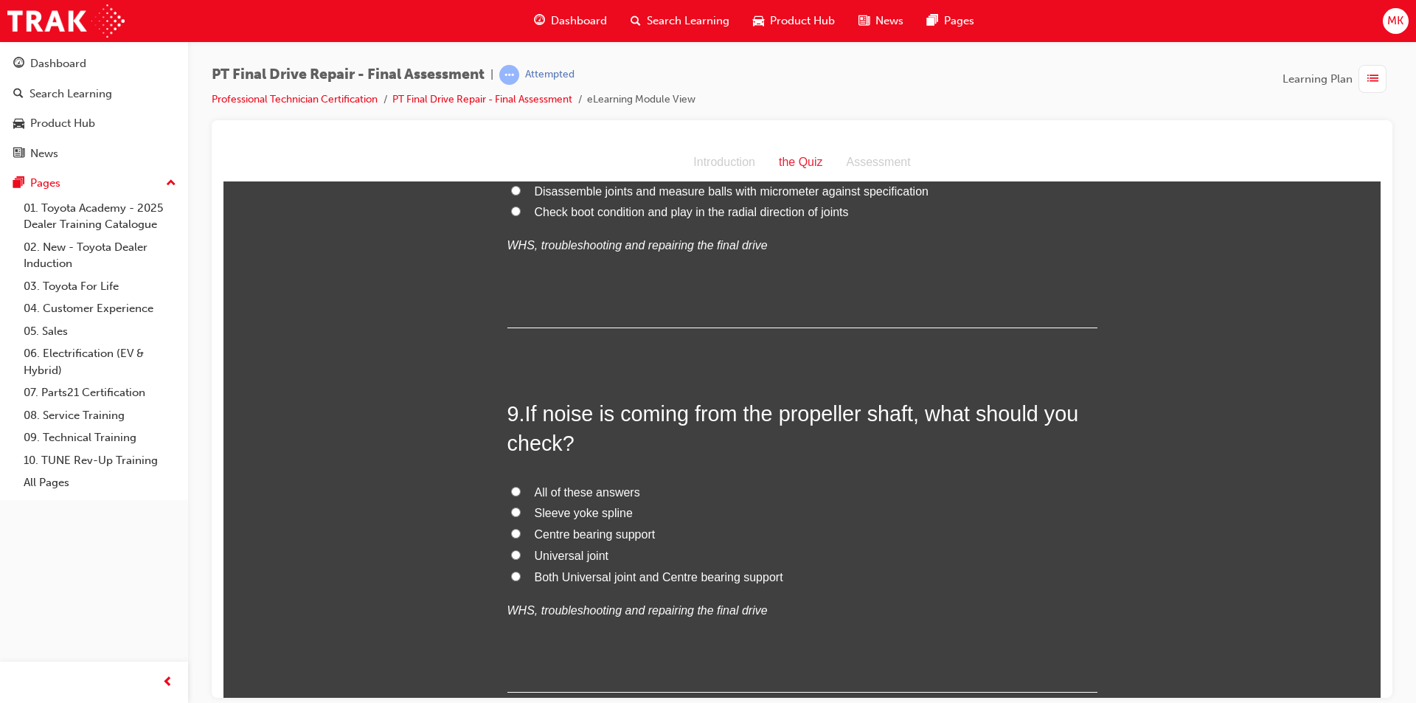
scroll to position [2803, 0]
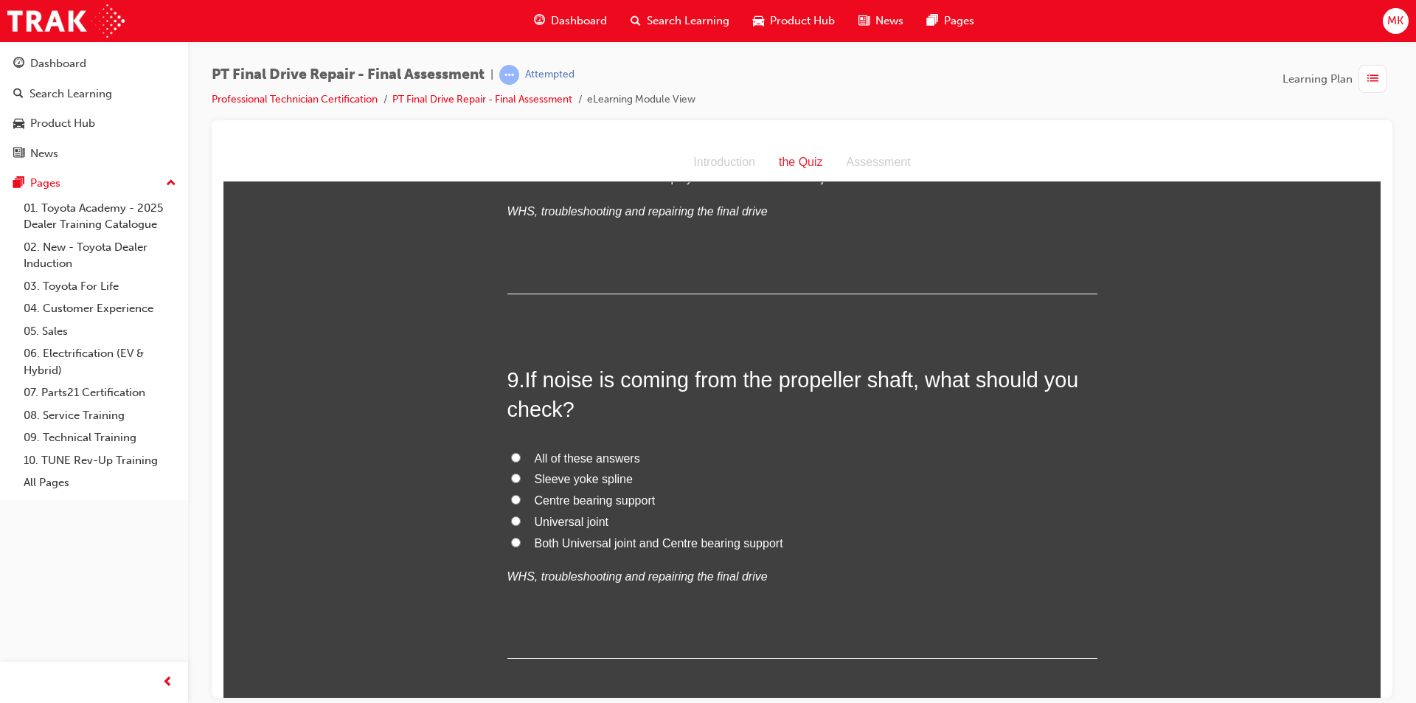
click at [511, 455] on input "All of these answers" at bounding box center [516, 457] width 10 height 10
radio input "true"
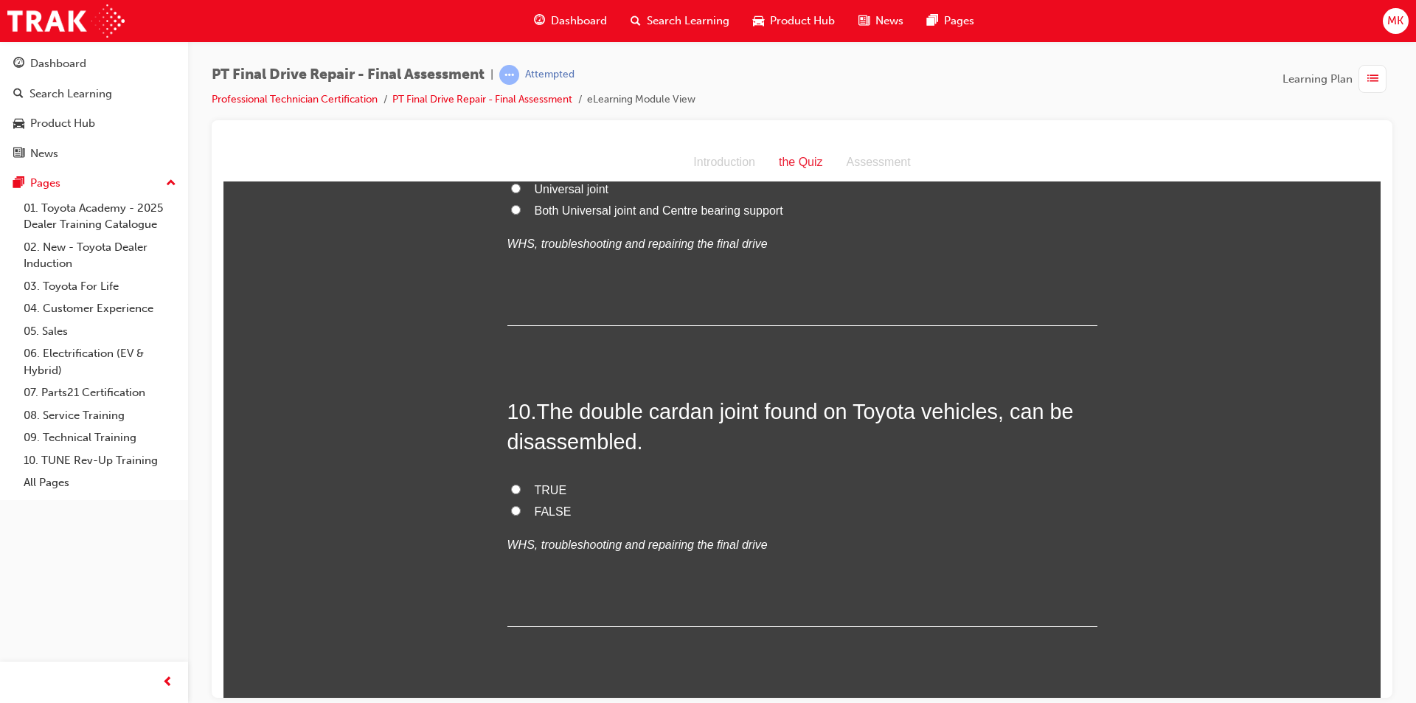
scroll to position [3171, 0]
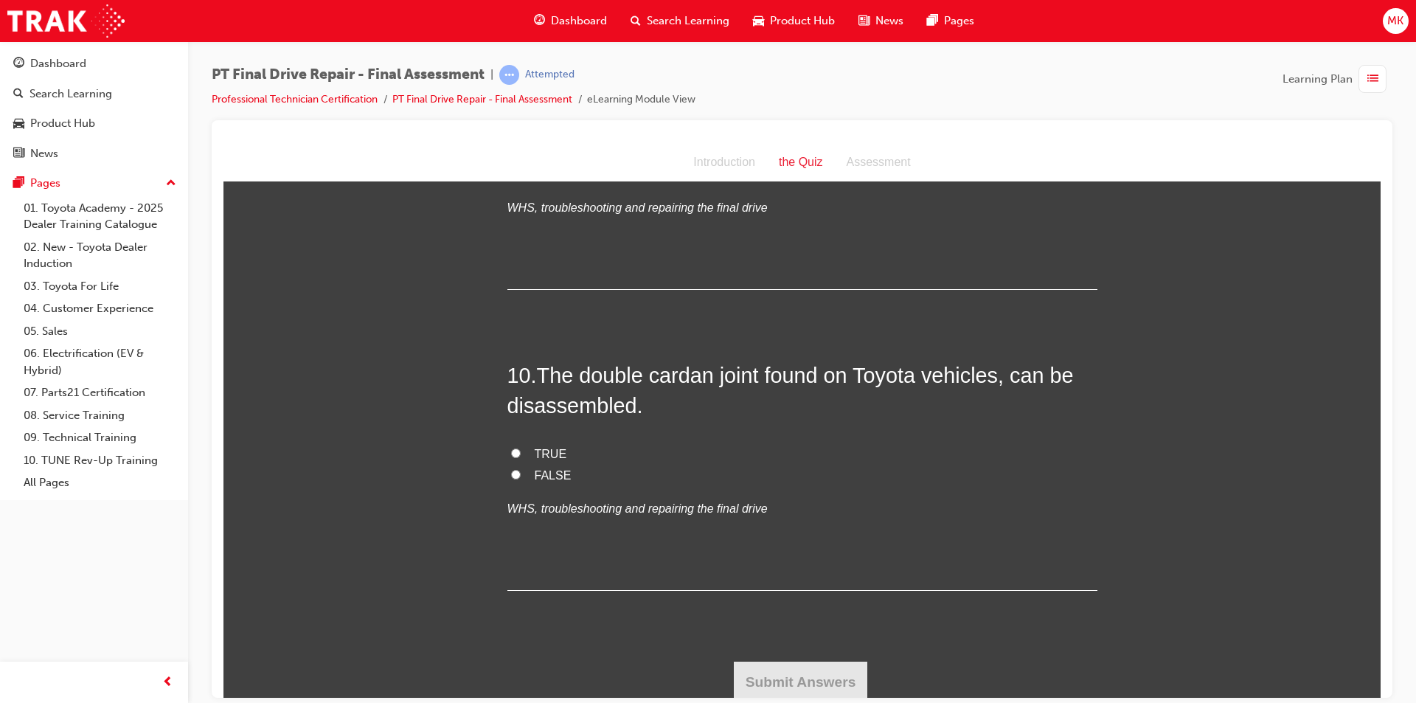
click at [535, 474] on span "FALSE" at bounding box center [553, 474] width 37 height 13
click at [521, 474] on input "FALSE" at bounding box center [516, 474] width 10 height 10
radio input "true"
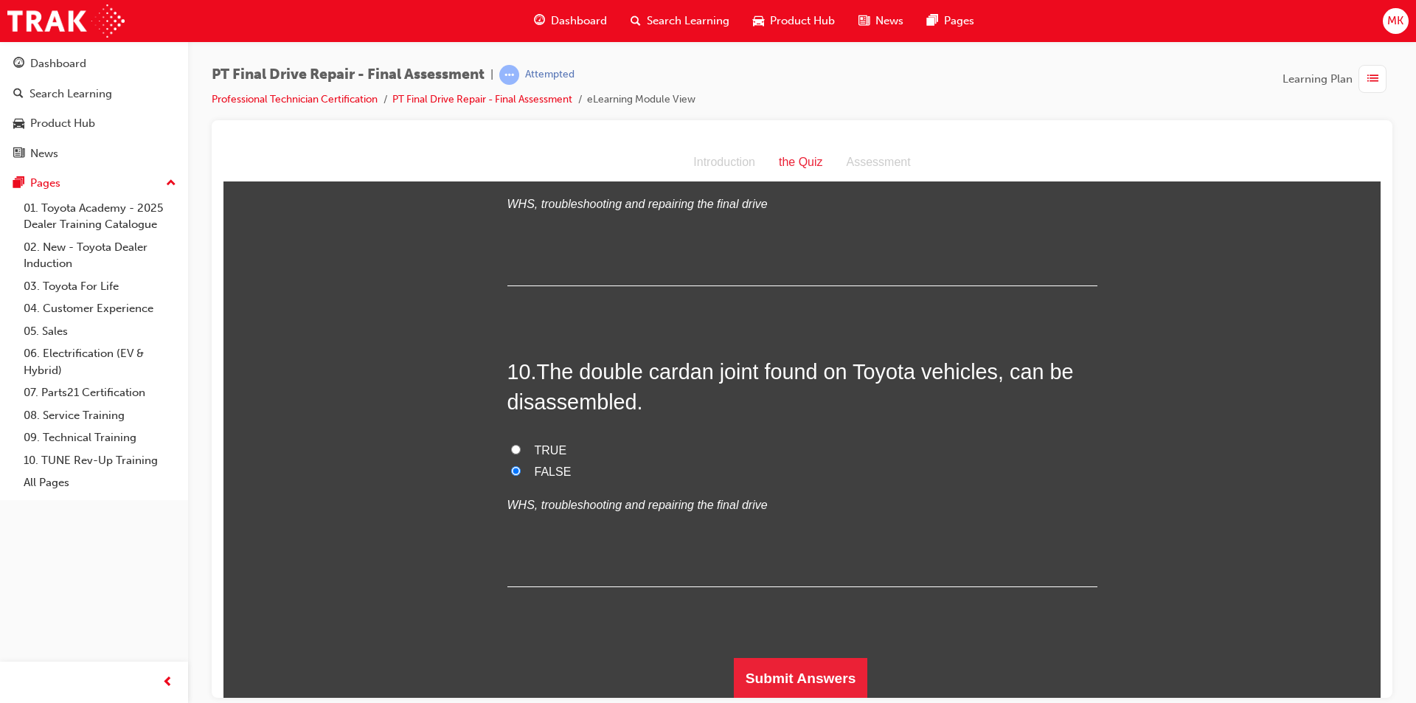
scroll to position [3176, 0]
click at [780, 666] on button "Submit Answers" at bounding box center [801, 676] width 134 height 41
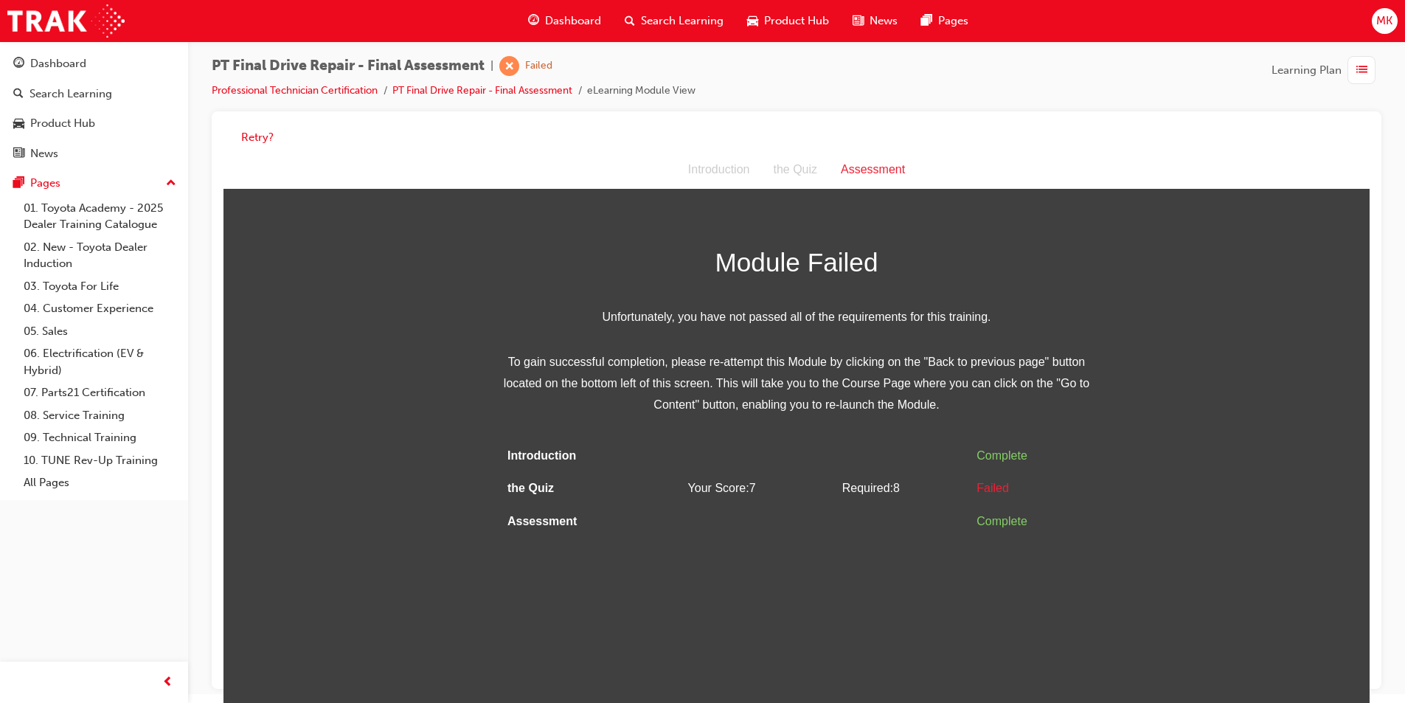
scroll to position [11, 0]
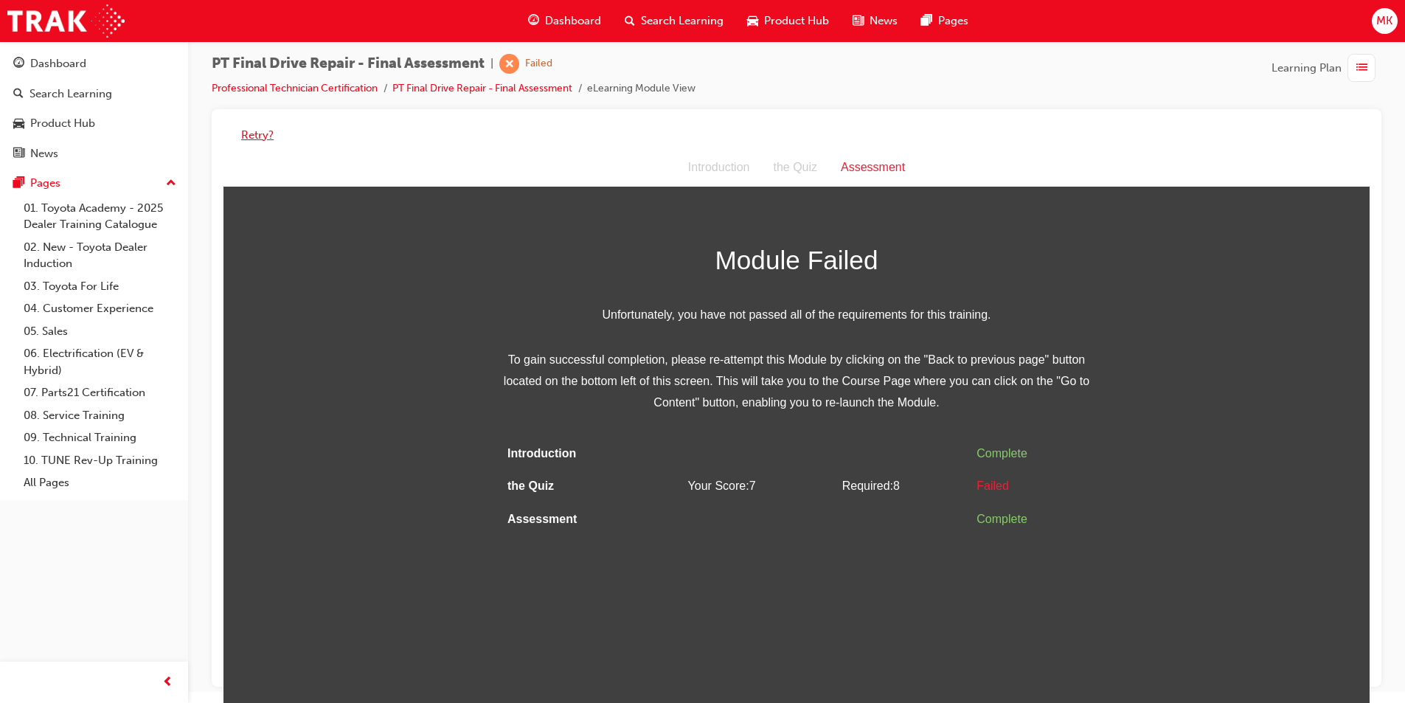
click at [257, 131] on button "Retry?" at bounding box center [257, 135] width 32 height 17
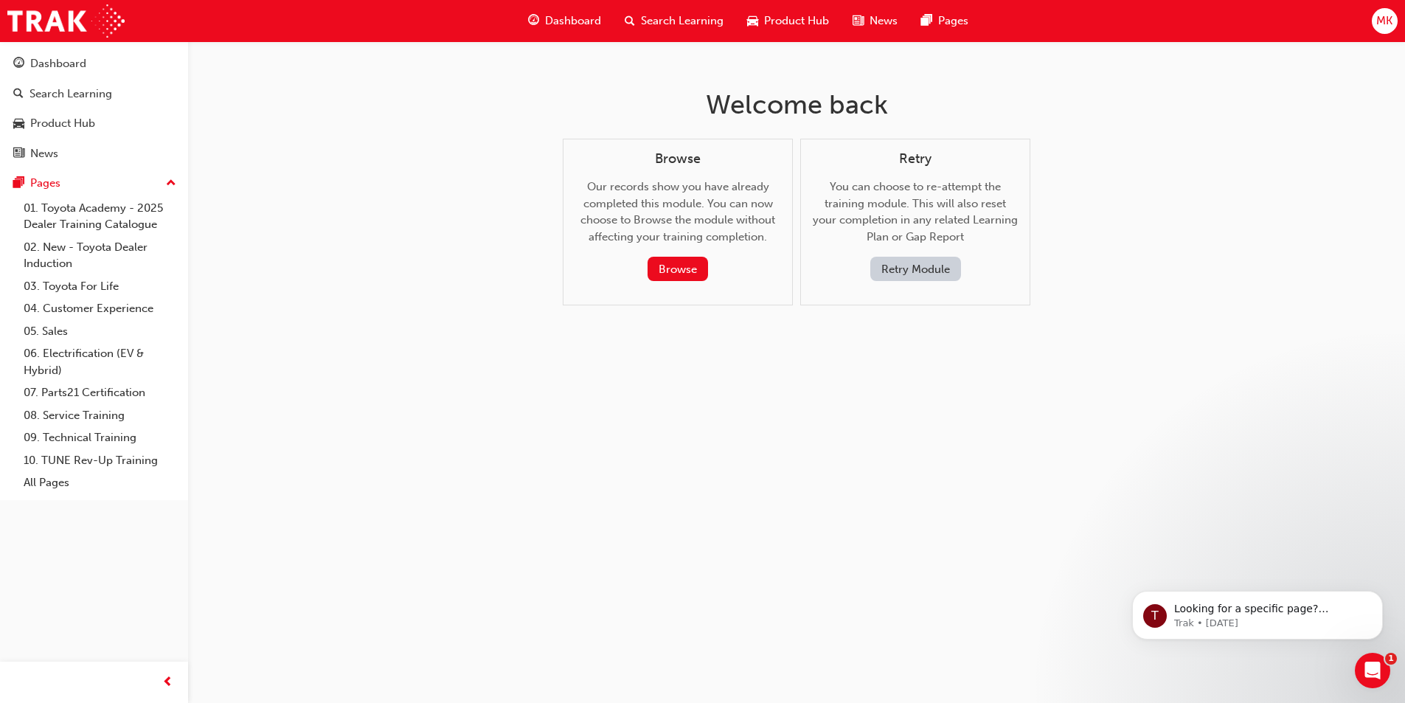
scroll to position [0, 0]
click at [903, 269] on button "Retry Module" at bounding box center [920, 269] width 91 height 24
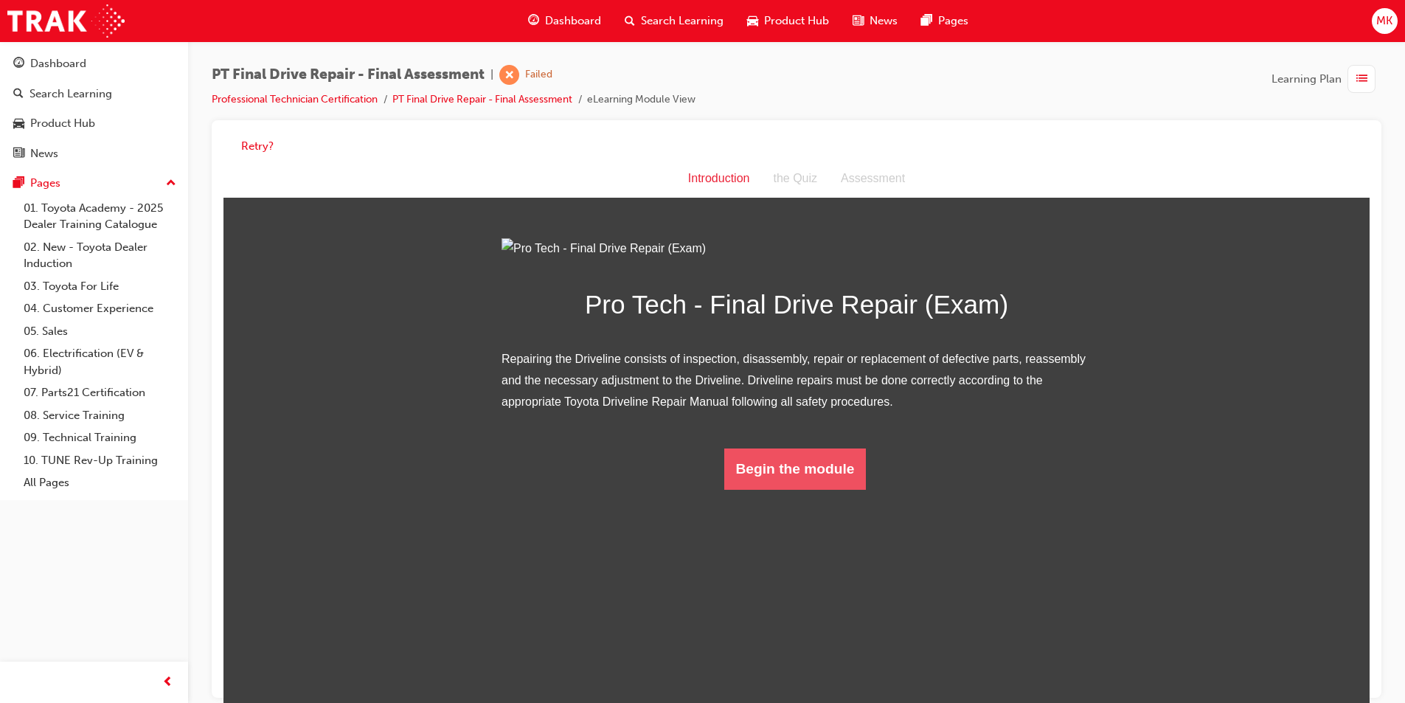
click at [846, 490] on button "Begin the module" at bounding box center [795, 468] width 142 height 41
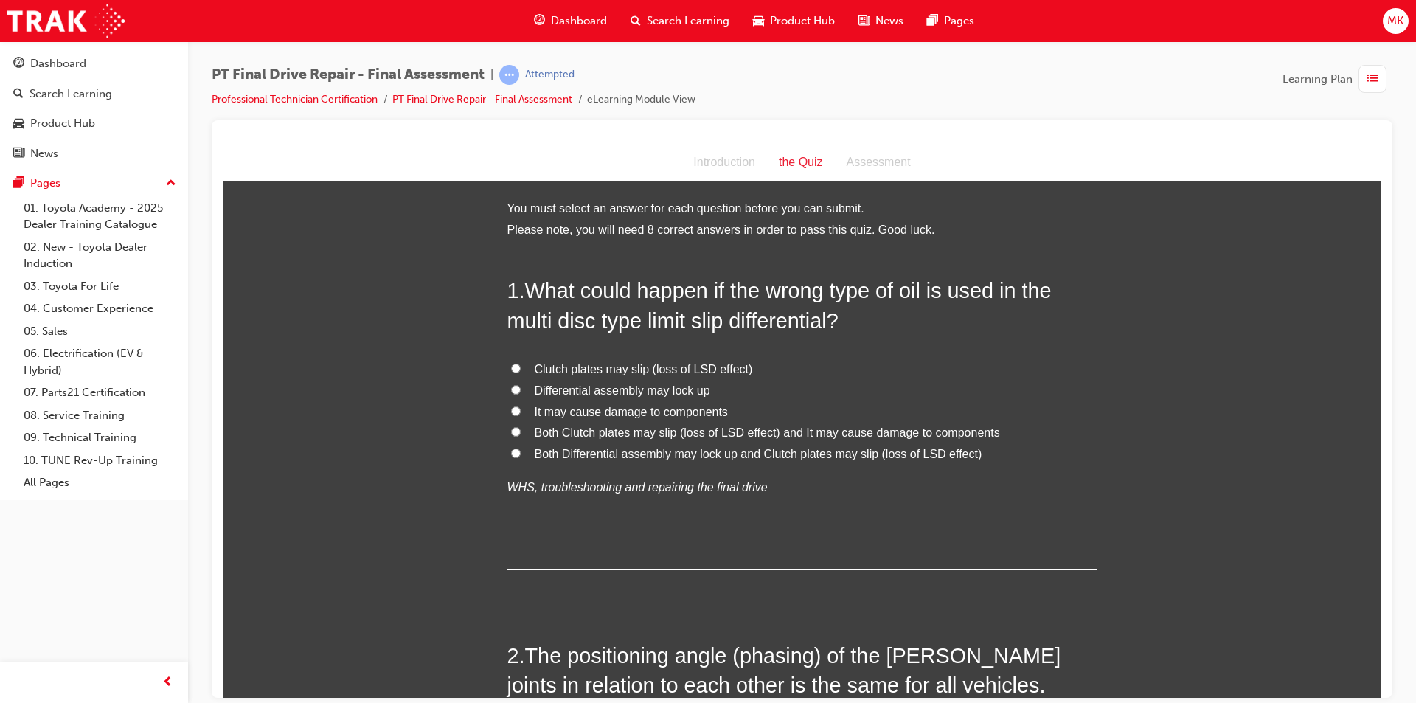
click at [511, 413] on input "It may cause damage to components" at bounding box center [516, 411] width 10 height 10
radio input "true"
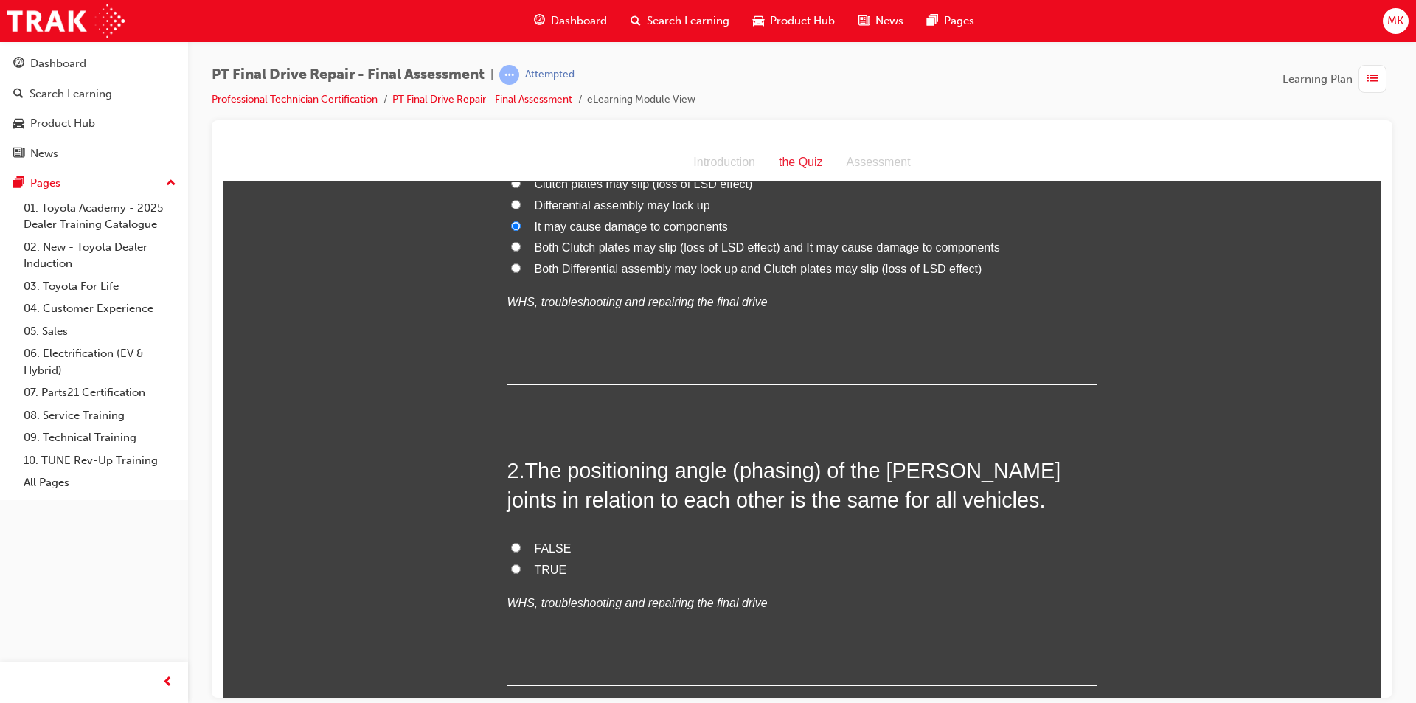
scroll to position [295, 0]
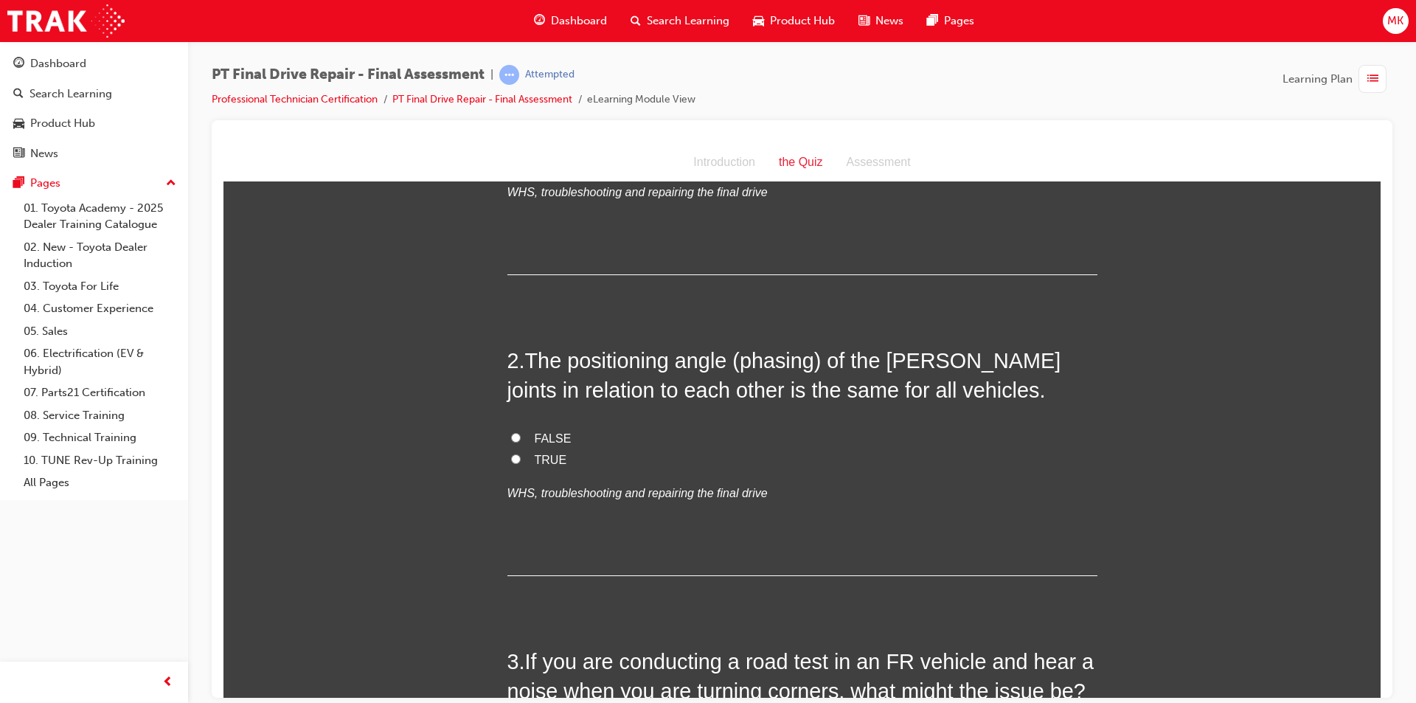
click at [511, 438] on input "FALSE" at bounding box center [516, 437] width 10 height 10
radio input "true"
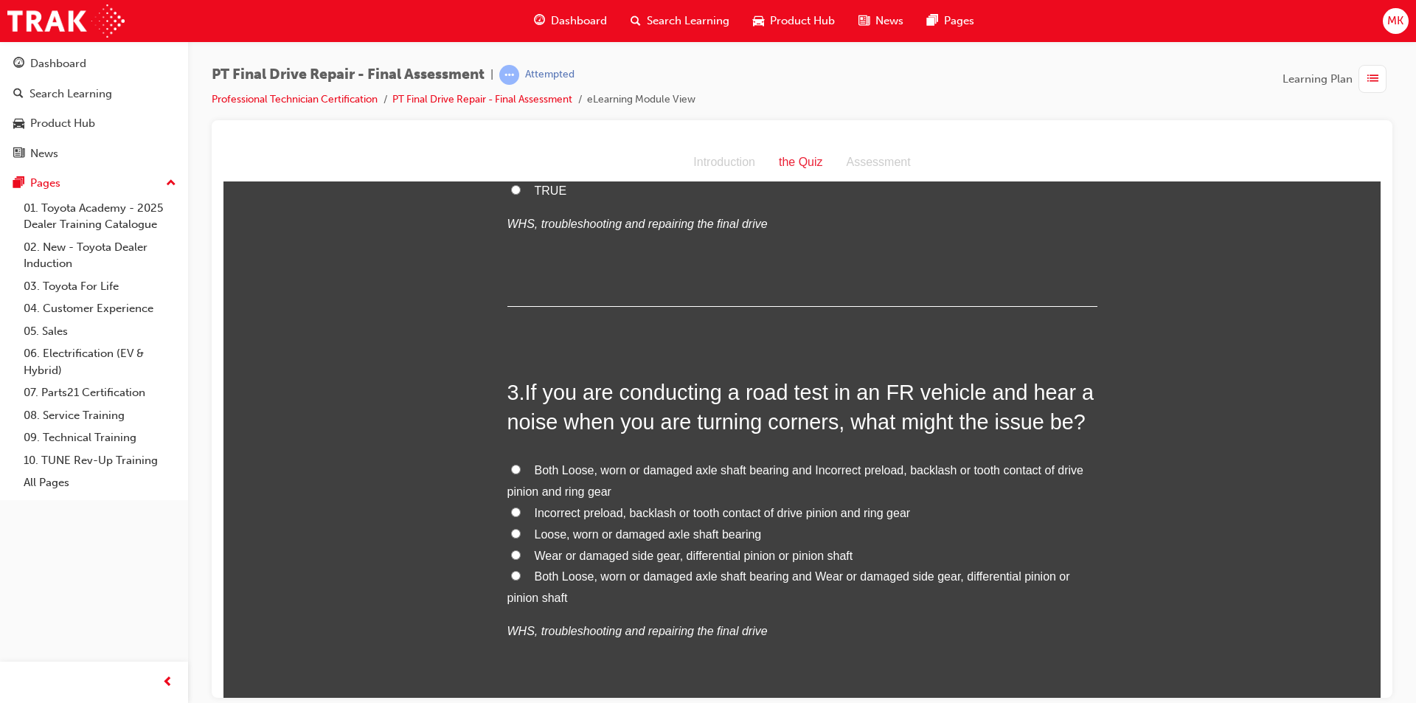
scroll to position [590, 0]
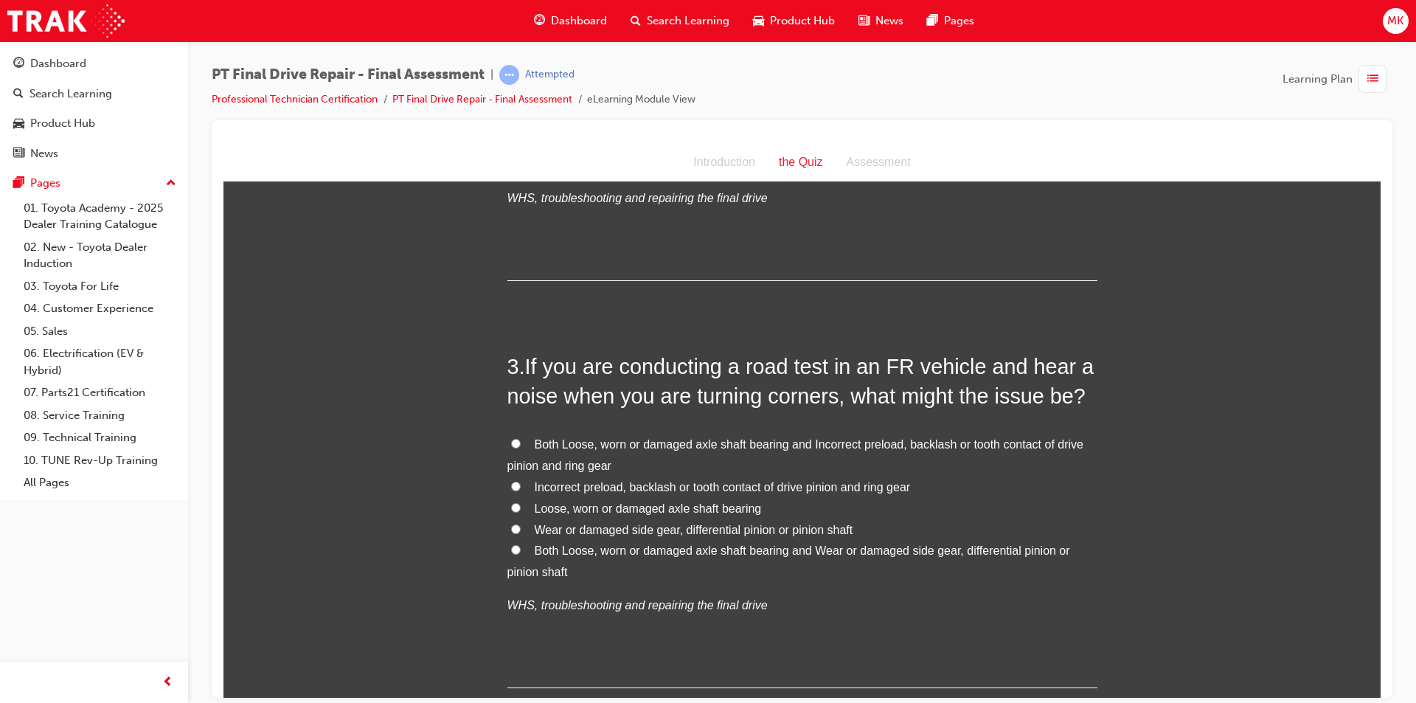
click at [511, 552] on input "Both Loose, worn or damaged axle shaft bearing and Wear or damaged side gear, d…" at bounding box center [516, 549] width 10 height 10
radio input "true"
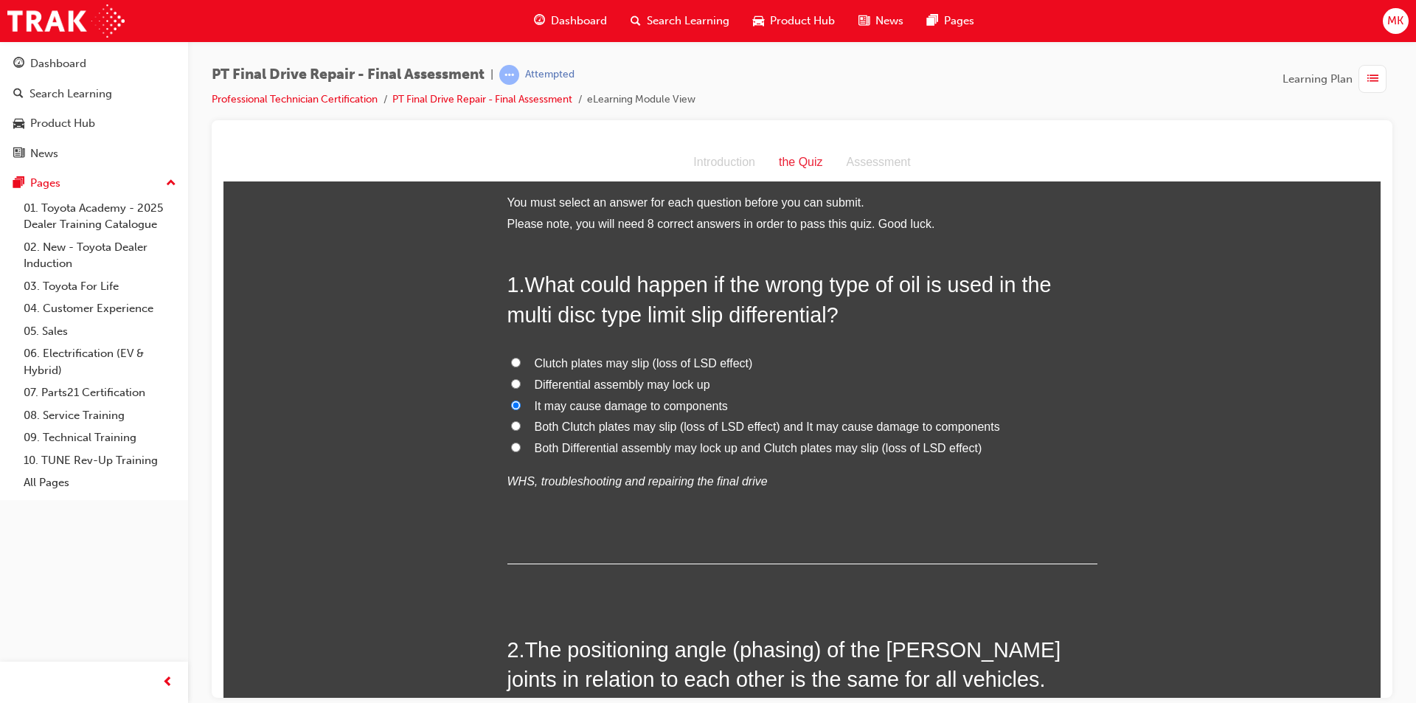
scroll to position [0, 0]
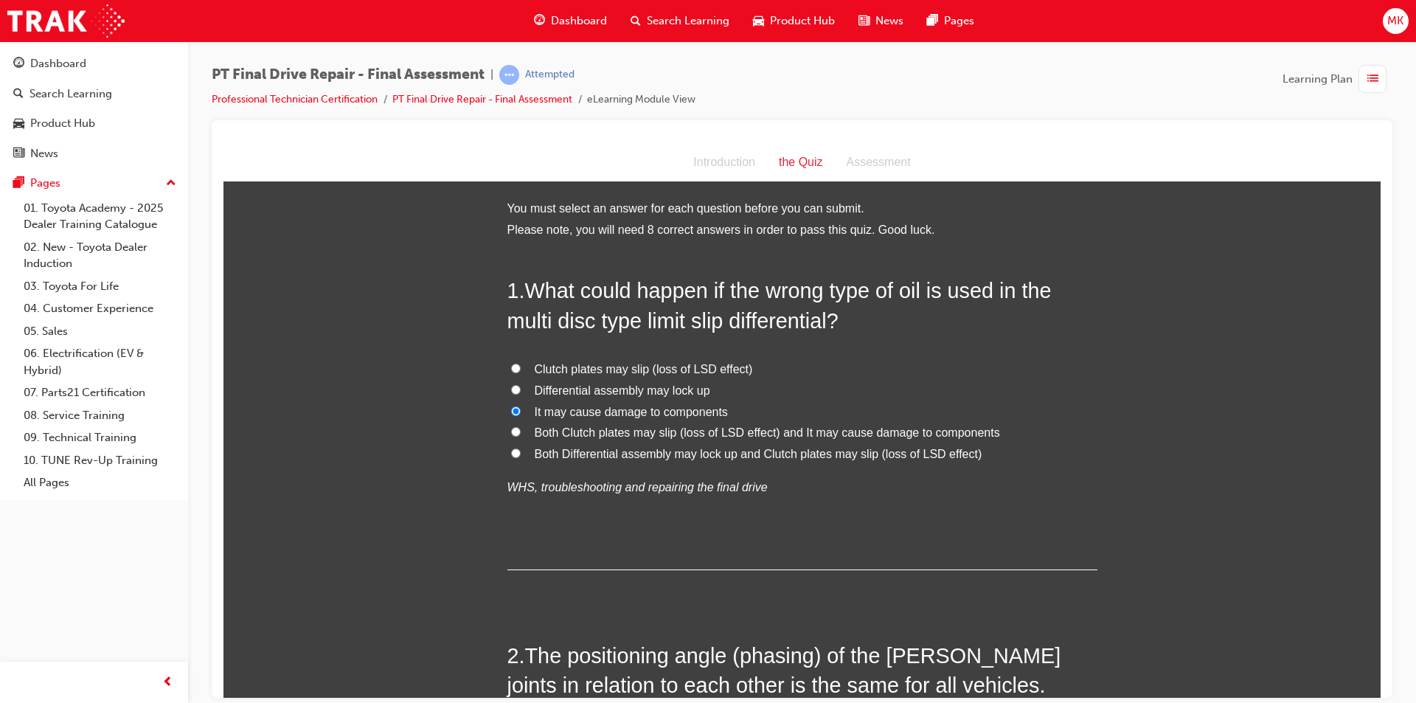
click at [511, 434] on input "Both Clutch plates may slip (loss of LSD effect) and It may cause damage to com…" at bounding box center [516, 431] width 10 height 10
radio input "true"
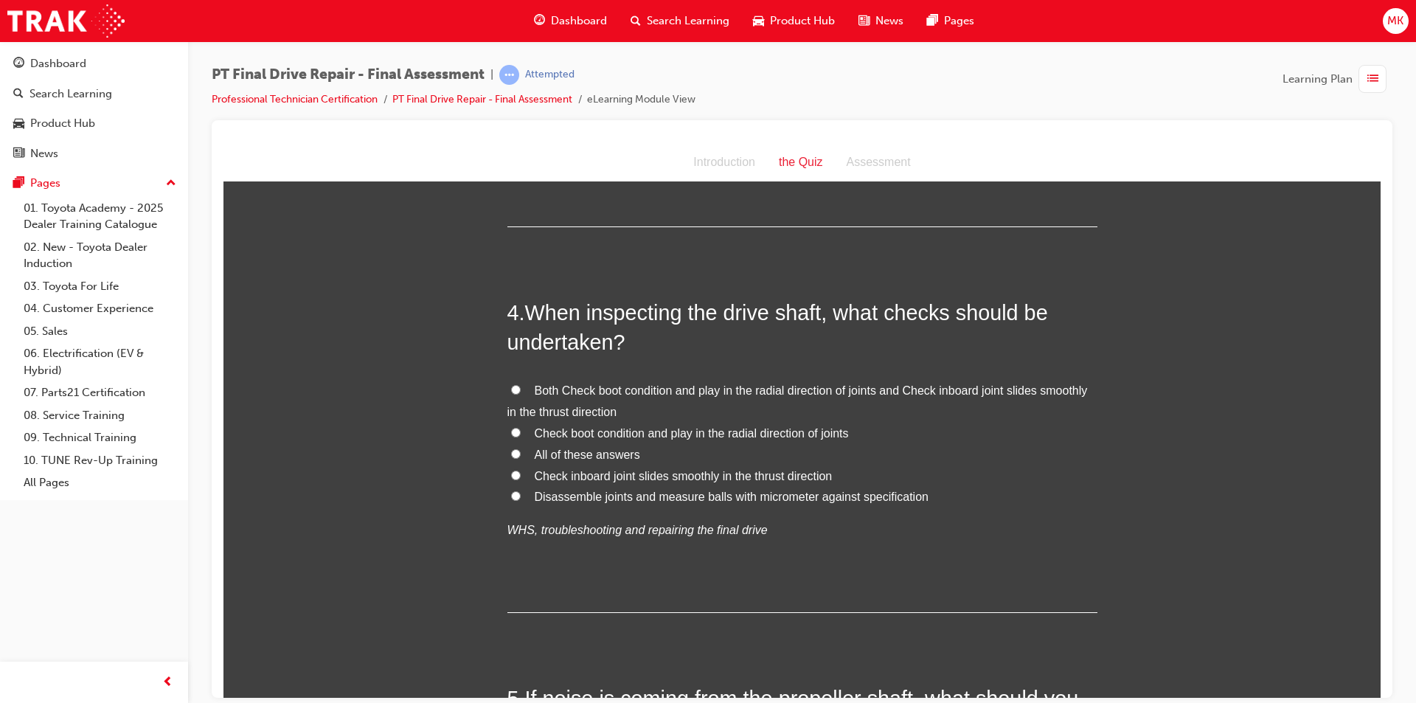
scroll to position [1106, 0]
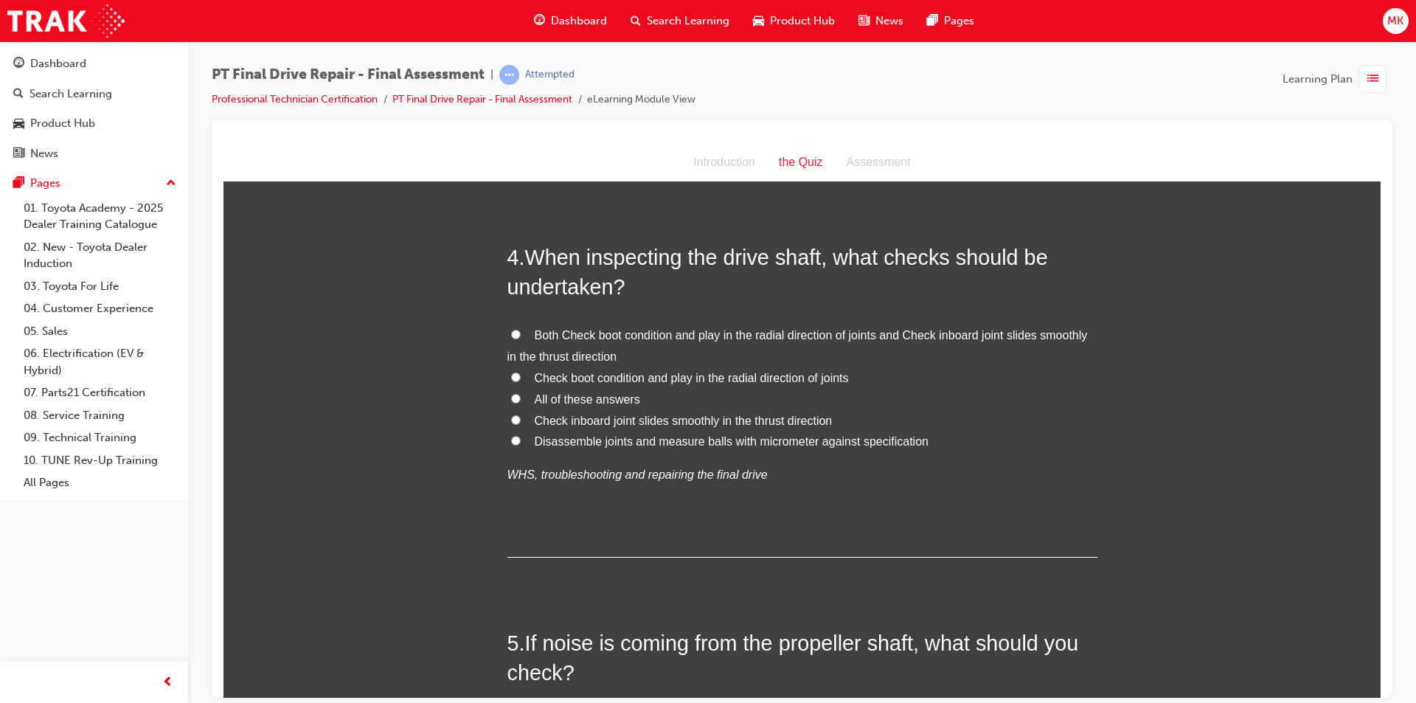
click at [583, 395] on span "All of these answers" at bounding box center [587, 398] width 105 height 13
click at [521, 395] on input "All of these answers" at bounding box center [516, 398] width 10 height 10
radio input "true"
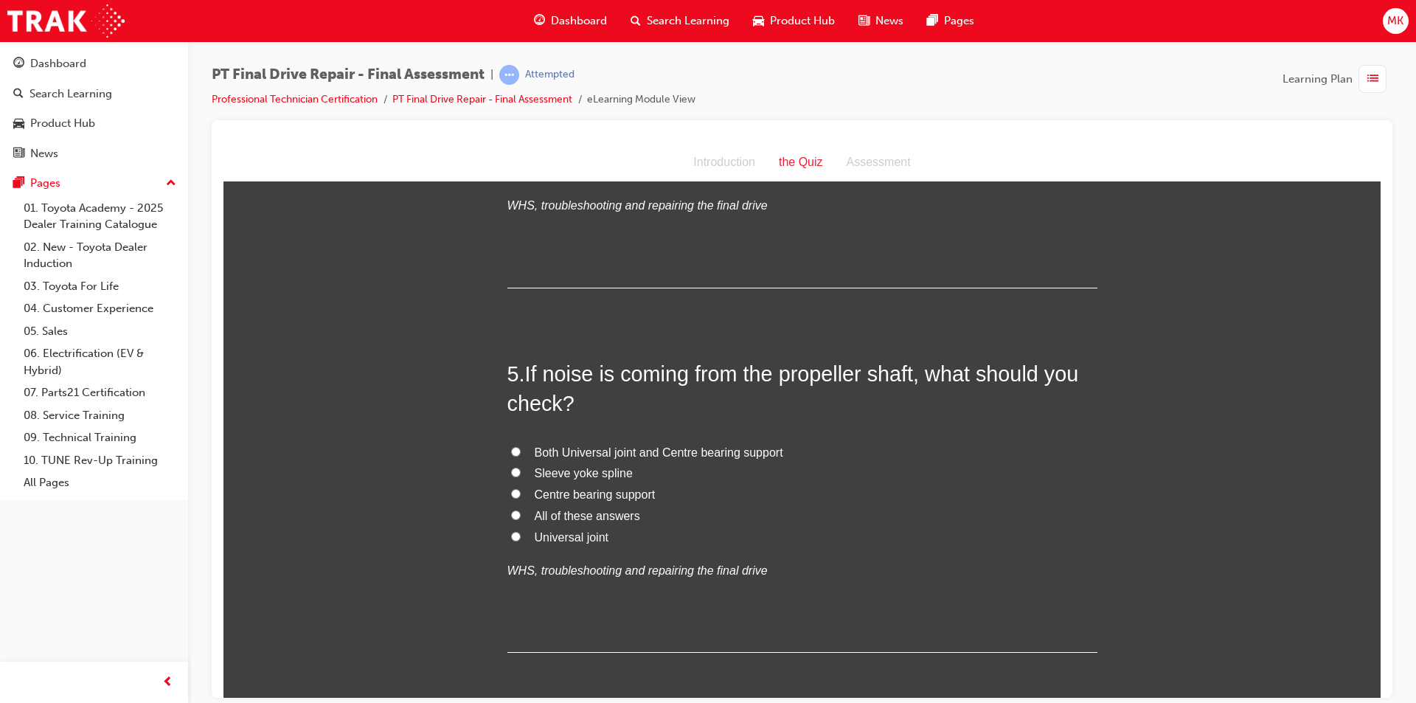
scroll to position [1401, 0]
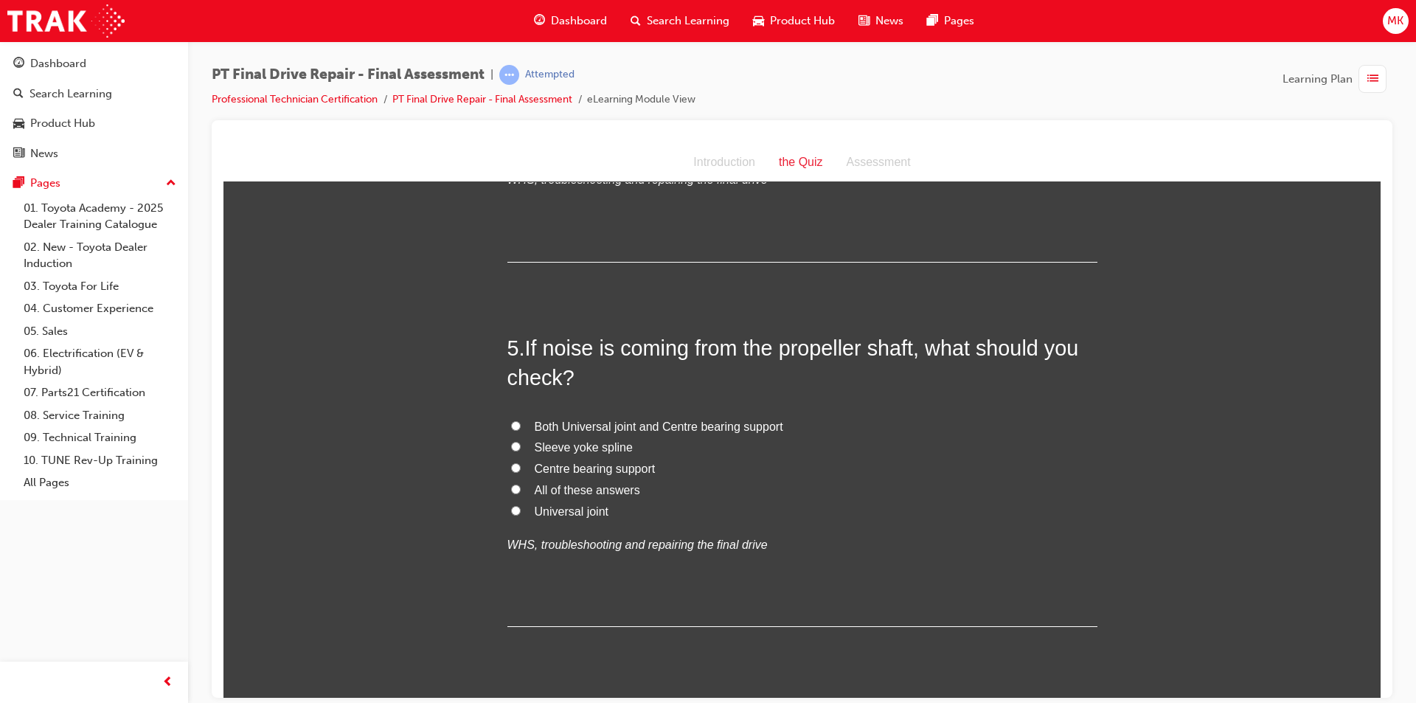
click at [599, 495] on span "All of these answers" at bounding box center [587, 489] width 105 height 13
click at [521, 493] on input "All of these answers" at bounding box center [516, 489] width 10 height 10
radio input "true"
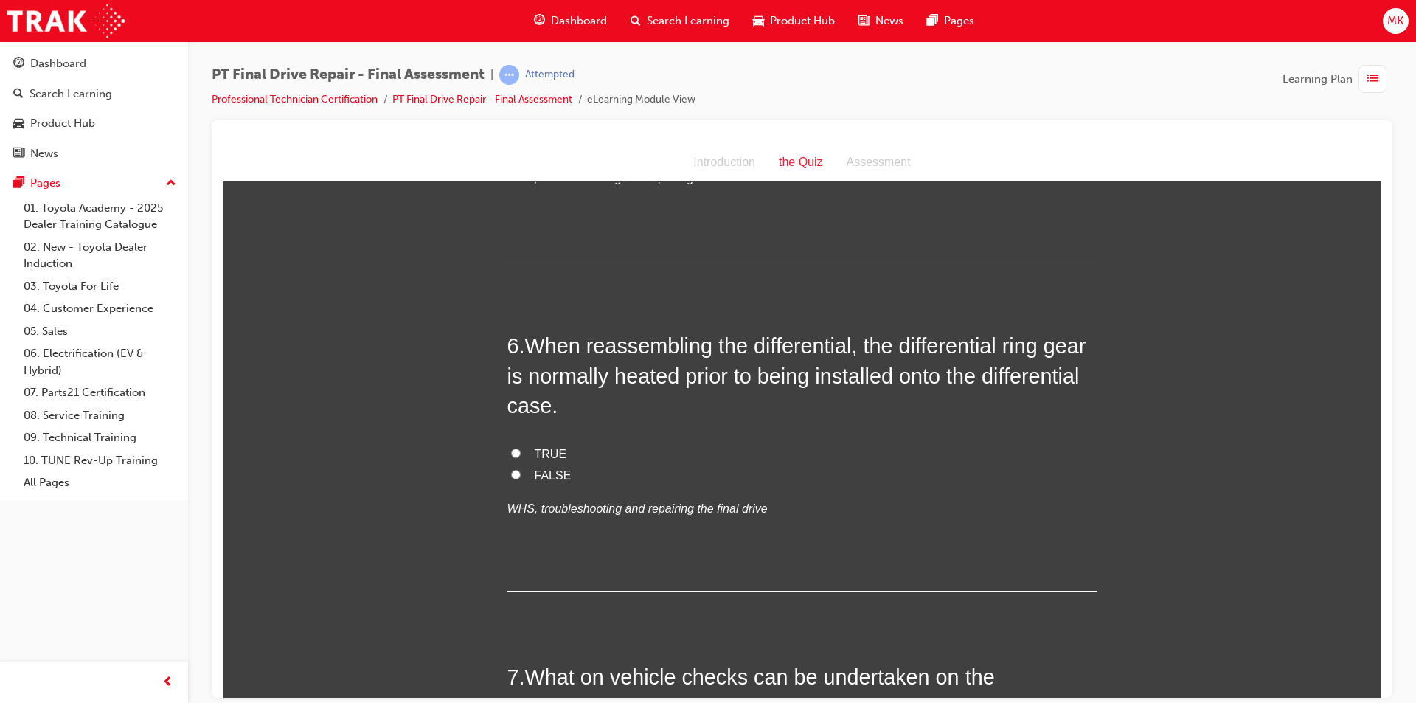
scroll to position [1770, 0]
click at [523, 448] on label "TRUE" at bounding box center [802, 451] width 590 height 21
click at [521, 448] on input "TRUE" at bounding box center [516, 450] width 10 height 10
radio input "true"
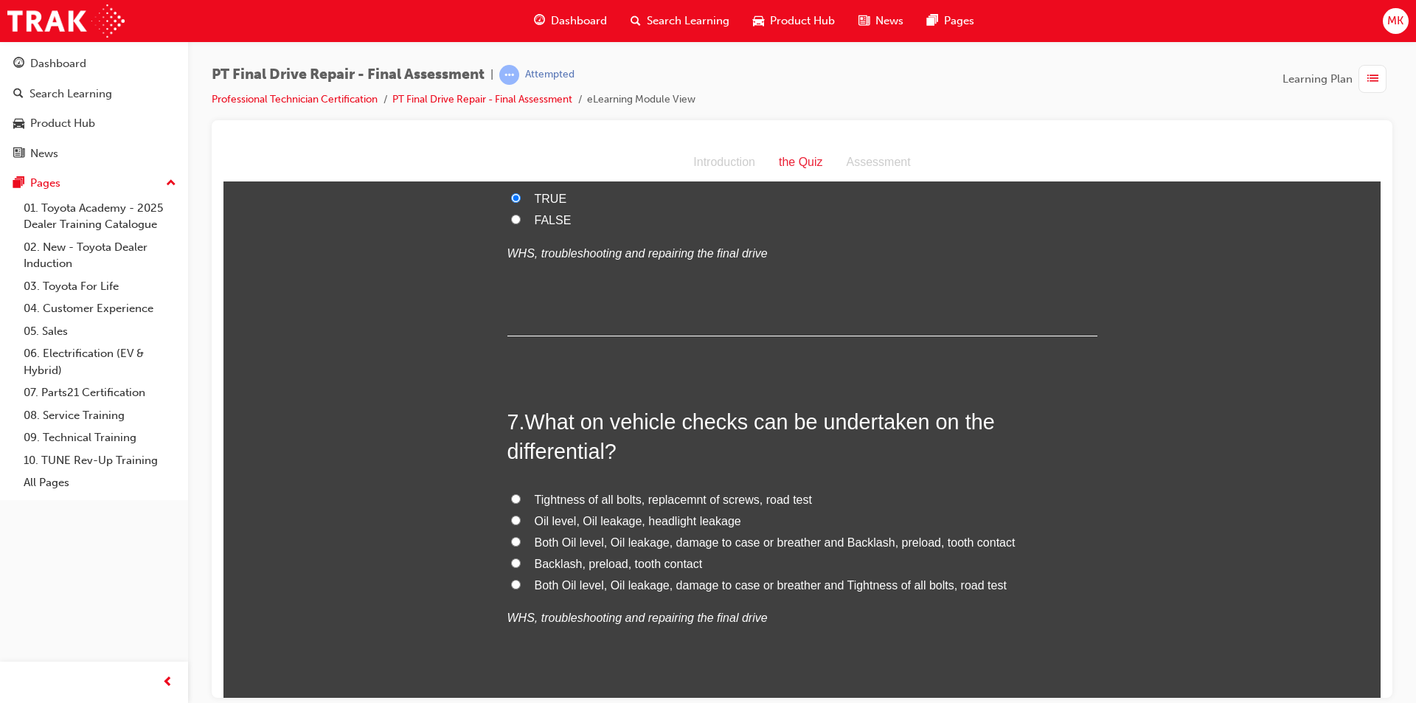
scroll to position [2065, 0]
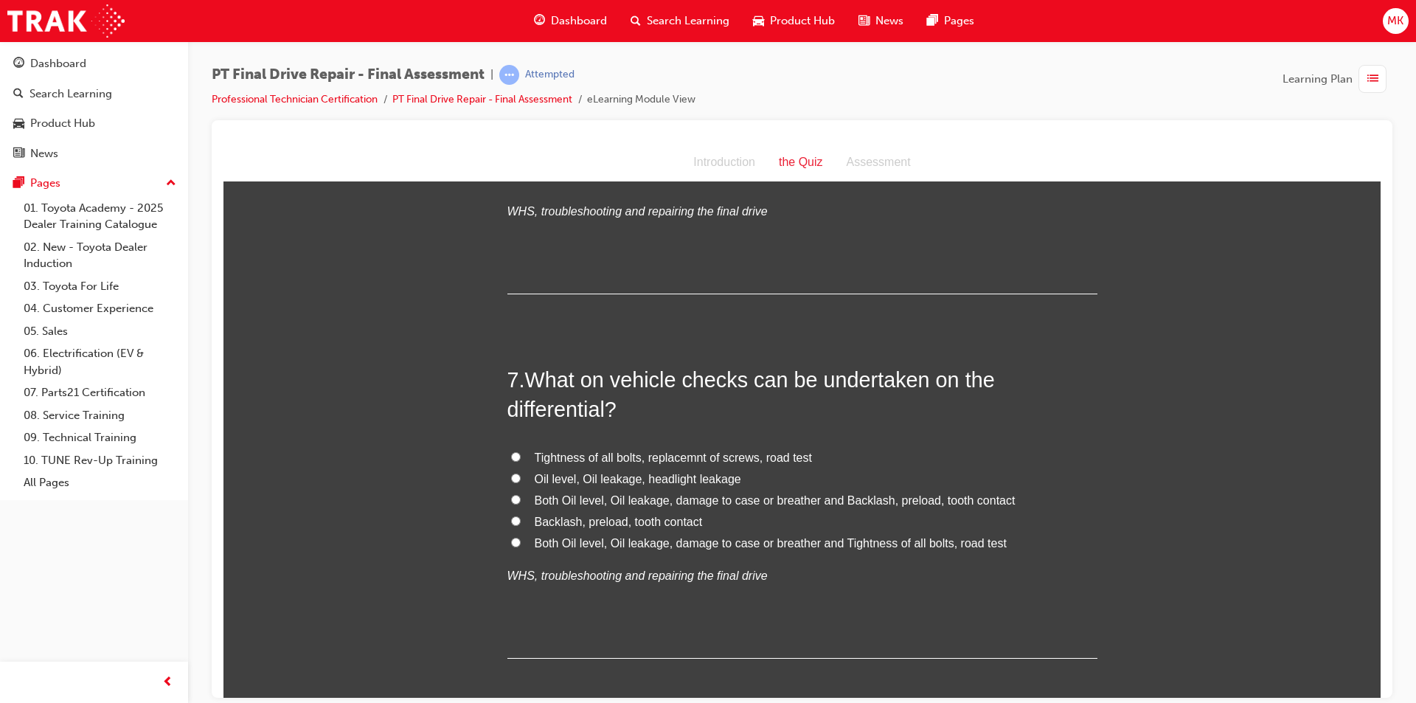
click at [536, 544] on span "Both Oil level, Oil leakage, damage to case or breather and Tightness of all bo…" at bounding box center [771, 542] width 472 height 13
click at [521, 544] on input "Both Oil level, Oil leakage, damage to case or breather and Tightness of all bo…" at bounding box center [516, 542] width 10 height 10
radio input "true"
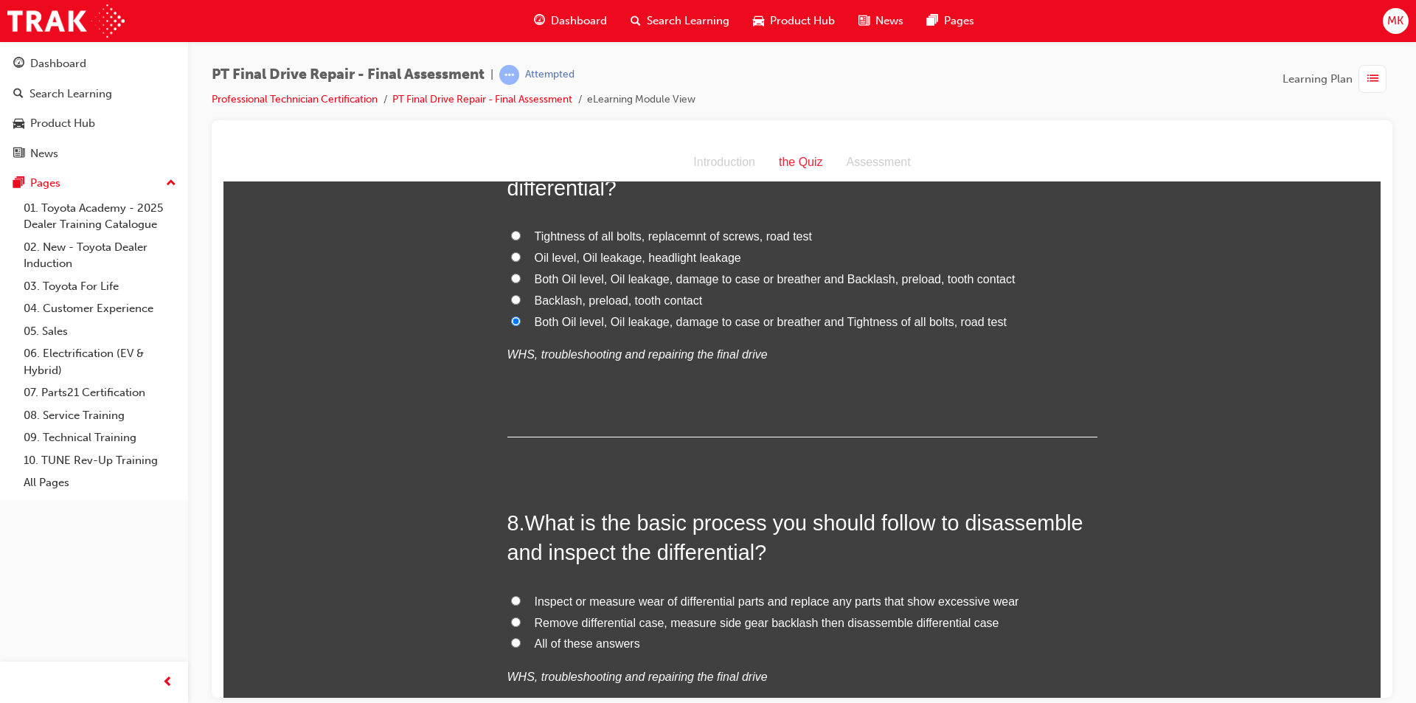
scroll to position [2360, 0]
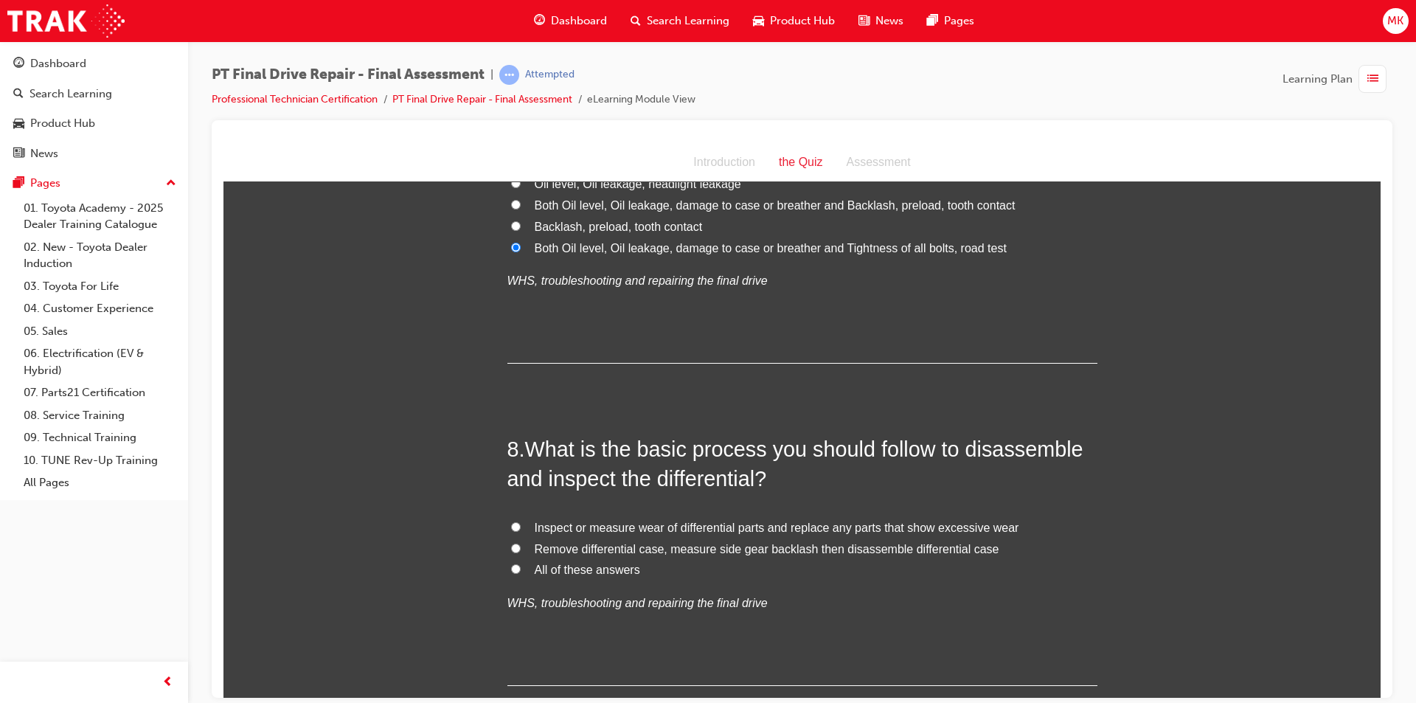
click at [570, 569] on span "All of these answers" at bounding box center [587, 569] width 105 height 13
click at [521, 569] on input "All of these answers" at bounding box center [516, 568] width 10 height 10
radio input "true"
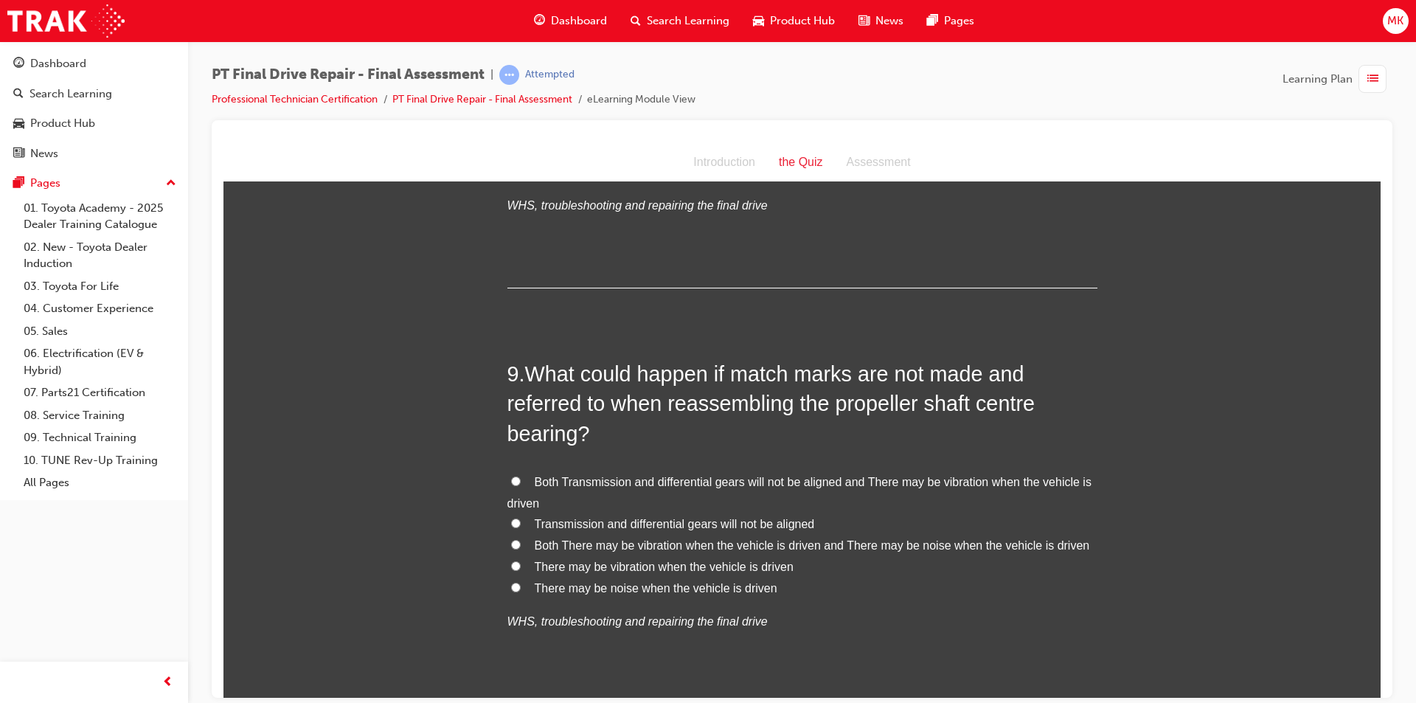
scroll to position [2803, 0]
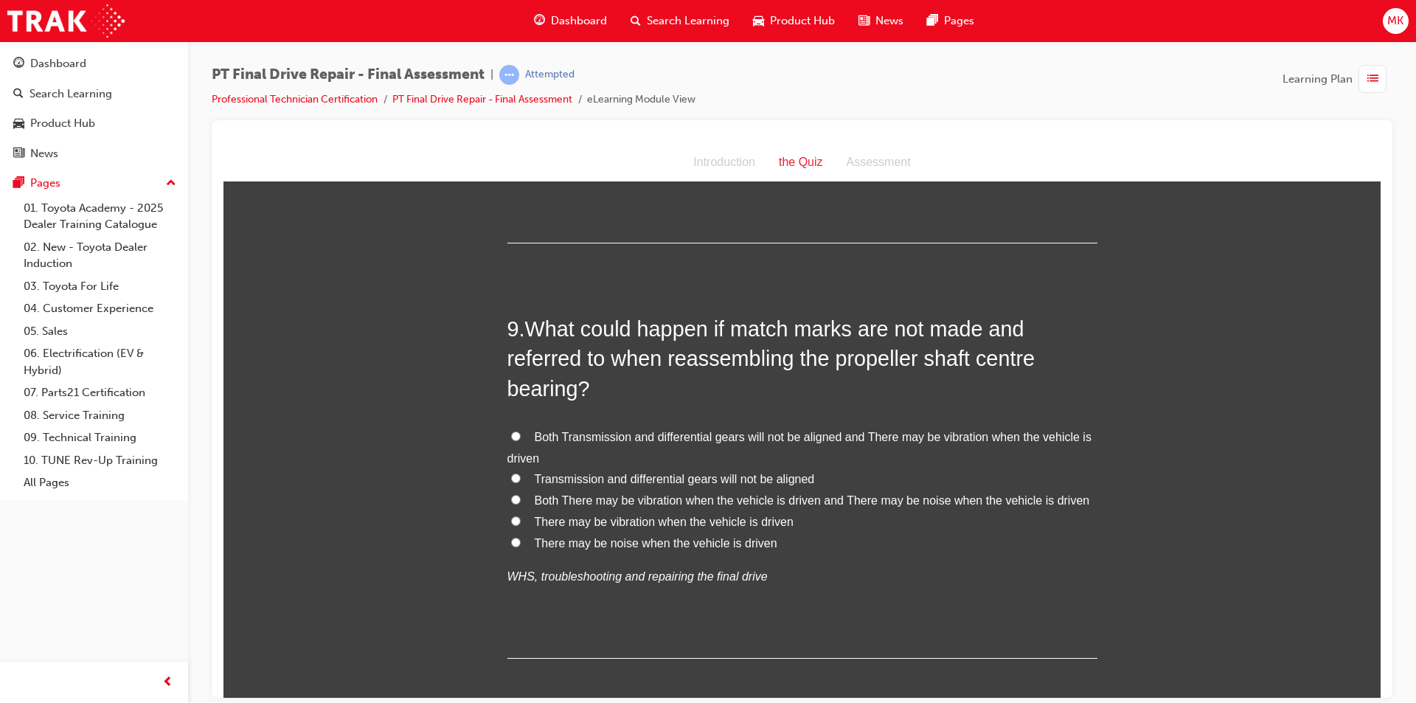
click at [566, 439] on span "Both Transmission and differential gears will not be aligned and There may be v…" at bounding box center [799, 447] width 584 height 34
click at [521, 439] on input "Both Transmission and differential gears will not be aligned and There may be v…" at bounding box center [516, 436] width 10 height 10
radio input "true"
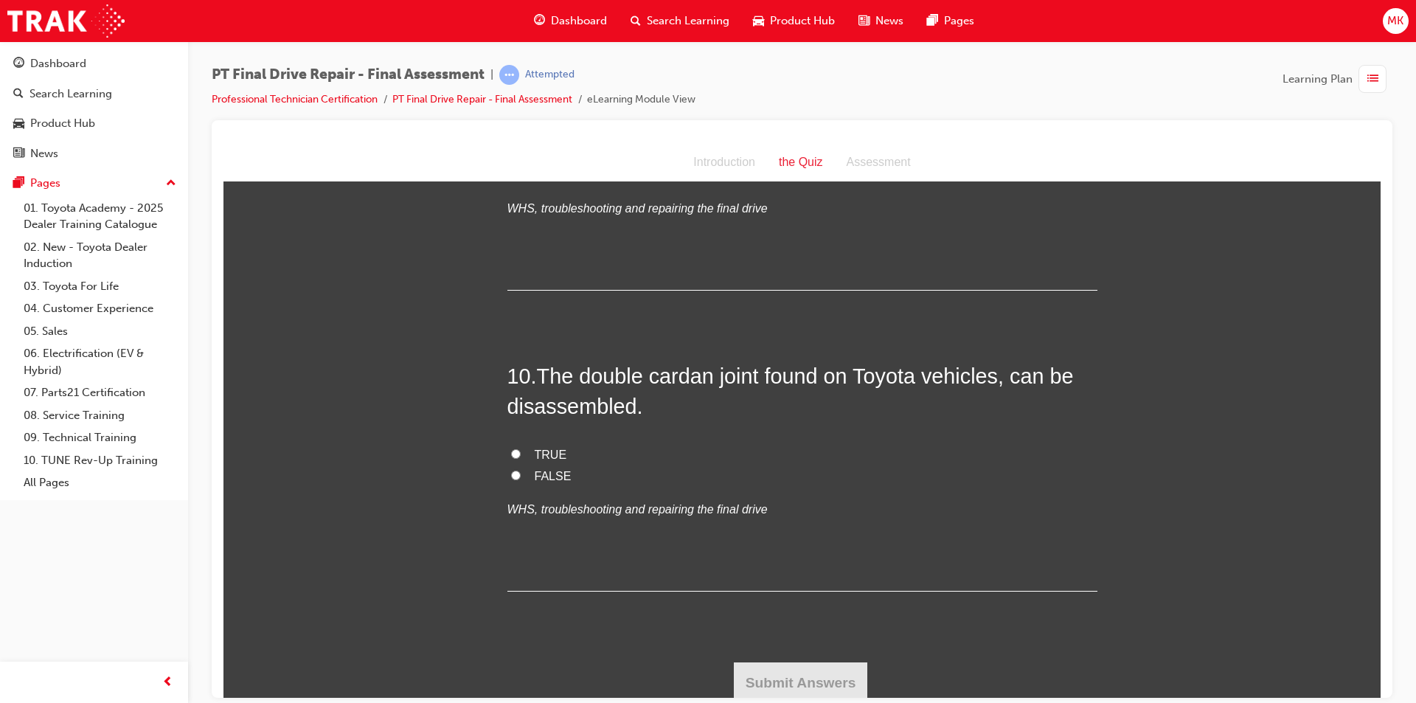
scroll to position [3171, 0]
click at [535, 476] on span "FALSE" at bounding box center [553, 474] width 37 height 13
click at [521, 476] on input "FALSE" at bounding box center [516, 474] width 10 height 10
radio input "true"
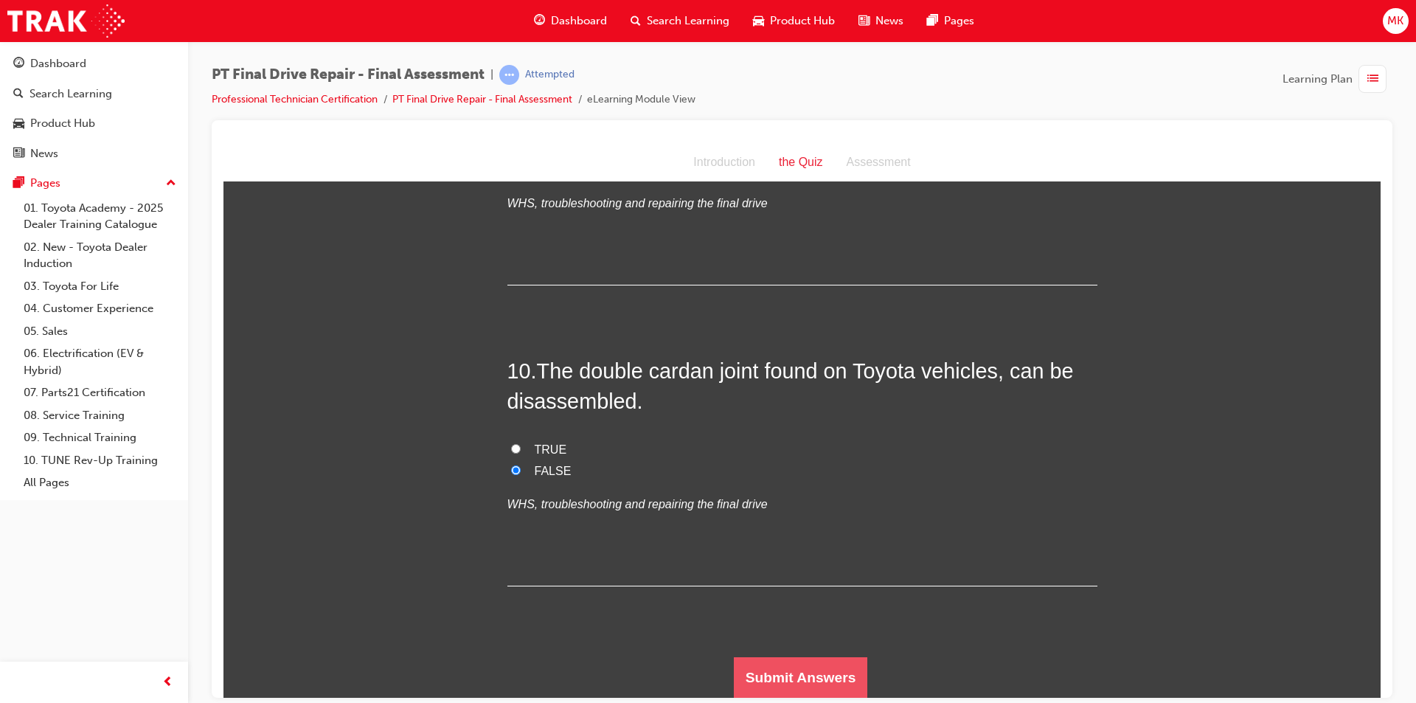
click at [775, 670] on button "Submit Answers" at bounding box center [801, 676] width 134 height 41
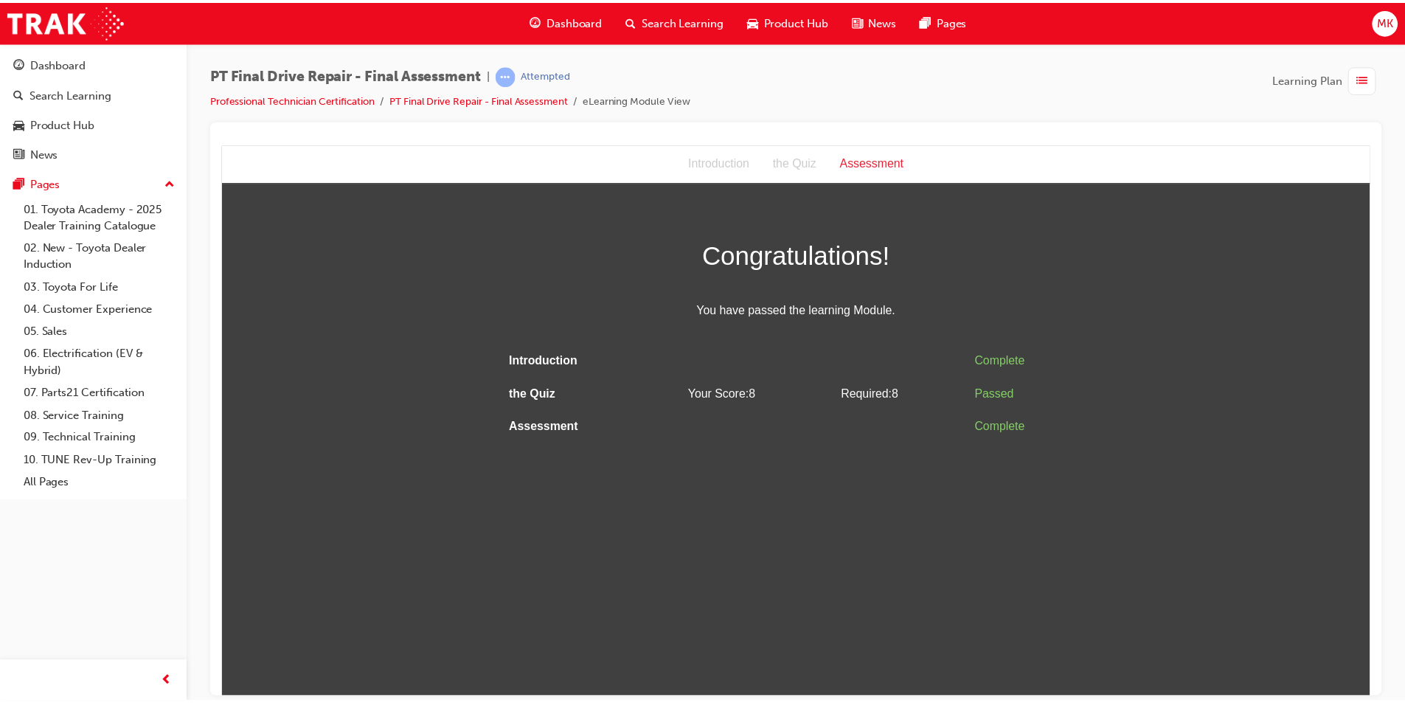
scroll to position [0, 0]
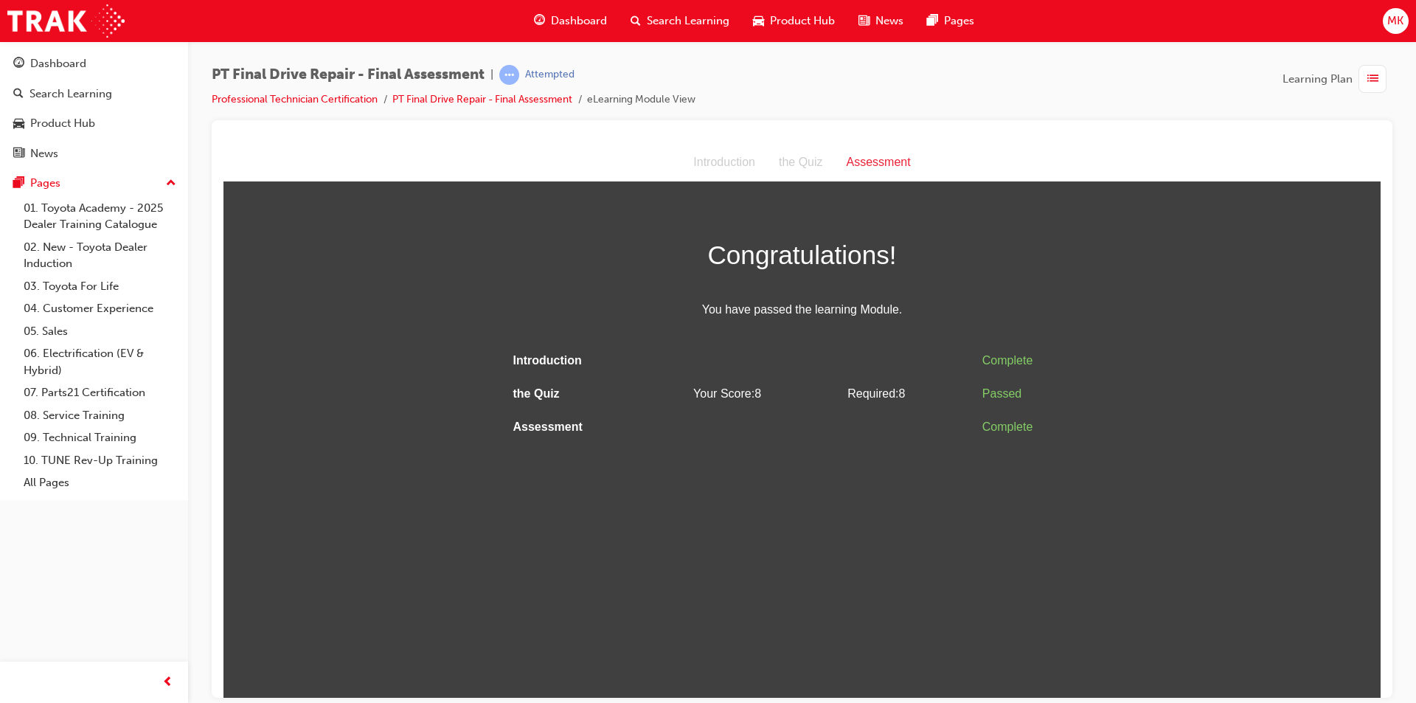
click at [775, 670] on html "Assessment Introduction the Quiz Assessment Congratulations! You have passed th…" at bounding box center [801, 420] width 1157 height 554
click at [788, 614] on html "Assessment Introduction the Quiz Assessment Congratulations! You have passed th…" at bounding box center [801, 420] width 1157 height 554
click at [60, 54] on link "Dashboard" at bounding box center [94, 63] width 176 height 27
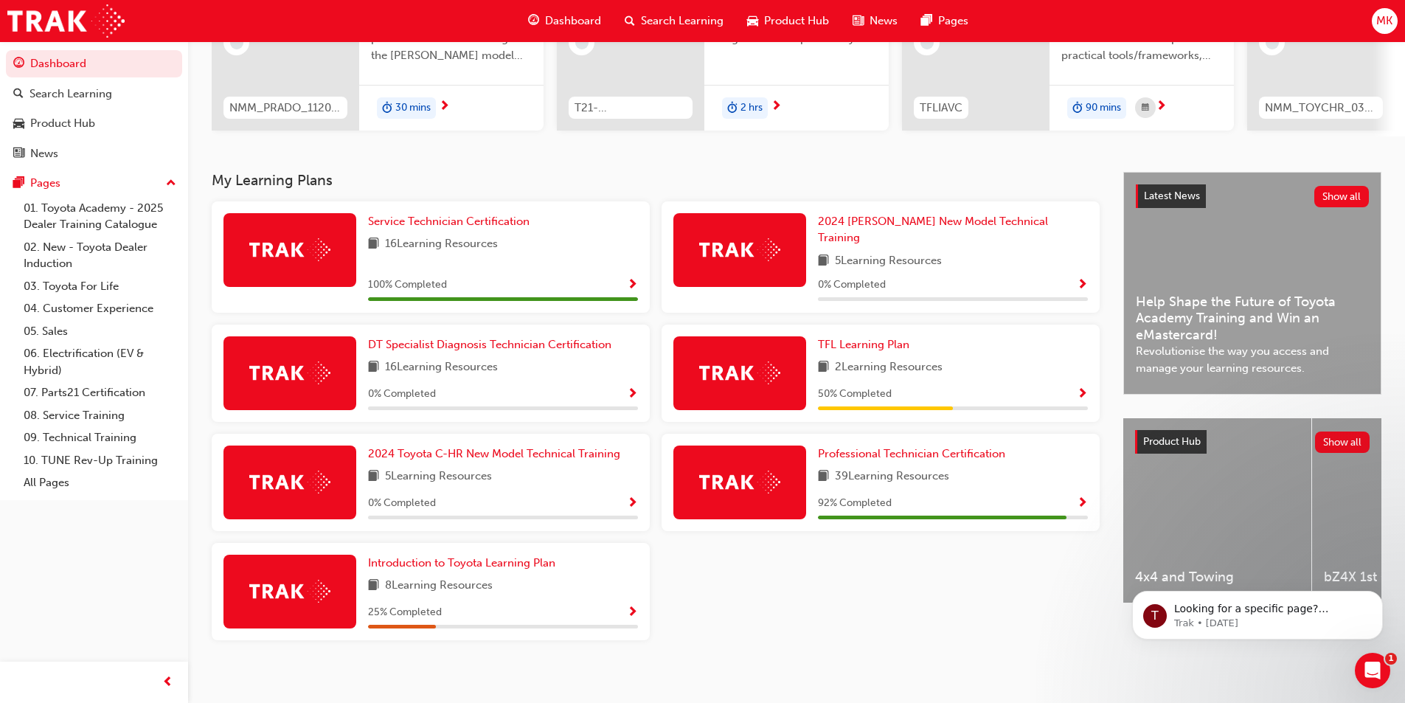
scroll to position [205, 0]
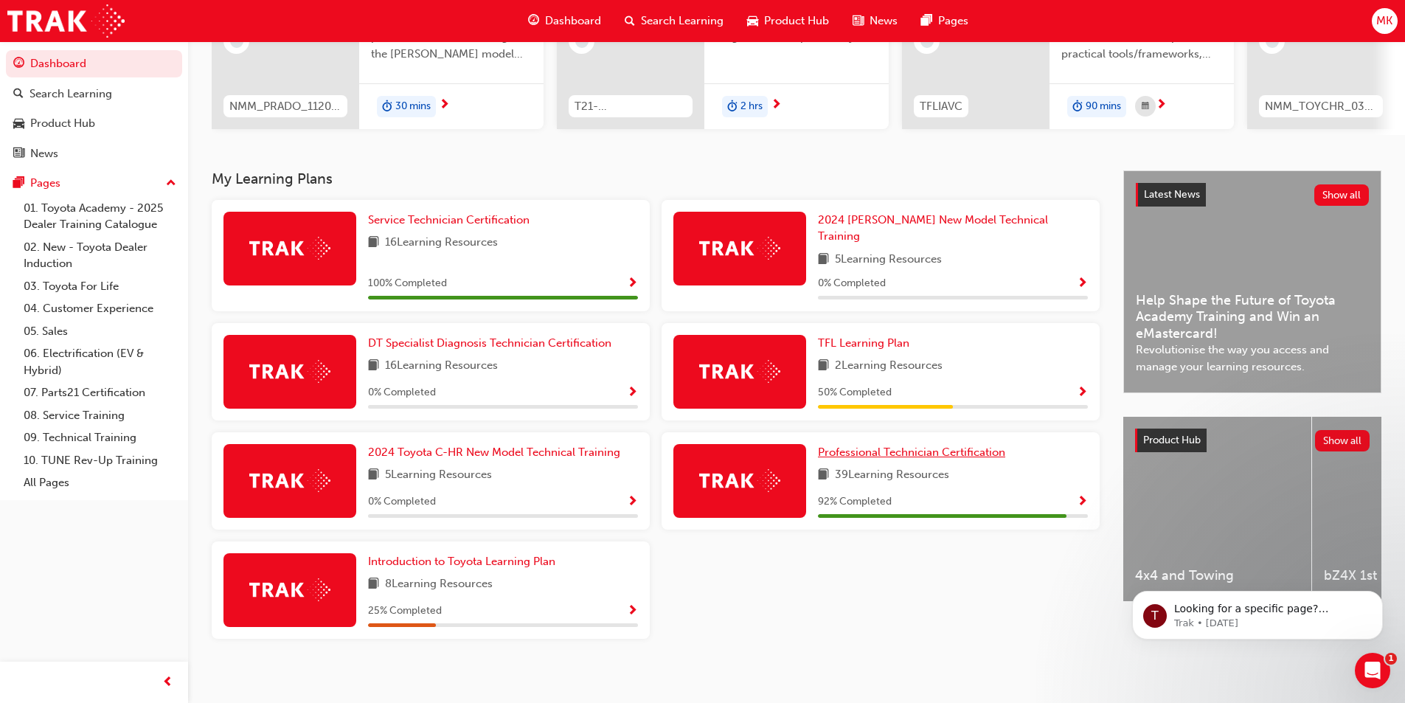
click at [905, 449] on span "Professional Technician Certification" at bounding box center [911, 451] width 187 height 13
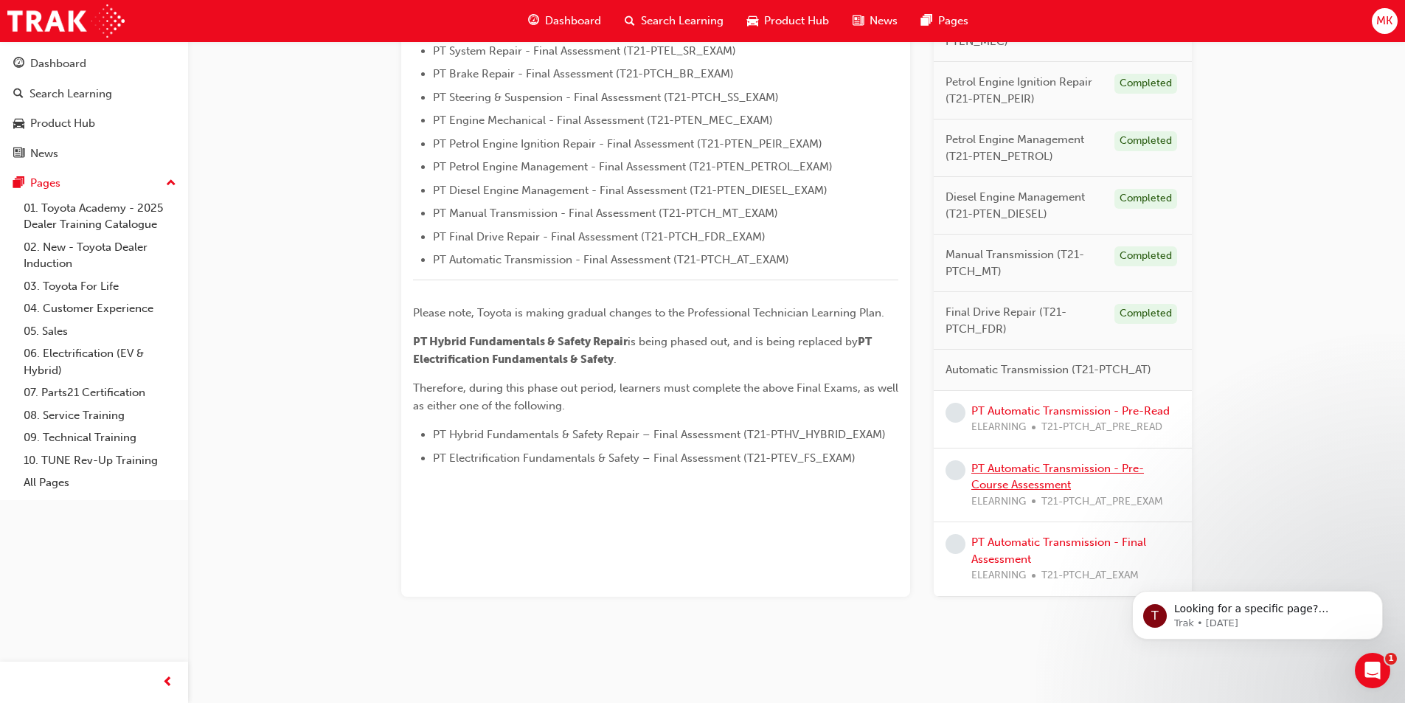
scroll to position [512, 0]
click at [1043, 412] on link "PT Automatic Transmission - Pre-Read" at bounding box center [1070, 409] width 198 height 13
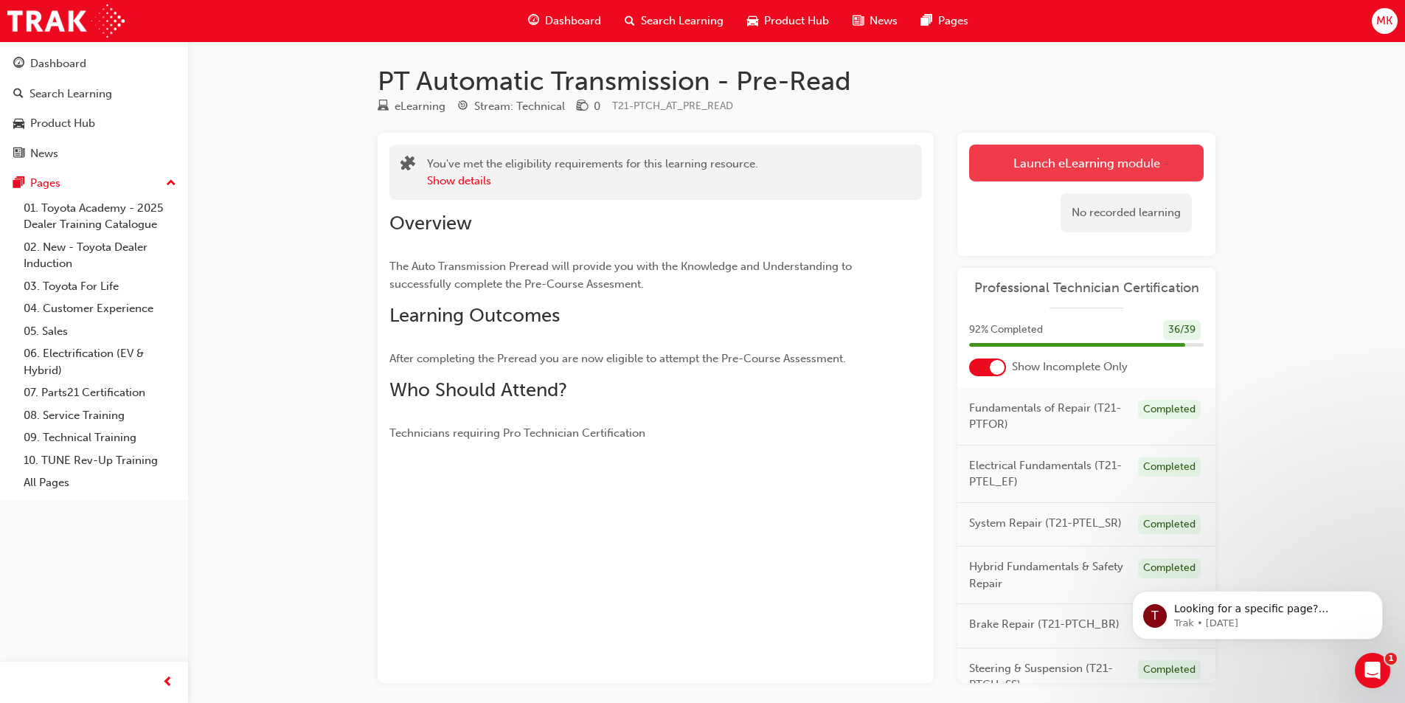
click at [1040, 165] on link "Launch eLearning module" at bounding box center [1086, 163] width 235 height 37
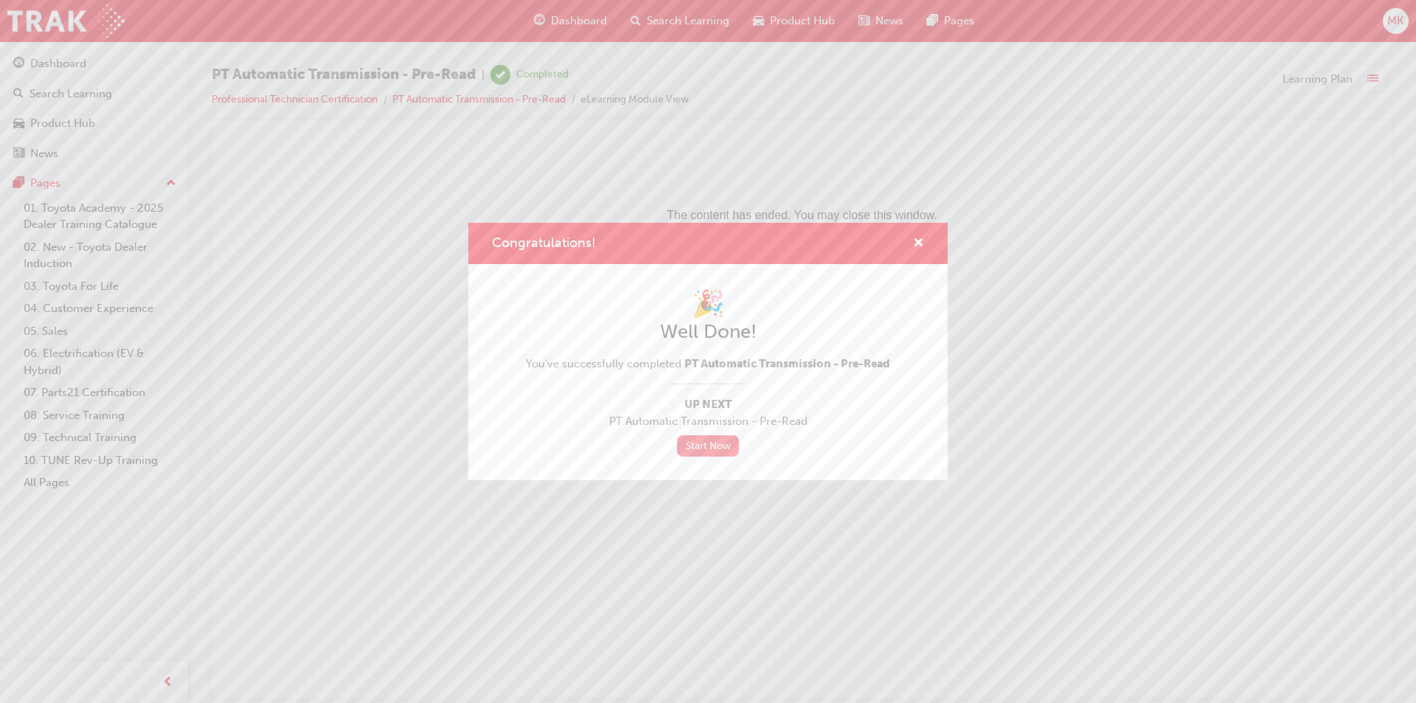
click at [708, 448] on link "Start Now" at bounding box center [708, 445] width 62 height 21
click at [915, 240] on span "cross-icon" at bounding box center [918, 243] width 11 height 13
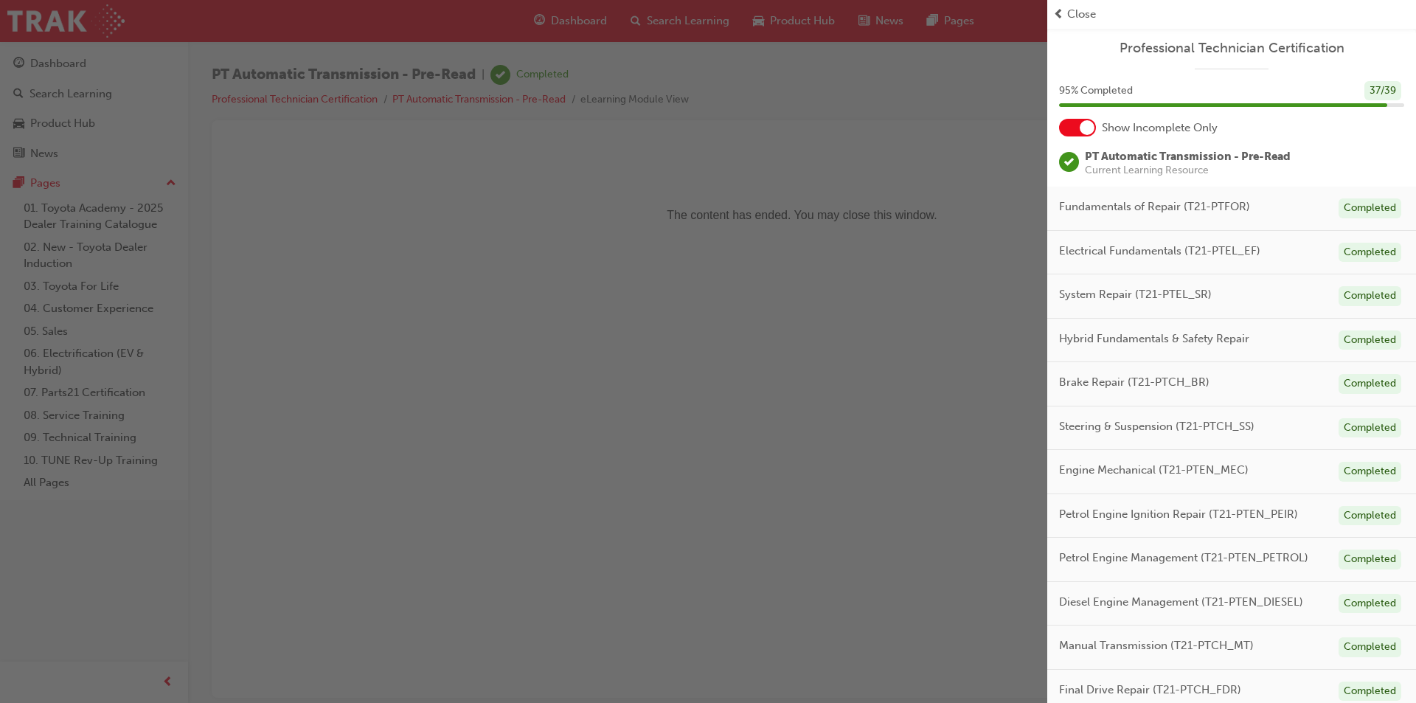
click at [1070, 9] on span "Close" at bounding box center [1081, 14] width 29 height 17
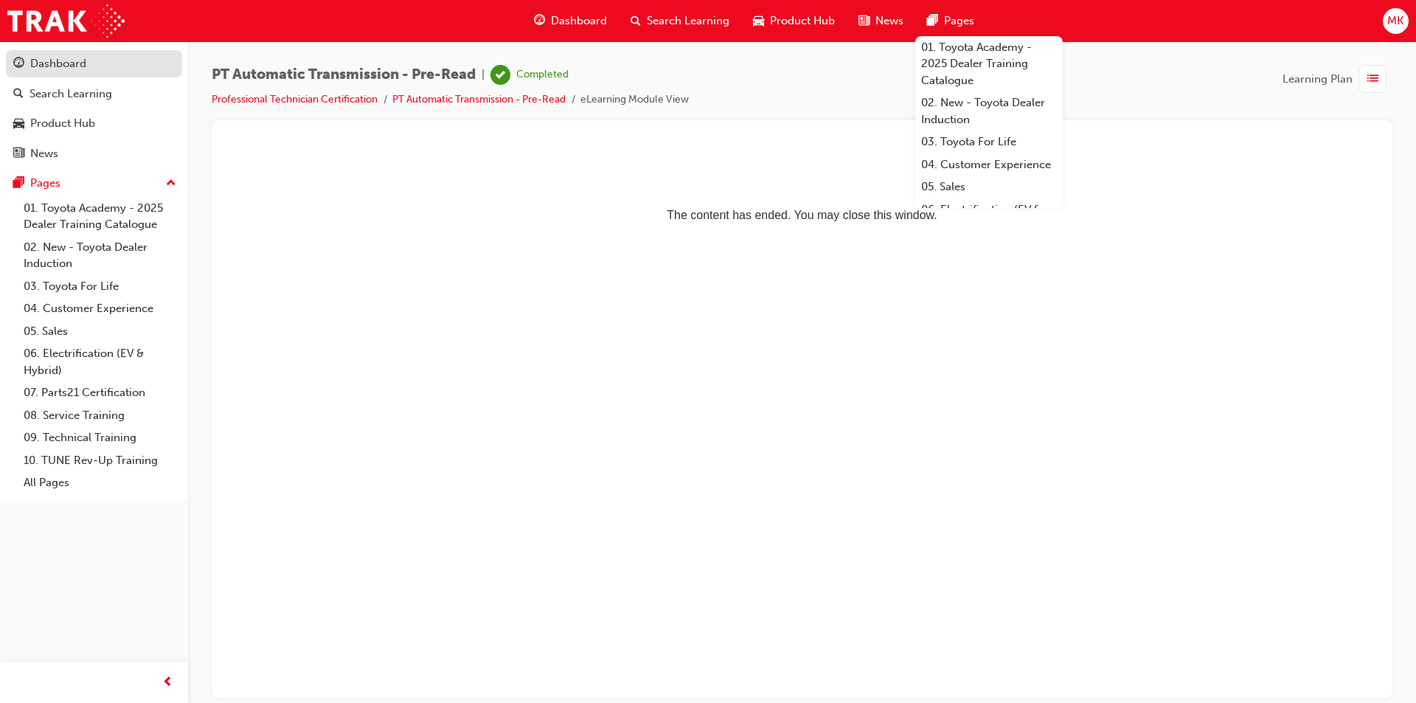
click at [63, 63] on div "Dashboard" at bounding box center [58, 63] width 56 height 17
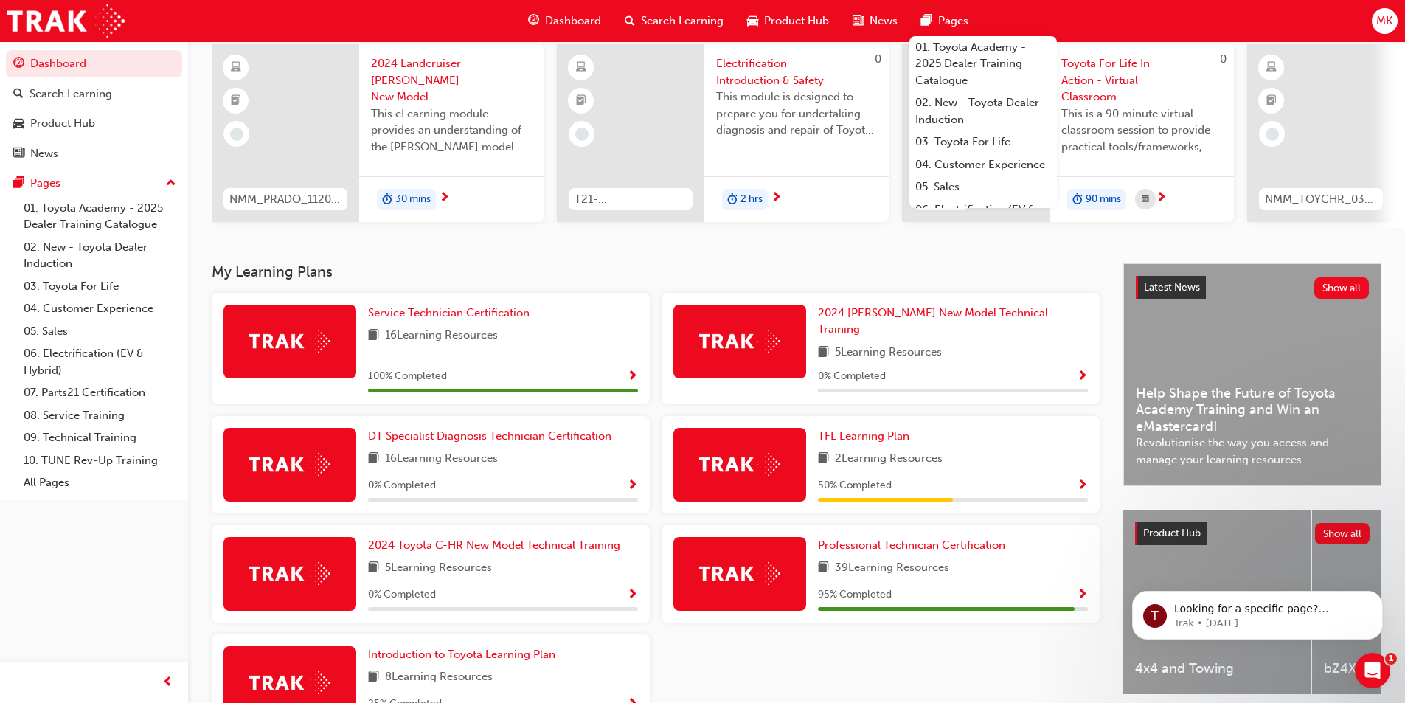
scroll to position [148, 0]
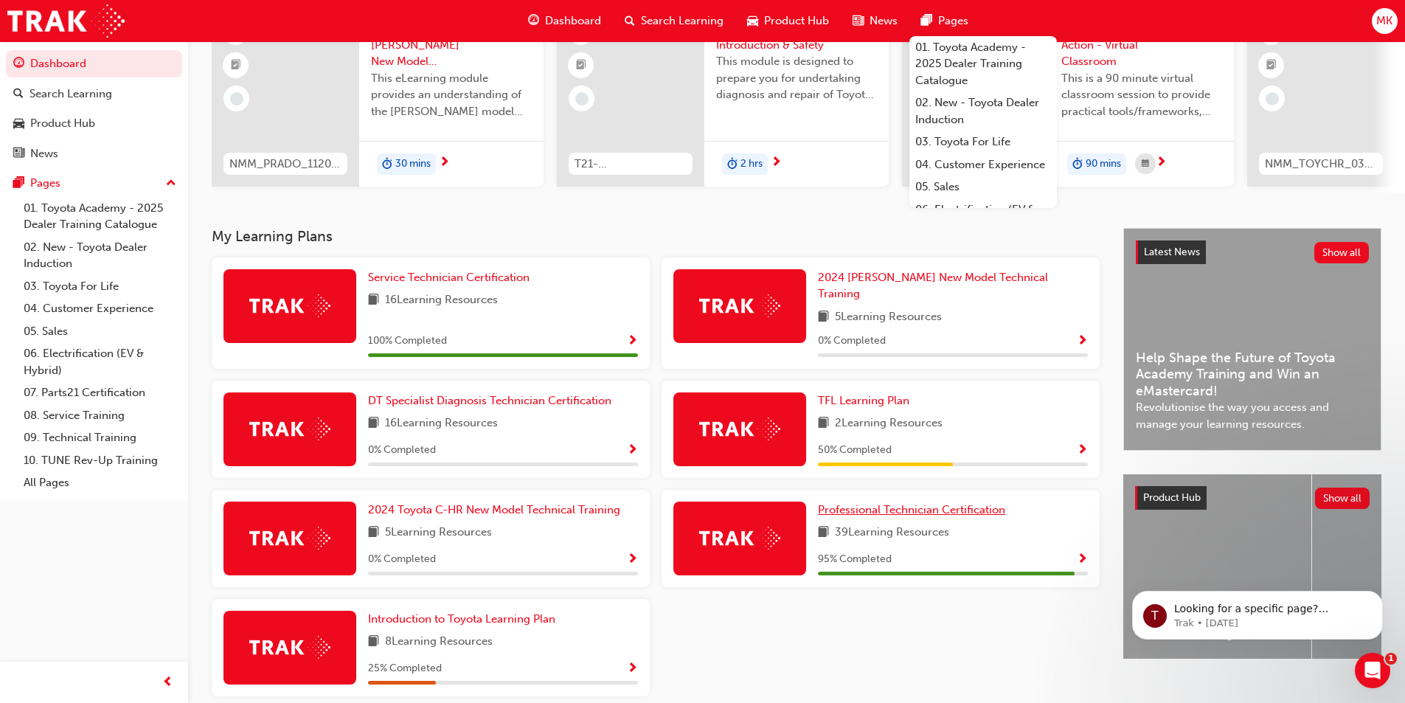
click at [958, 505] on span "Professional Technician Certification" at bounding box center [911, 509] width 187 height 13
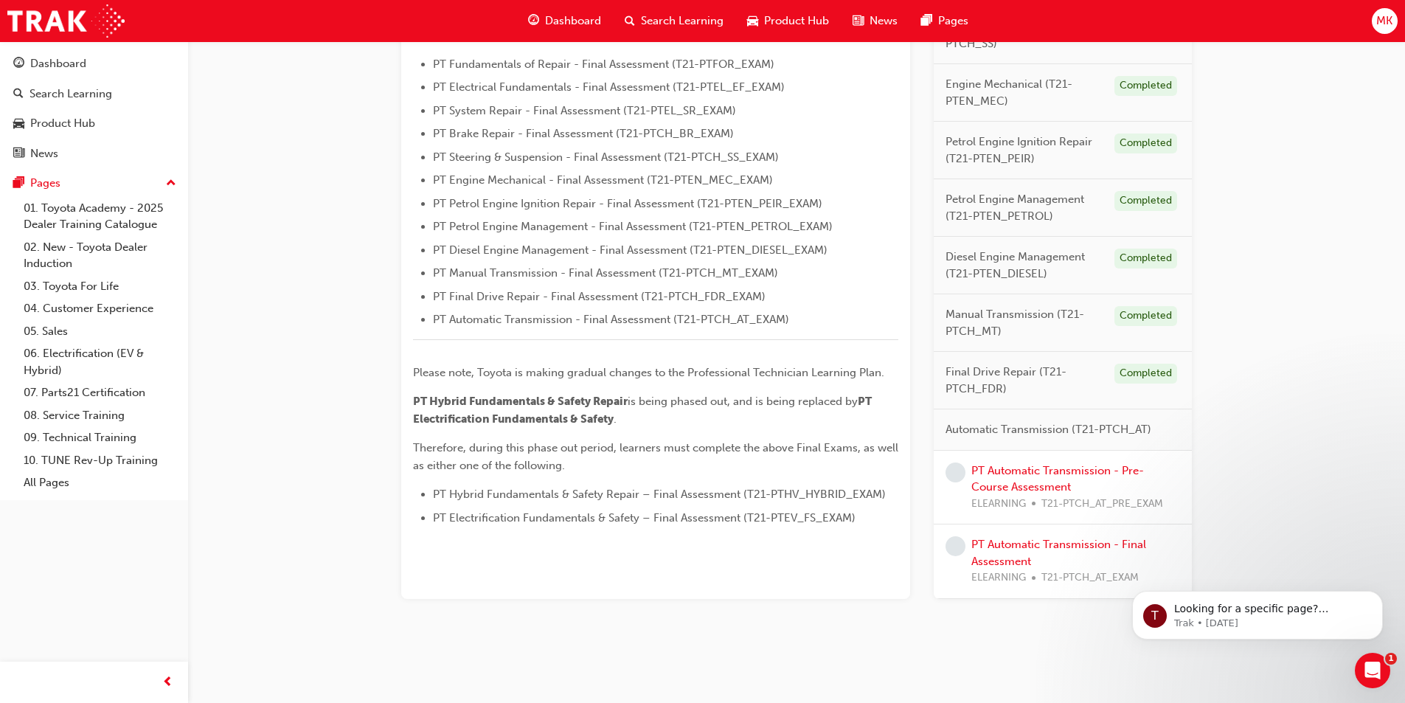
scroll to position [454, 0]
click at [1049, 468] on link "PT Automatic Transmission - Pre-Course Assessment" at bounding box center [1057, 475] width 173 height 30
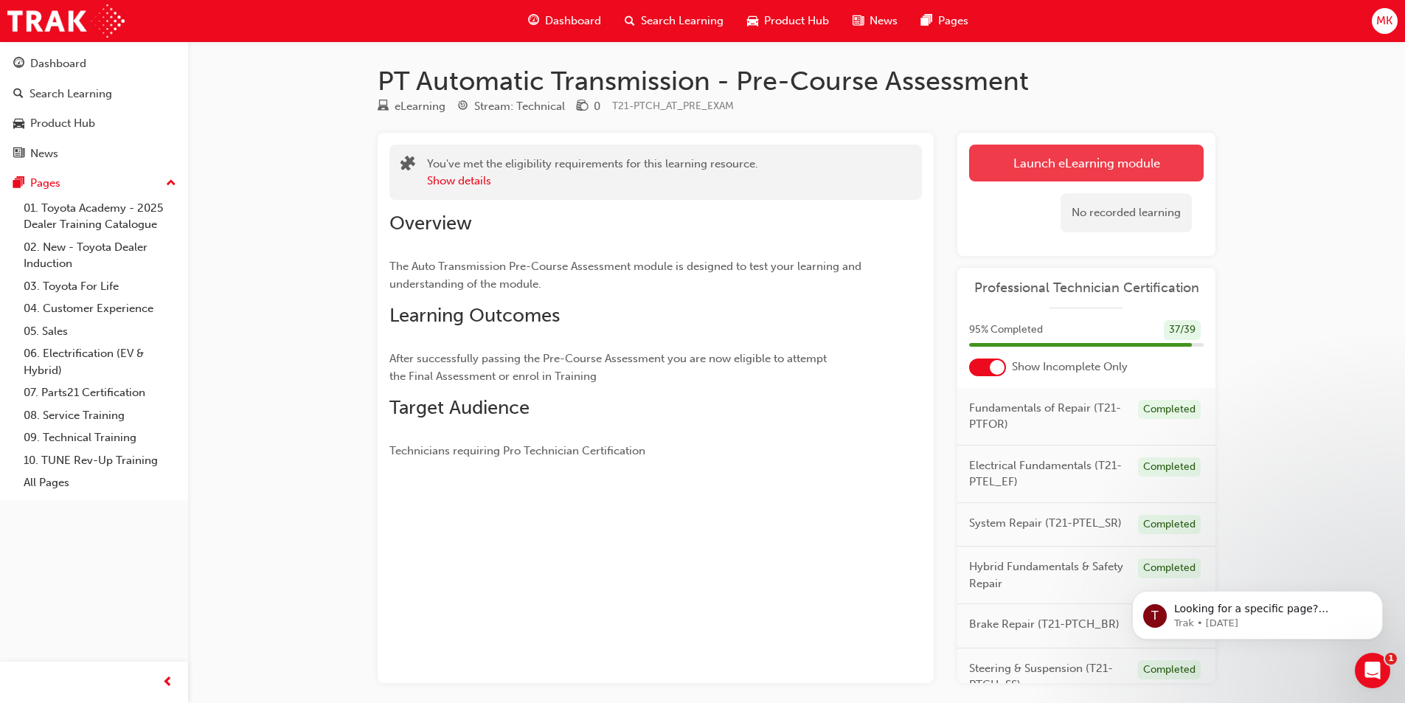
click at [1031, 170] on link "Launch eLearning module" at bounding box center [1086, 163] width 235 height 37
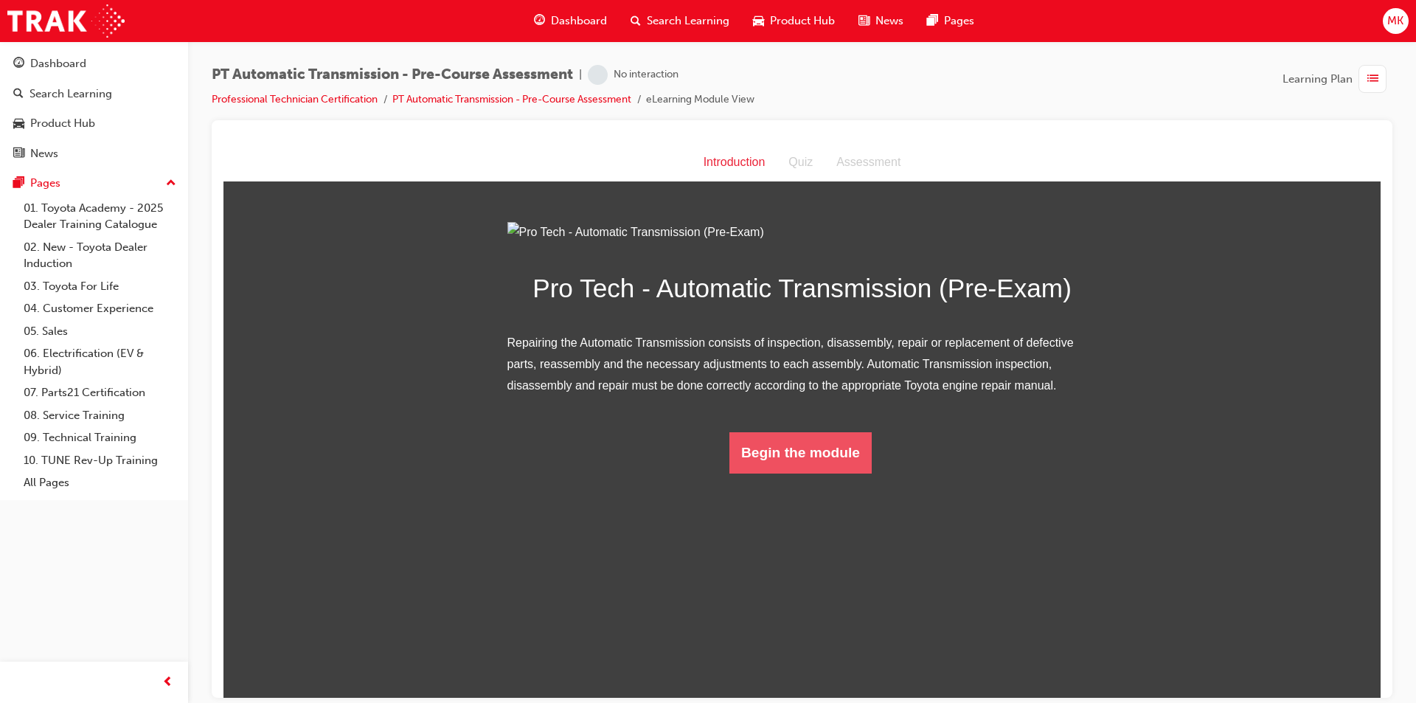
click at [805, 473] on button "Begin the module" at bounding box center [800, 451] width 142 height 41
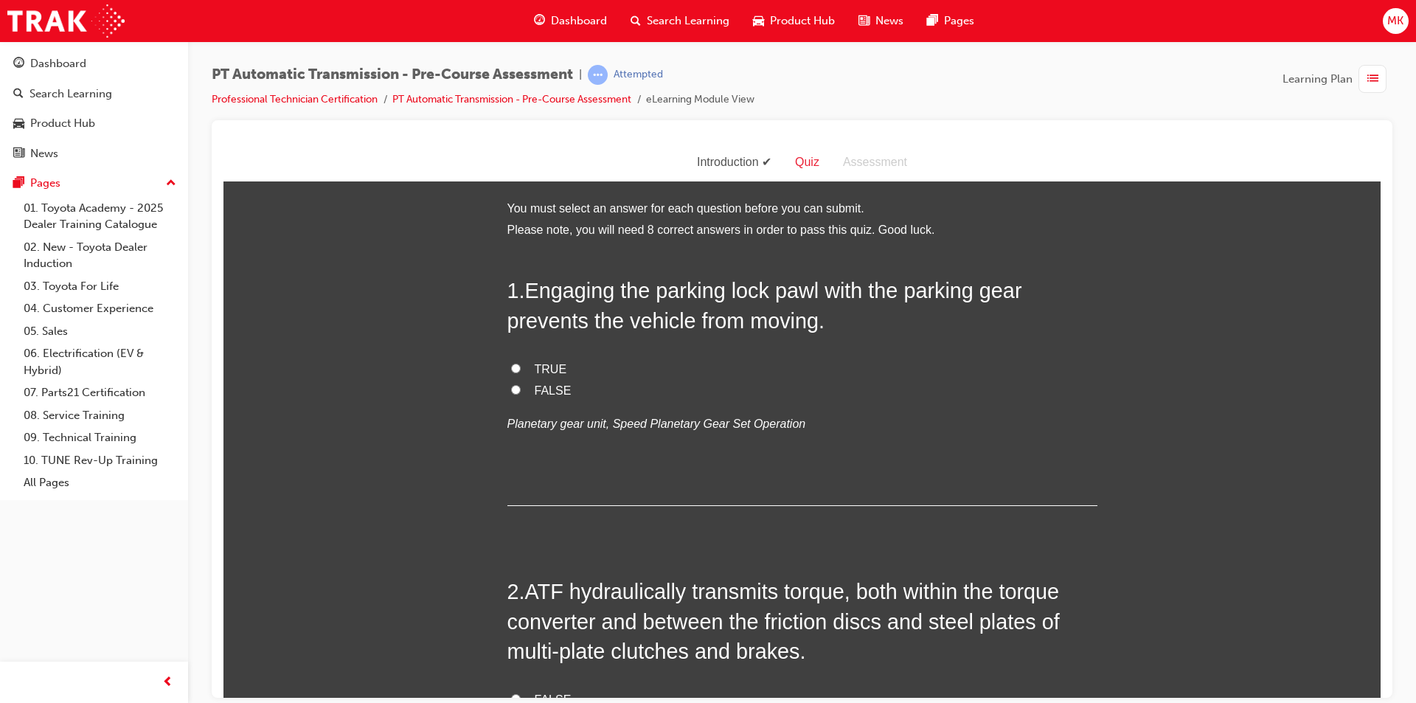
click at [538, 367] on span "TRUE" at bounding box center [551, 368] width 32 height 13
click at [521, 367] on input "TRUE" at bounding box center [516, 368] width 10 height 10
radio input "true"
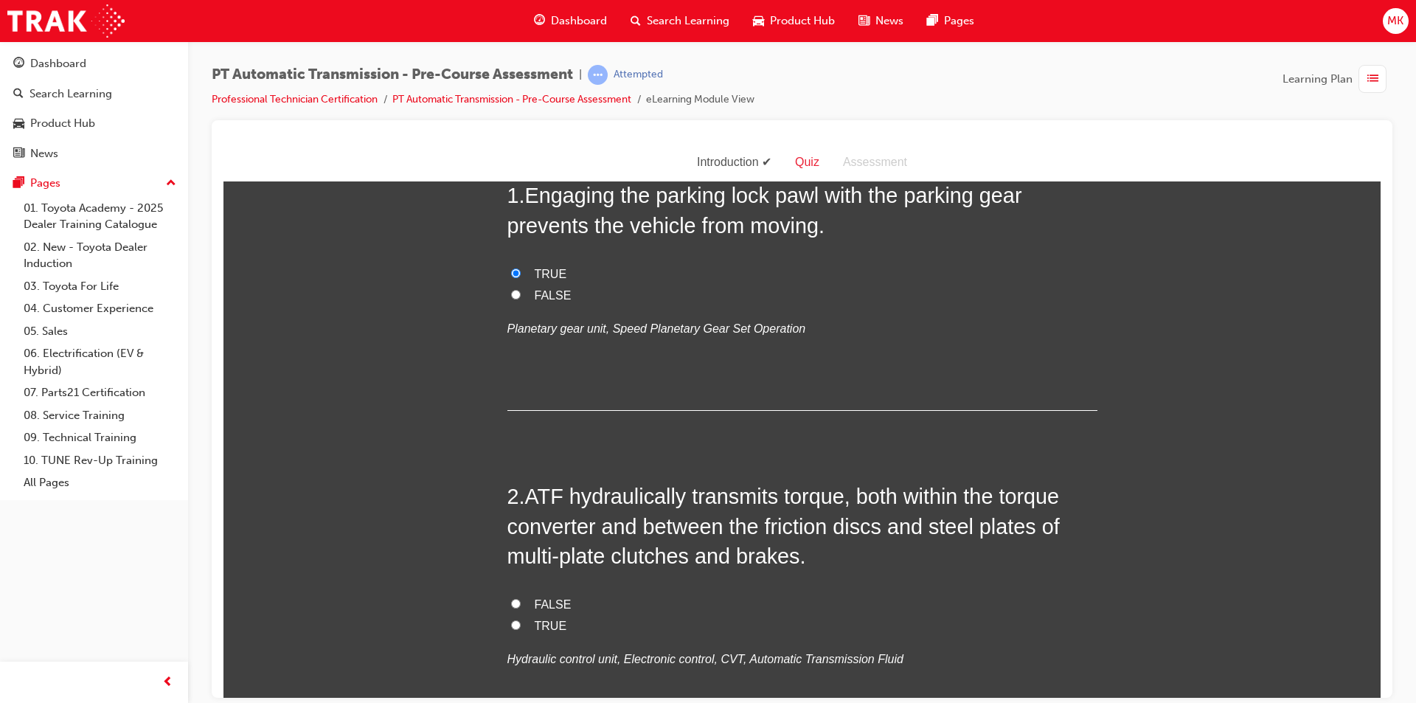
scroll to position [221, 0]
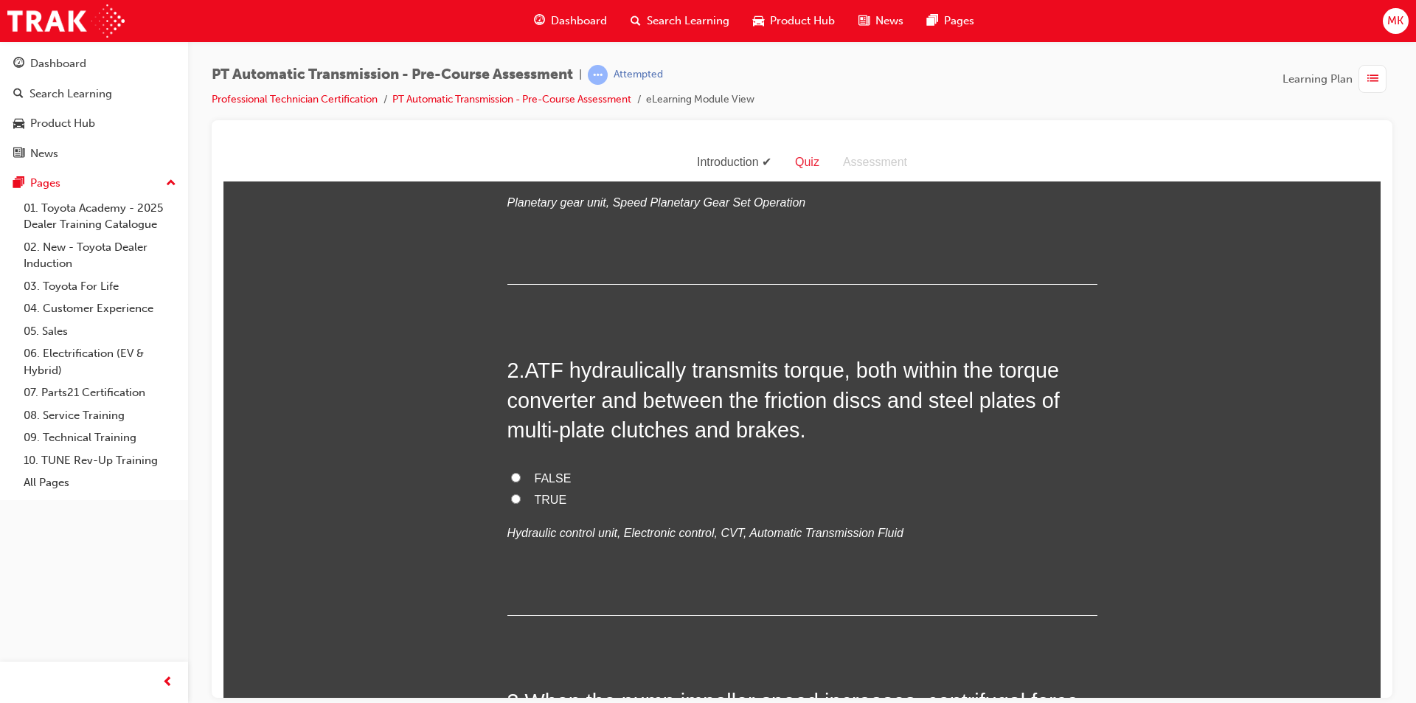
click at [548, 499] on span "TRUE" at bounding box center [551, 499] width 32 height 13
click at [521, 499] on input "TRUE" at bounding box center [516, 498] width 10 height 10
radio input "true"
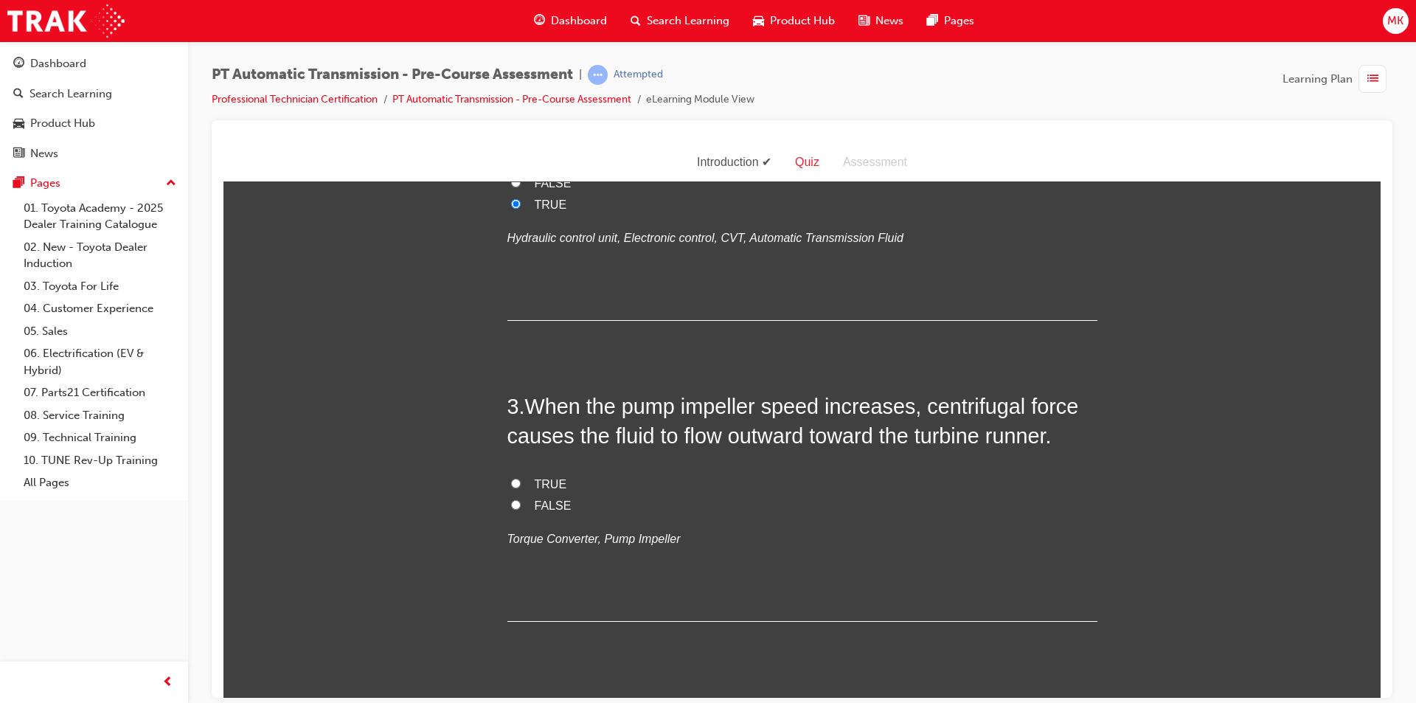
scroll to position [590, 0]
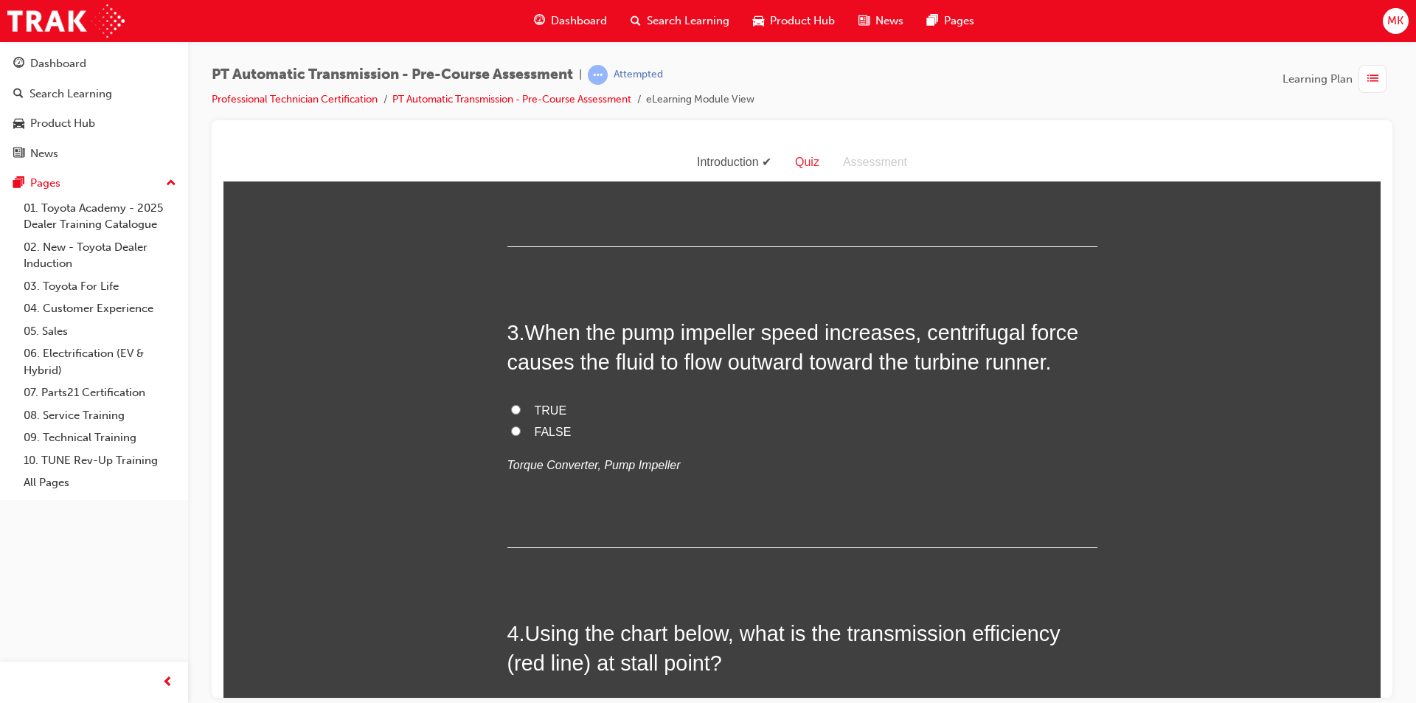
click at [527, 409] on label "TRUE" at bounding box center [802, 410] width 590 height 21
click at [521, 409] on input "TRUE" at bounding box center [516, 409] width 10 height 10
radio input "true"
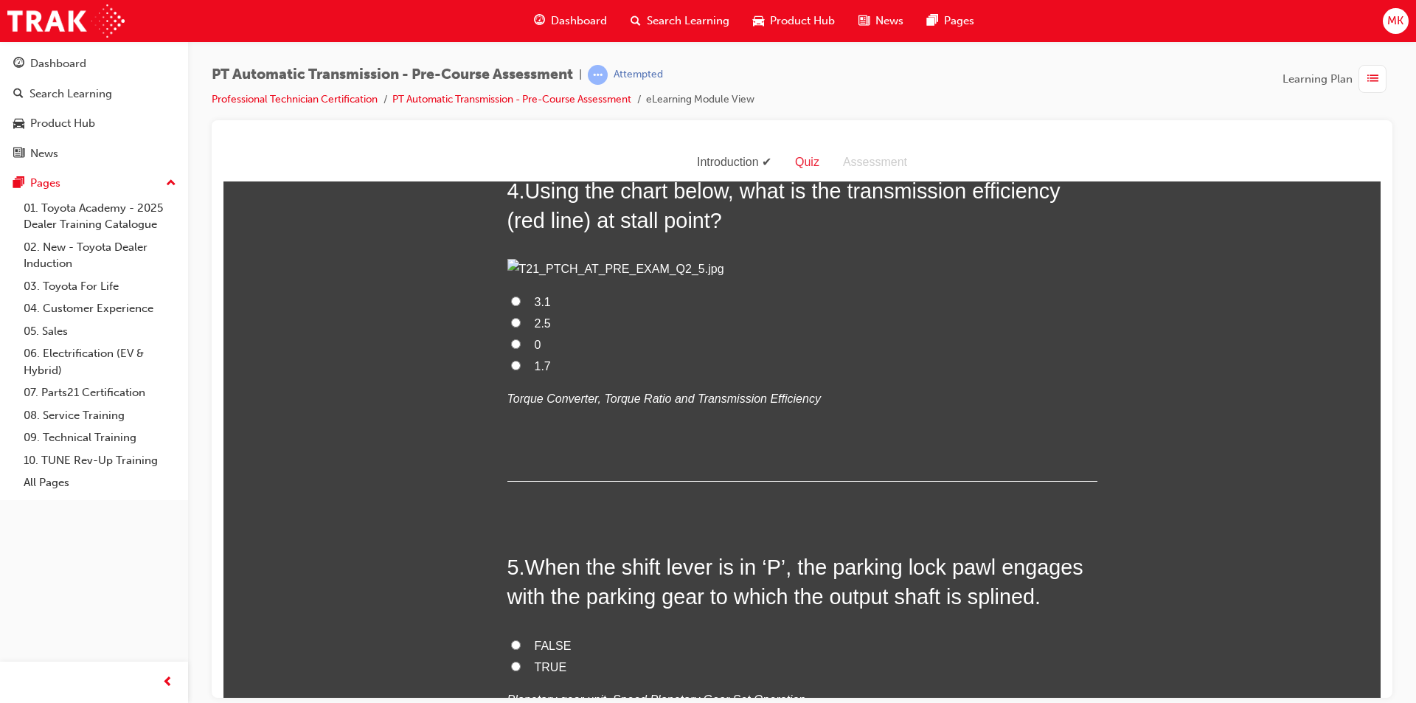
scroll to position [1106, 0]
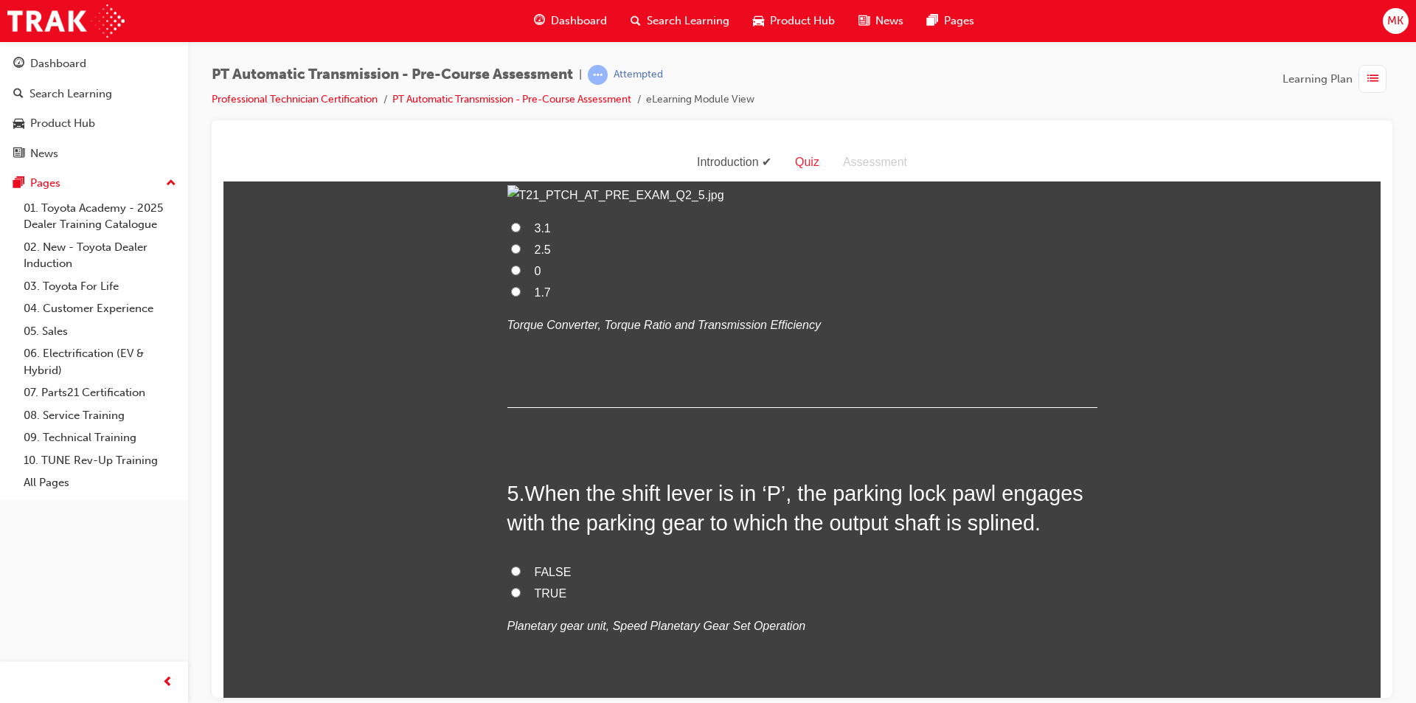
click at [511, 296] on input "1.7" at bounding box center [516, 291] width 10 height 10
radio input "true"
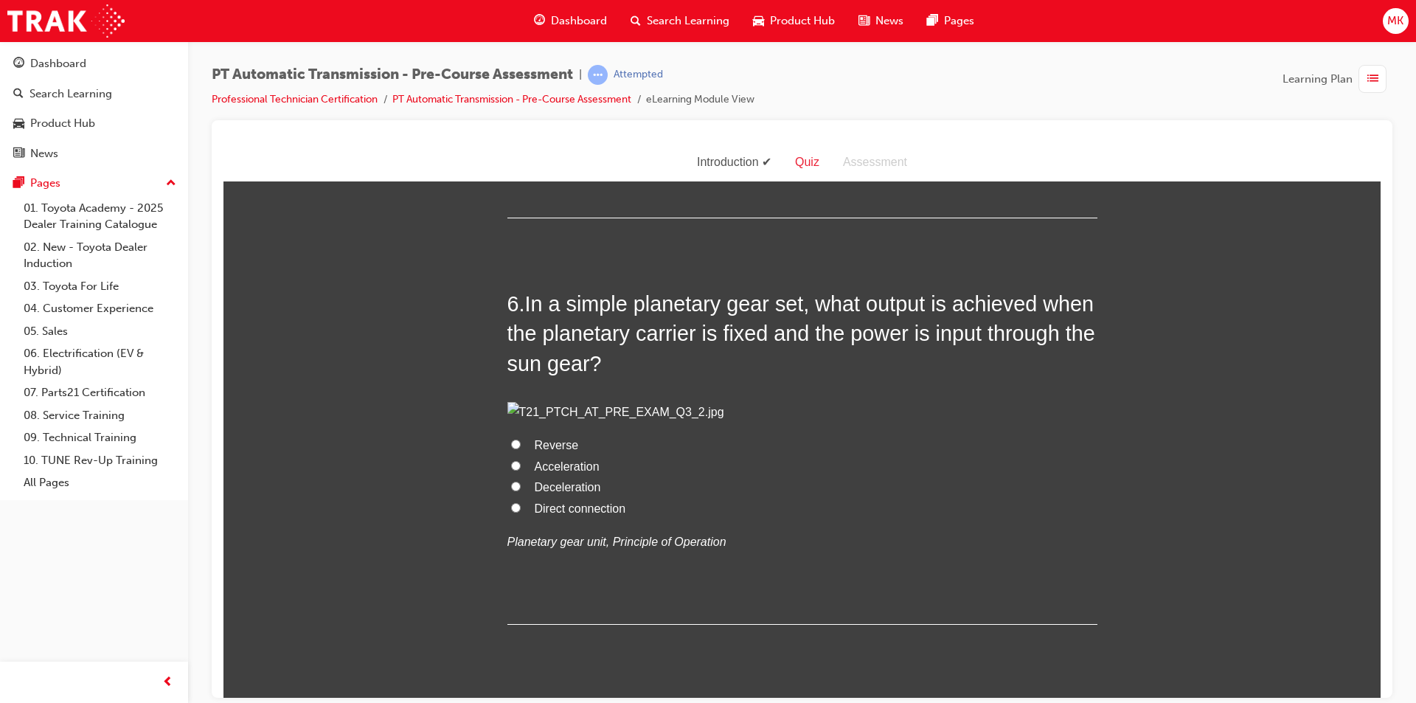
scroll to position [1623, 0]
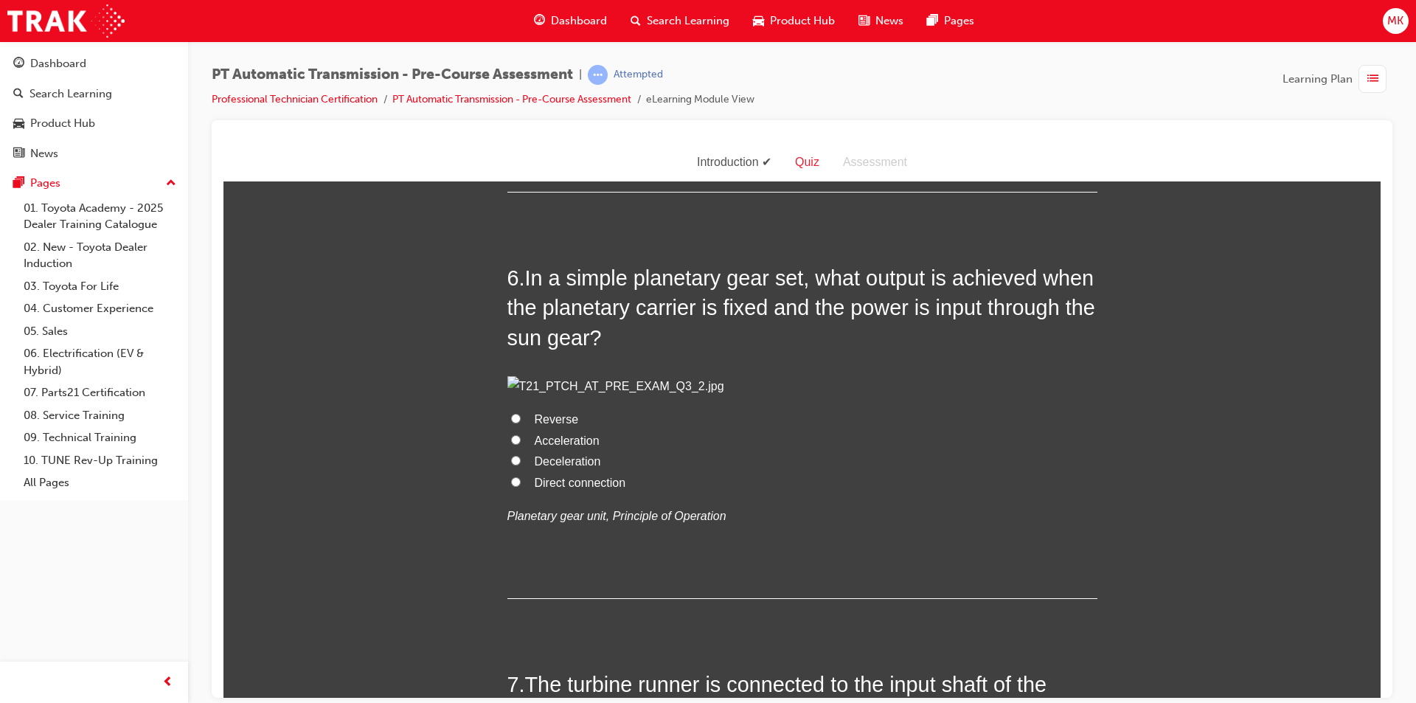
click at [525, 88] on label "TRUE" at bounding box center [802, 76] width 590 height 21
click at [521, 80] on input "TRUE" at bounding box center [516, 76] width 10 height 10
radio input "true"
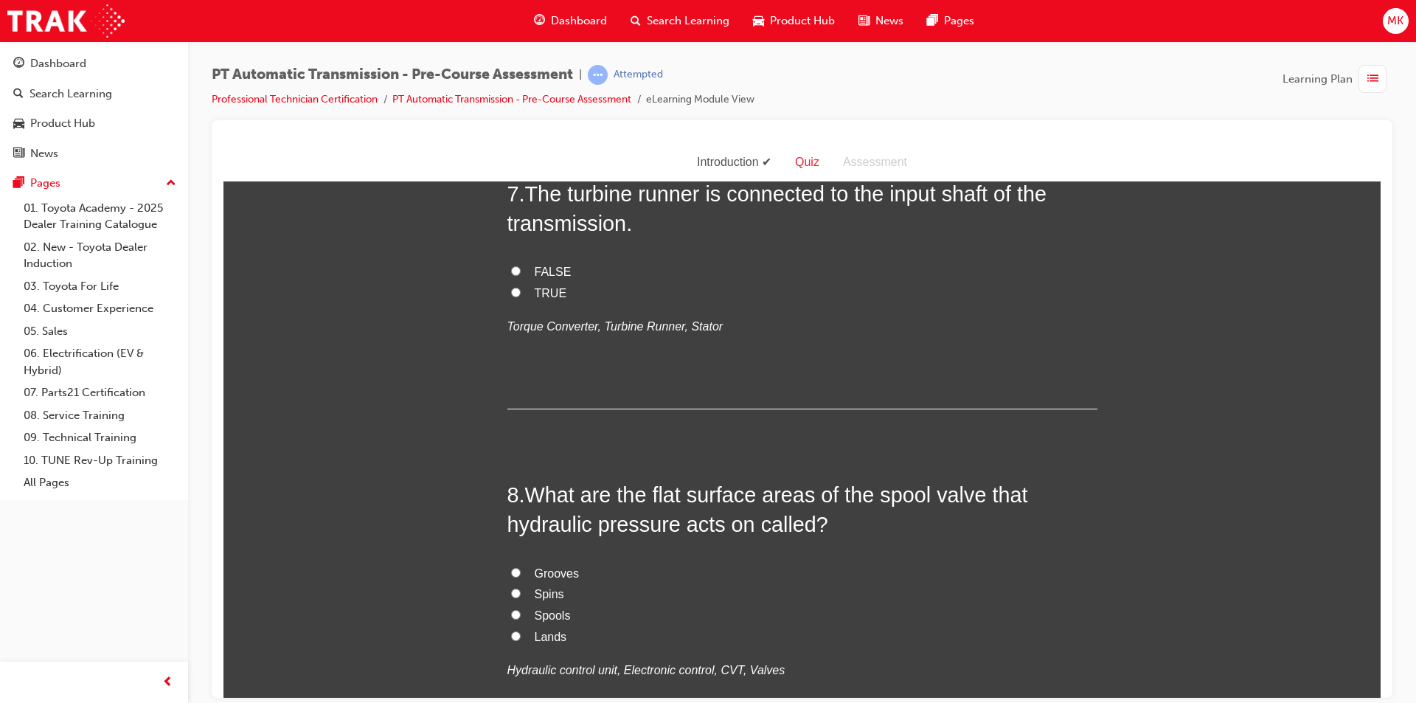
scroll to position [2139, 0]
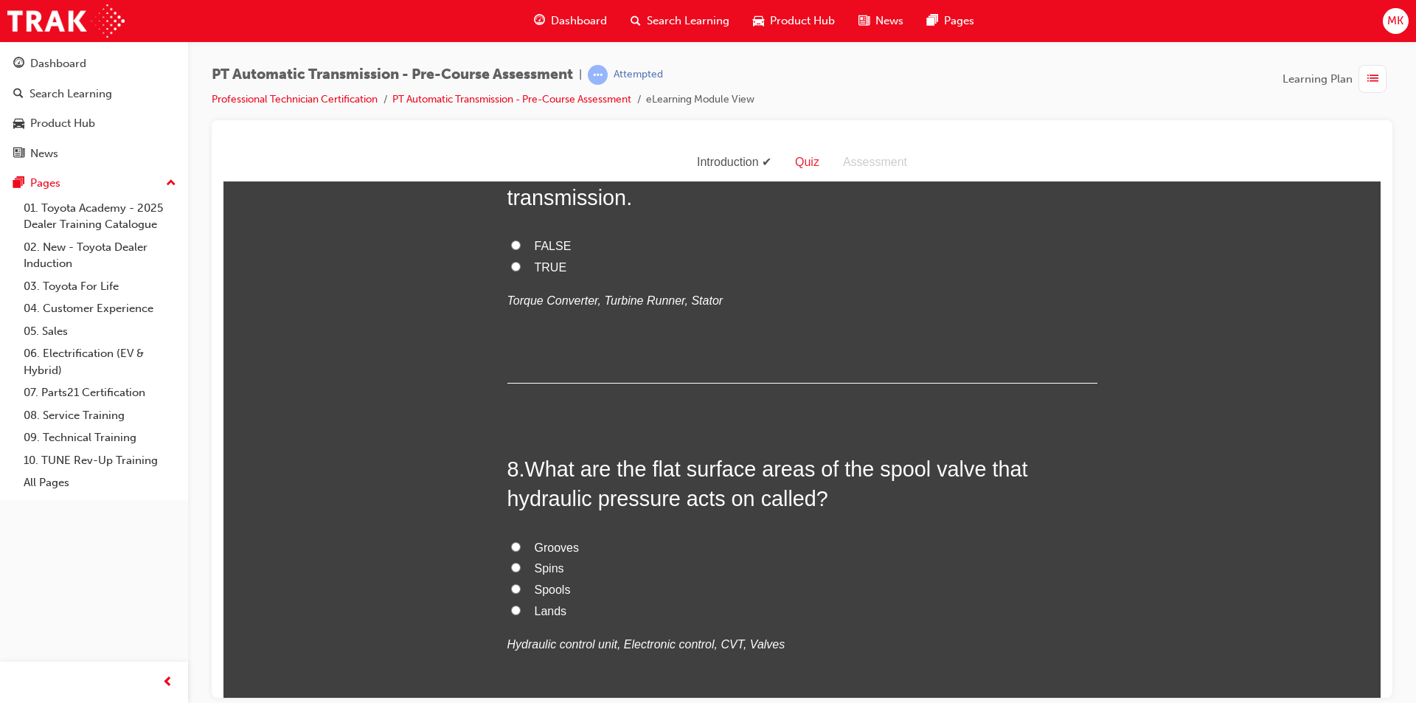
radio input "true"
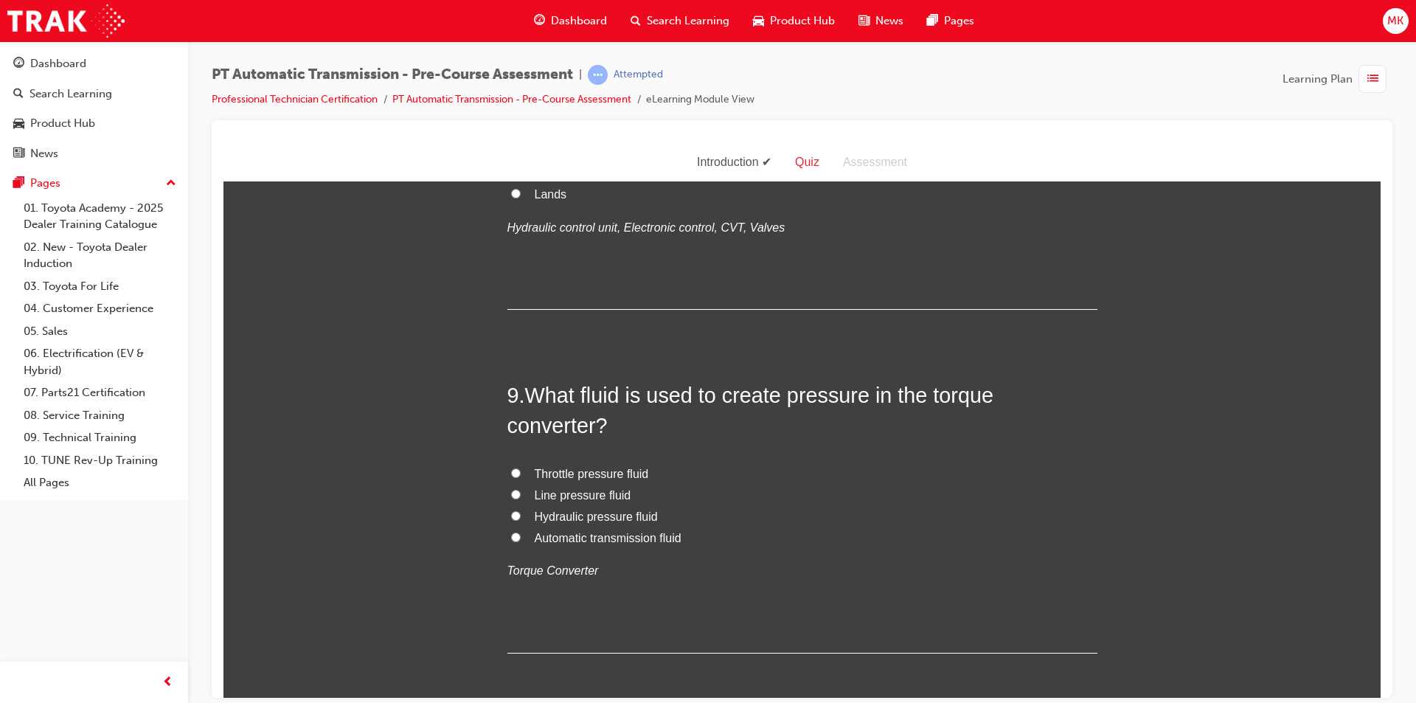
scroll to position [2581, 0]
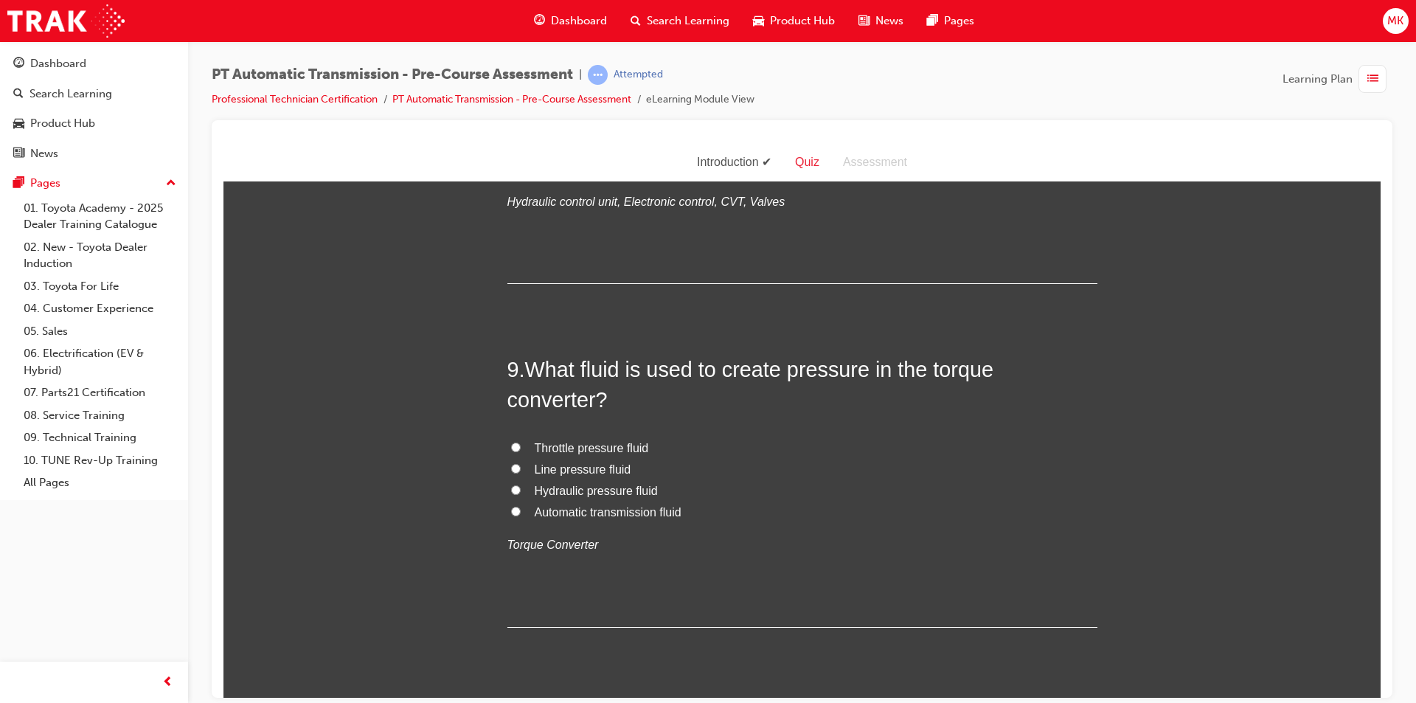
radio input "true"
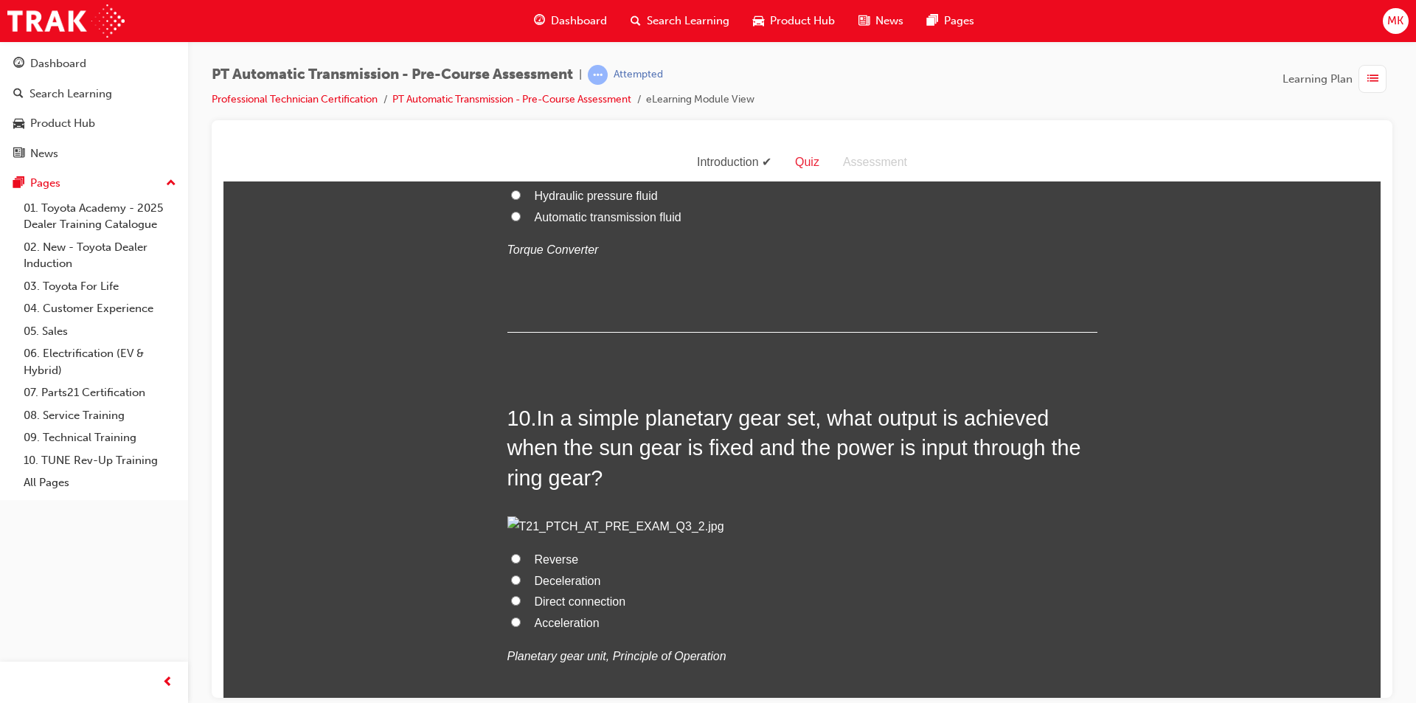
scroll to position [2950, 0]
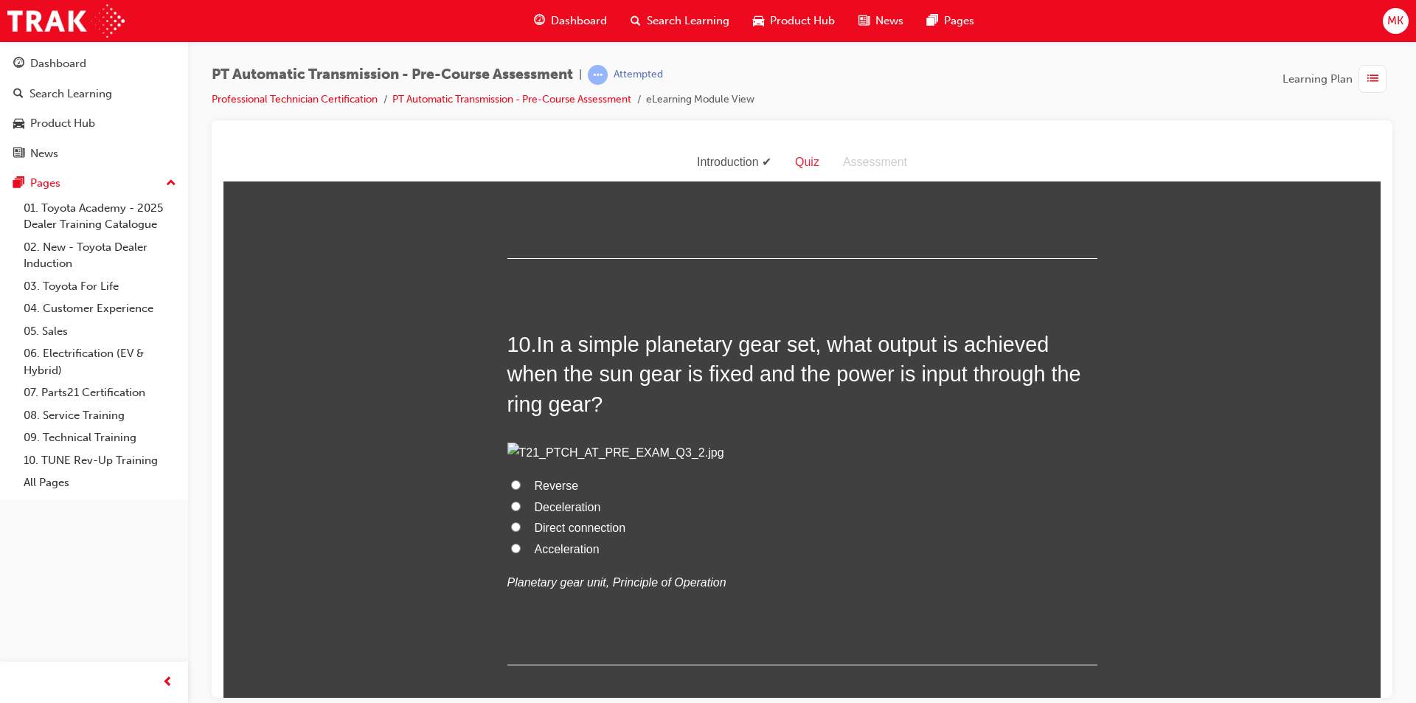
radio input "true"
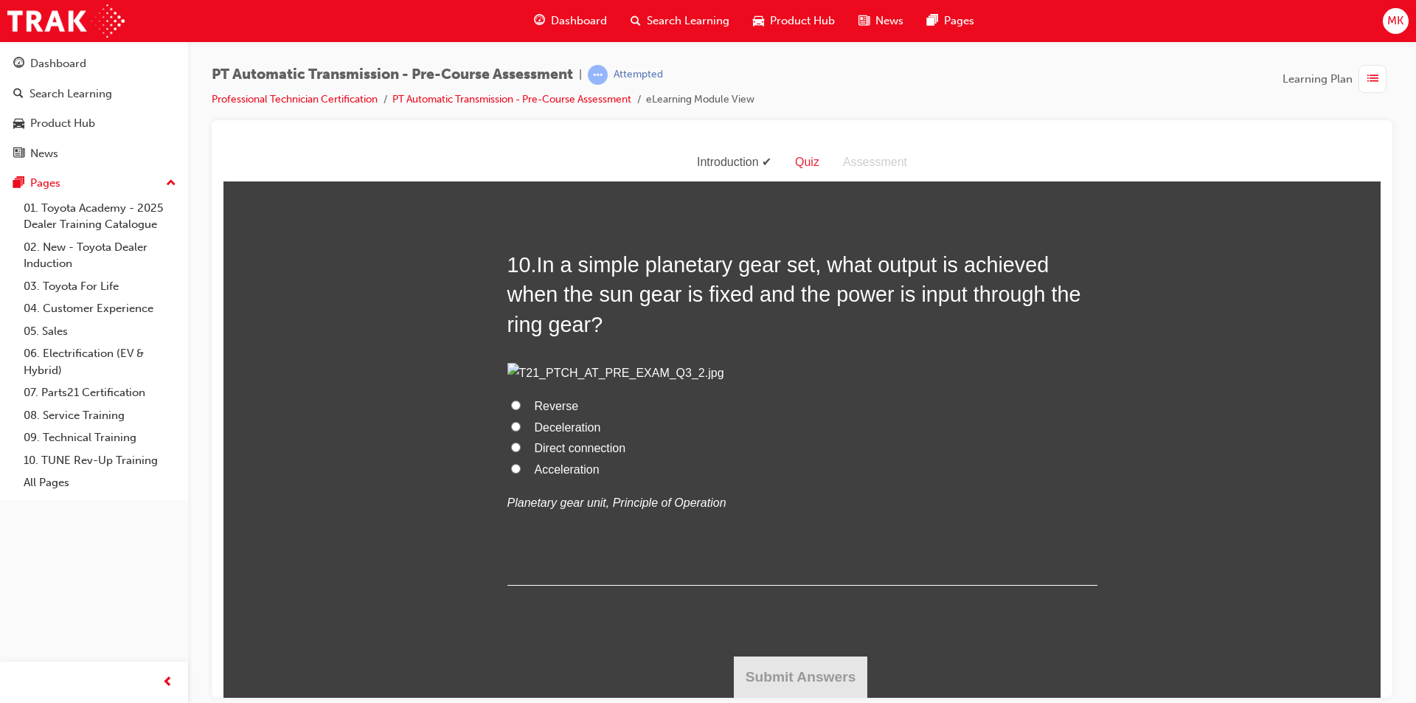
scroll to position [3319, 0]
click at [581, 48] on span "Hydraulic pressure fluid" at bounding box center [596, 41] width 123 height 13
click at [521, 46] on input "Hydraulic pressure fluid" at bounding box center [516, 41] width 10 height 10
radio input "true"
click at [577, 69] on span "Automatic transmission fluid" at bounding box center [608, 63] width 147 height 13
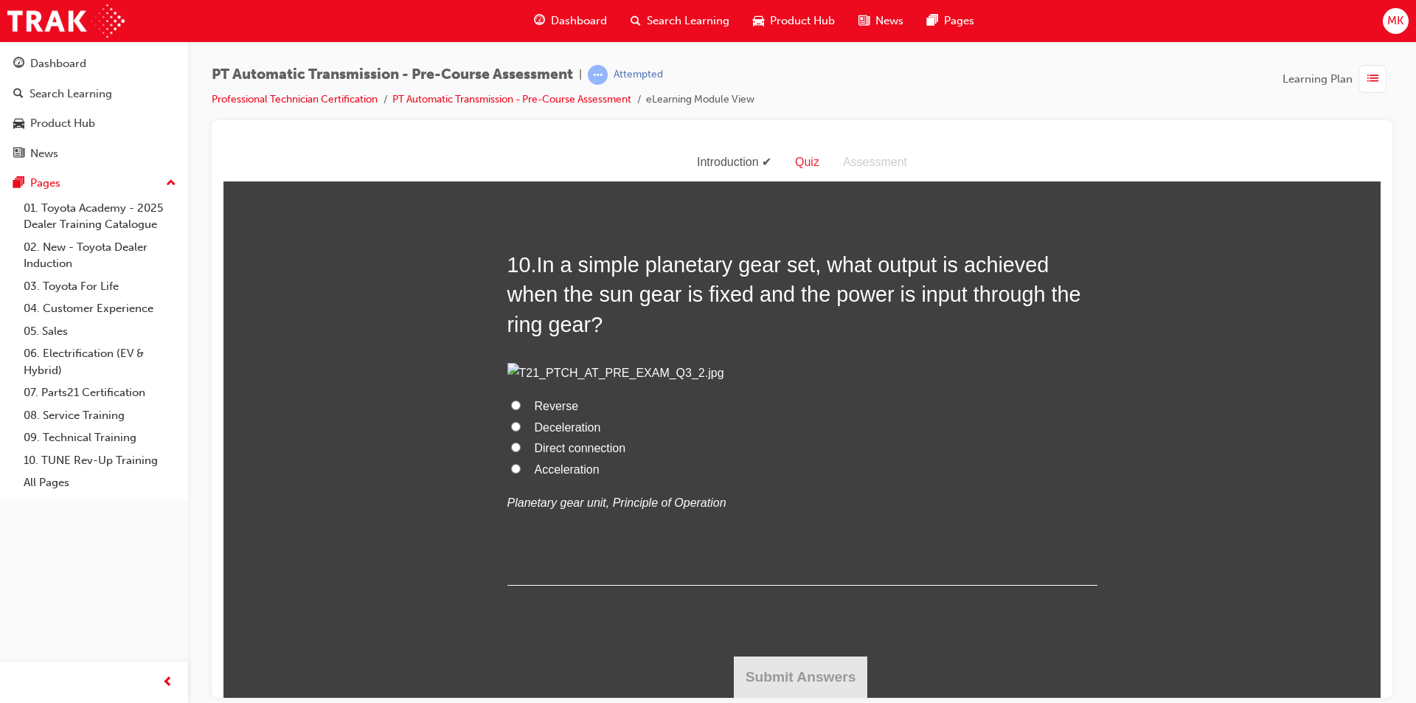
click at [521, 67] on input "Automatic transmission fluid" at bounding box center [516, 63] width 10 height 10
radio input "true"
click at [591, 454] on span "Direct connection" at bounding box center [580, 447] width 91 height 13
click at [521, 451] on input "Direct connection" at bounding box center [516, 447] width 10 height 10
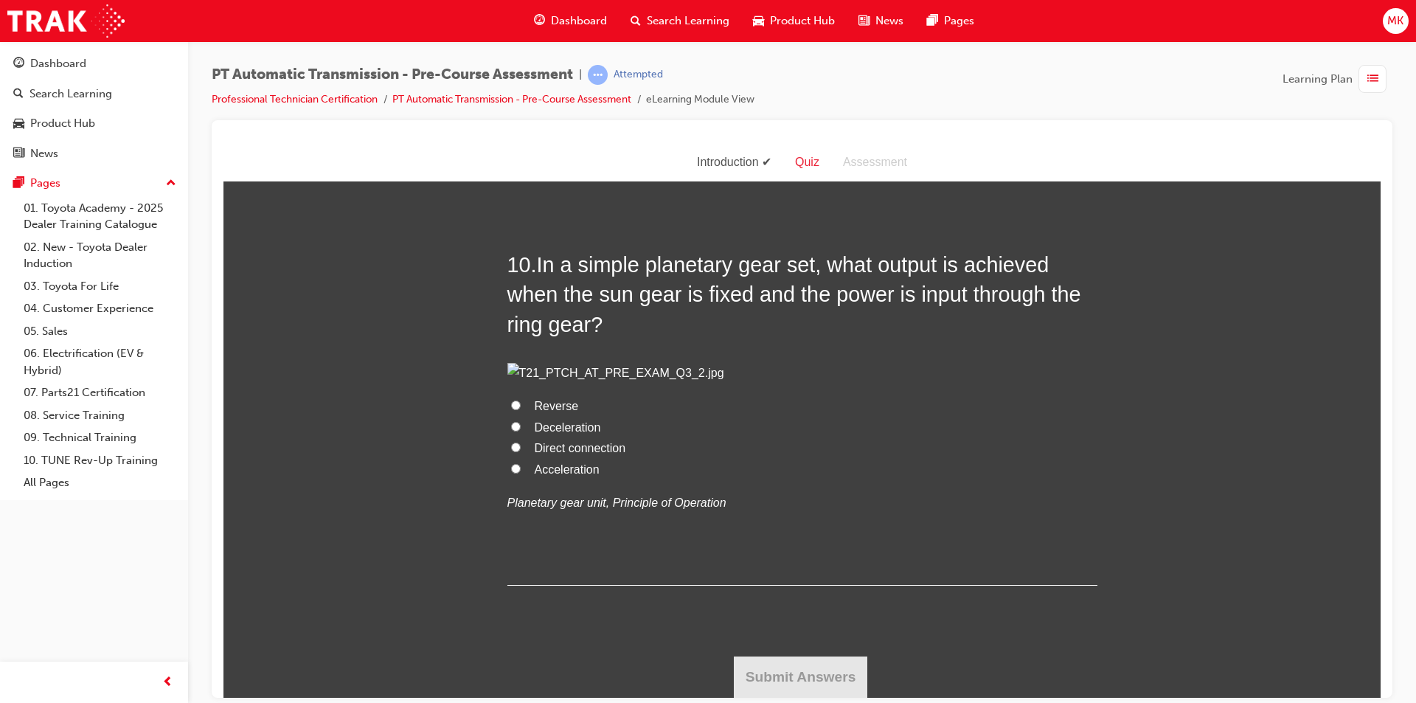
radio input "true"
click at [813, 678] on button "Submit Answers" at bounding box center [801, 676] width 134 height 41
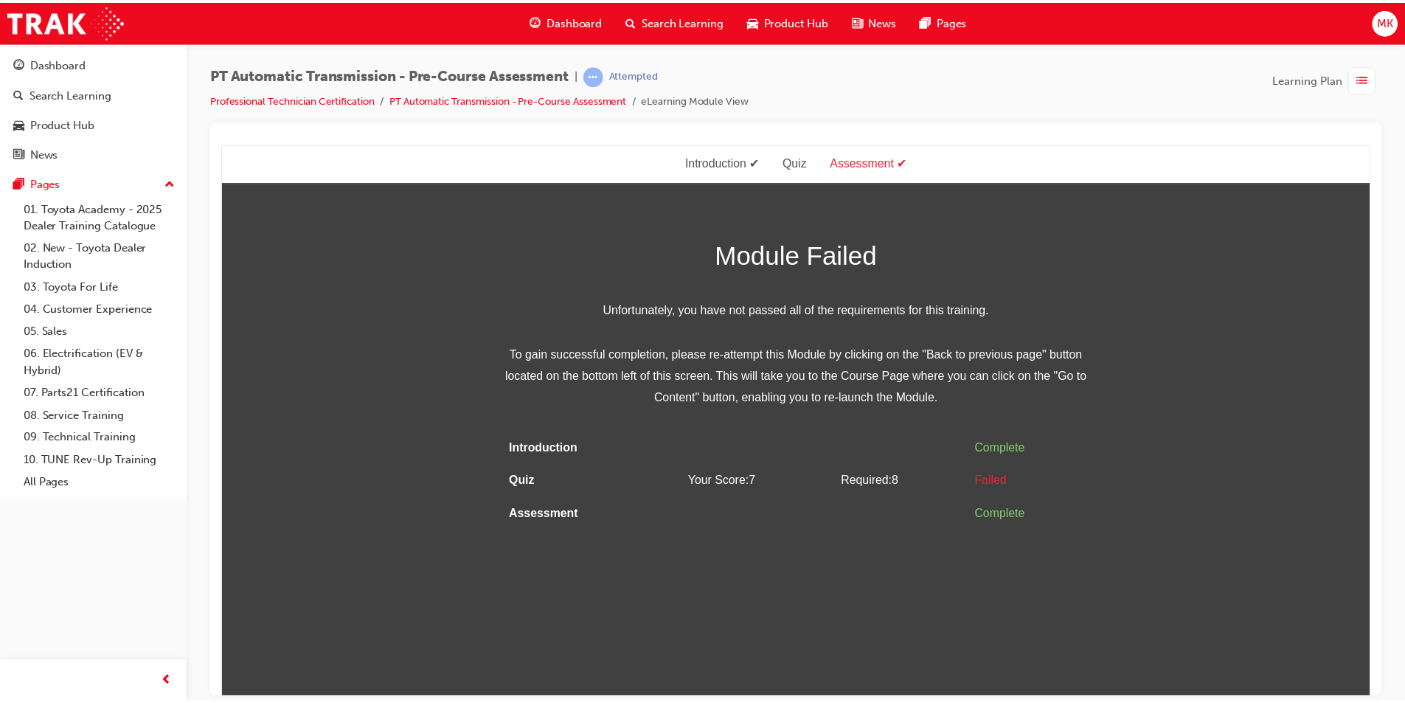
scroll to position [0, 0]
